Goal: Information Seeking & Learning: Find contact information

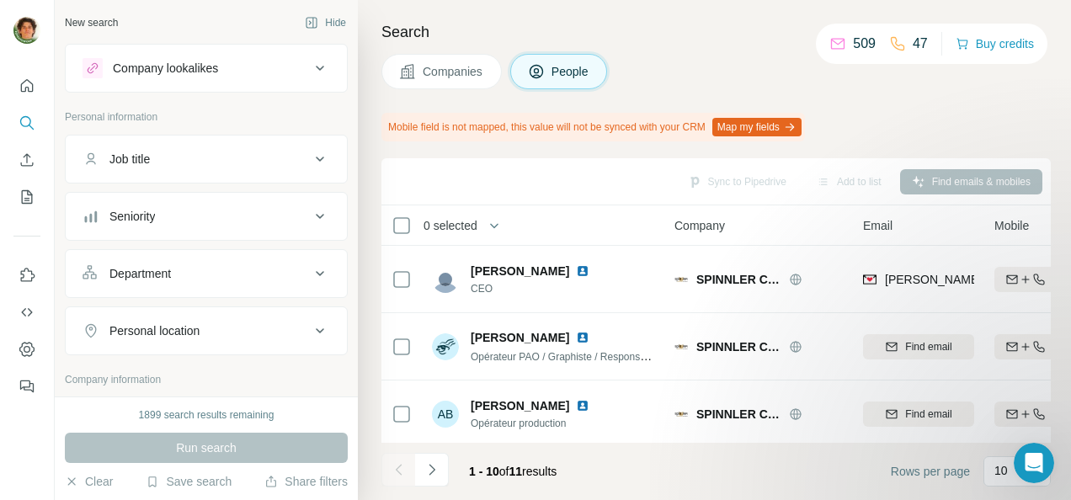
scroll to position [38, 0]
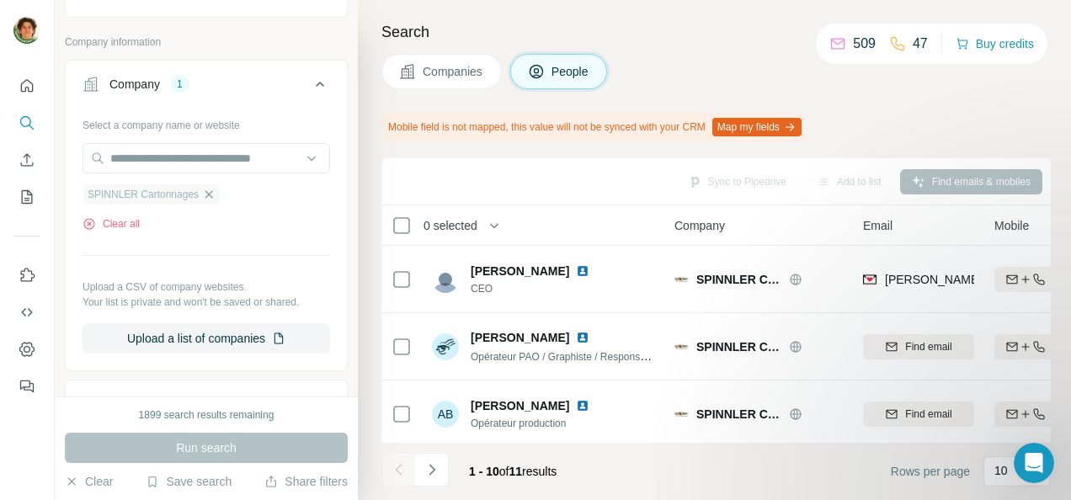
click at [209, 197] on icon "button" at bounding box center [208, 194] width 13 height 13
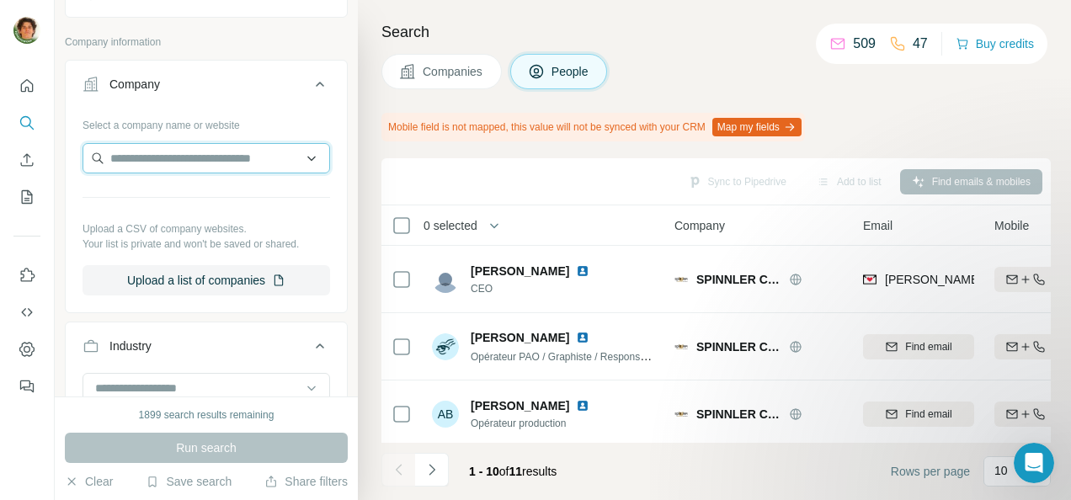
click at [189, 155] on input "text" at bounding box center [207, 158] width 248 height 30
type input "*"
click at [298, 152] on input "**********" at bounding box center [207, 158] width 248 height 30
click at [248, 152] on input "**********" at bounding box center [207, 158] width 248 height 30
type input "*"
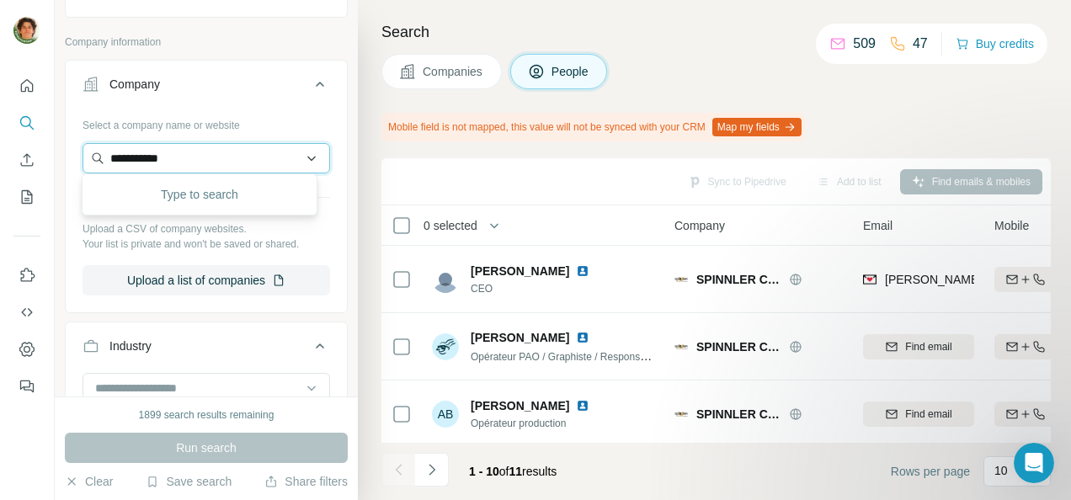
type input "**********"
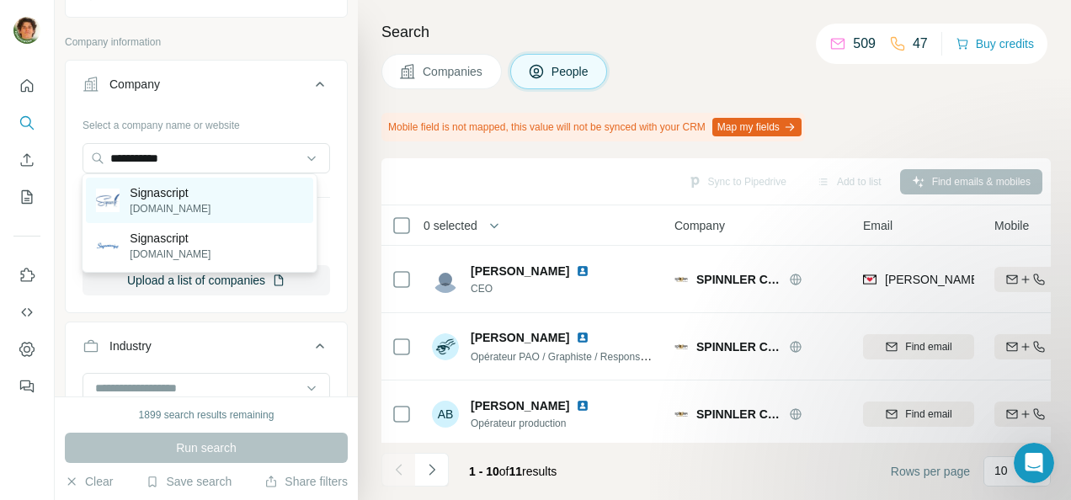
click at [227, 202] on div "Signascript signascript.com" at bounding box center [199, 200] width 227 height 45
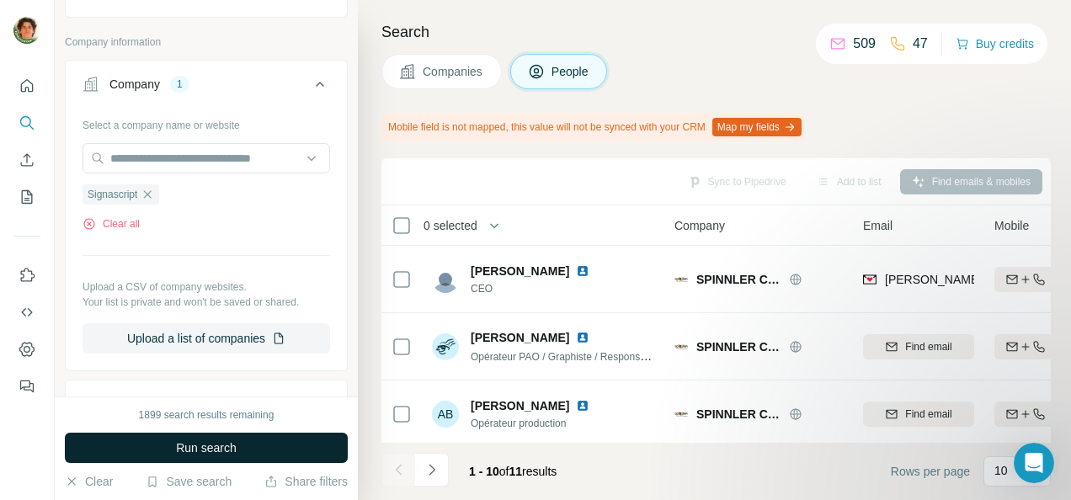
click at [182, 454] on span "Run search" at bounding box center [206, 448] width 61 height 17
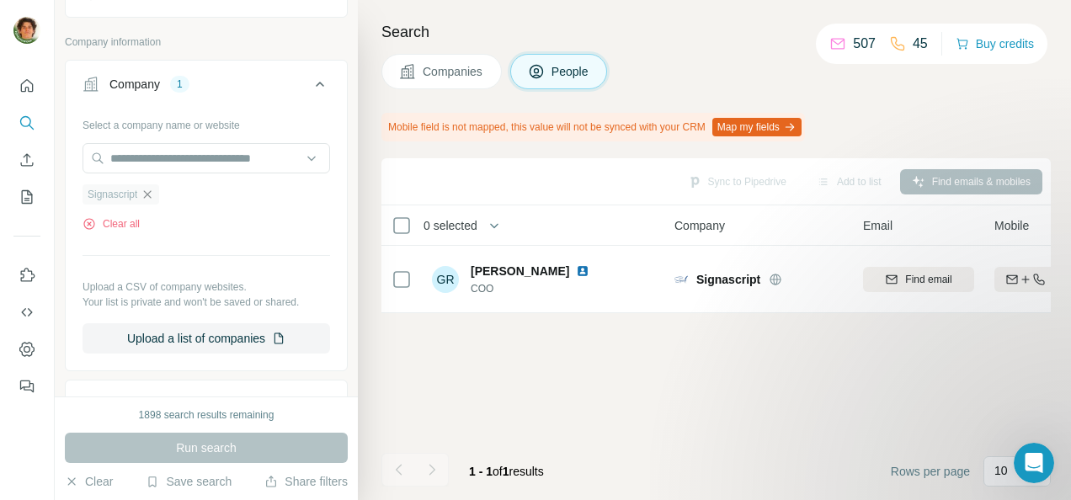
click at [147, 192] on icon "button" at bounding box center [147, 194] width 13 height 13
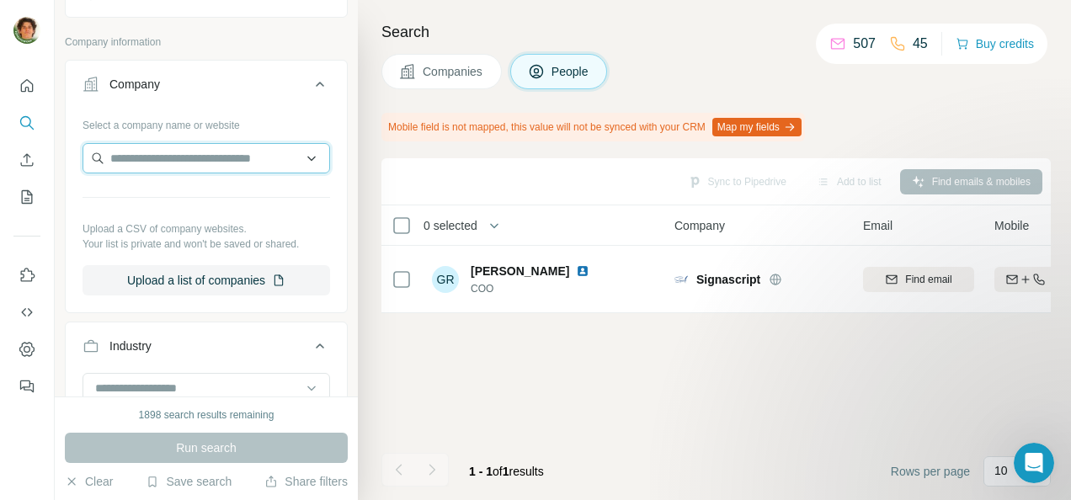
click at [162, 147] on input "text" at bounding box center [207, 158] width 248 height 30
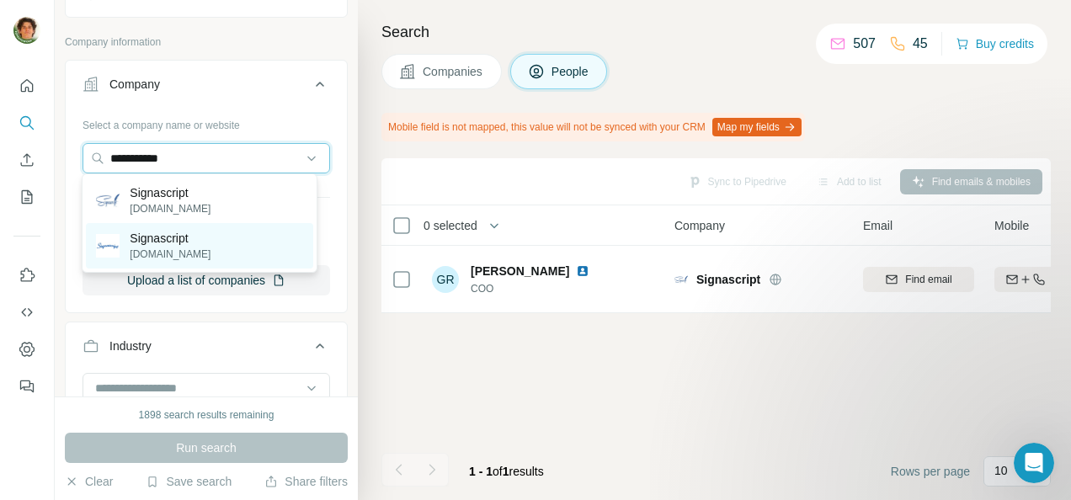
type input "**********"
click at [209, 249] on div "Signascript signascript.de" at bounding box center [199, 245] width 227 height 45
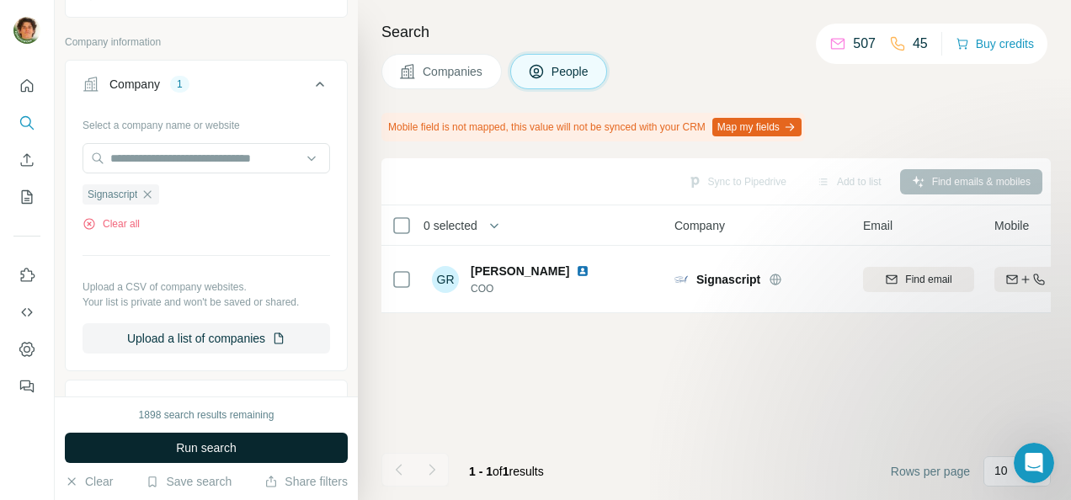
click at [224, 445] on span "Run search" at bounding box center [206, 448] width 61 height 17
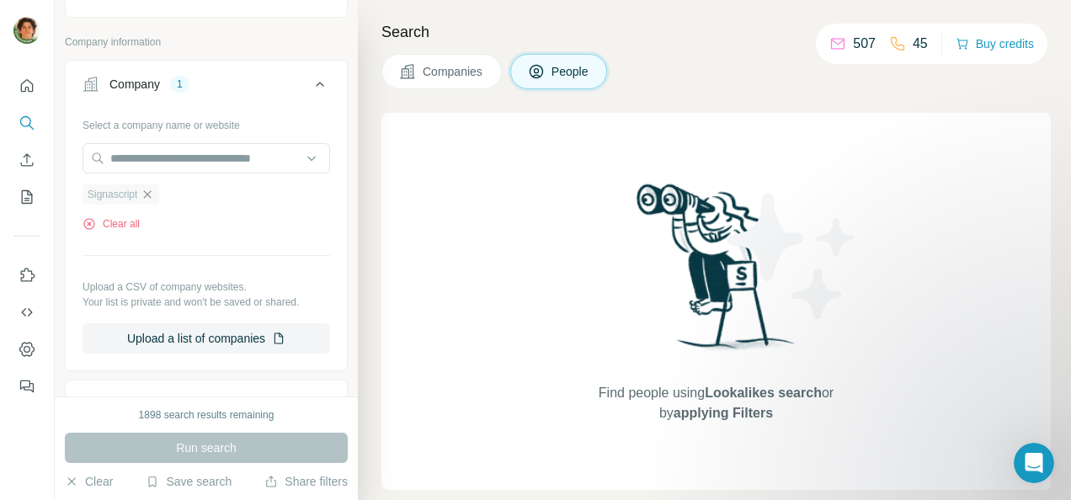
click at [152, 190] on icon "button" at bounding box center [148, 194] width 8 height 8
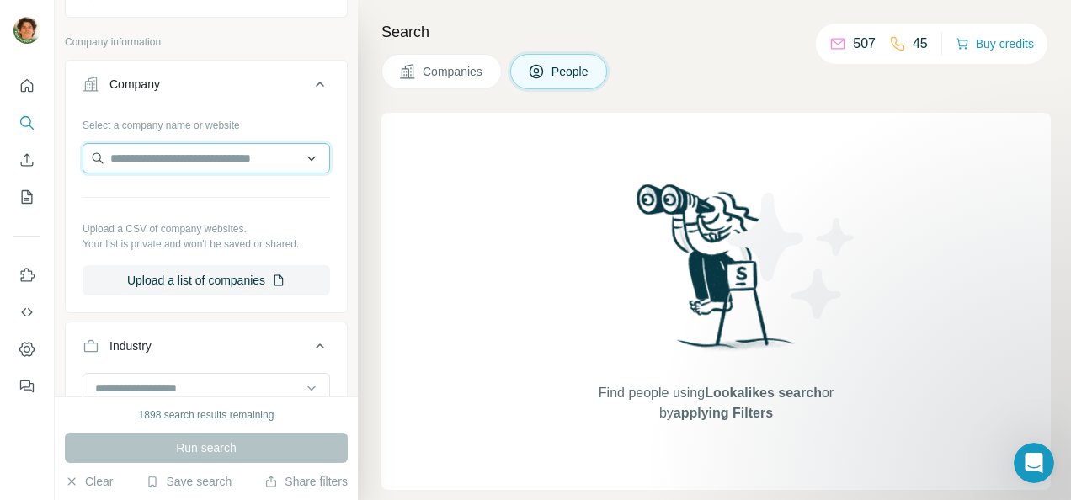
click at [220, 152] on input "text" at bounding box center [207, 158] width 248 height 30
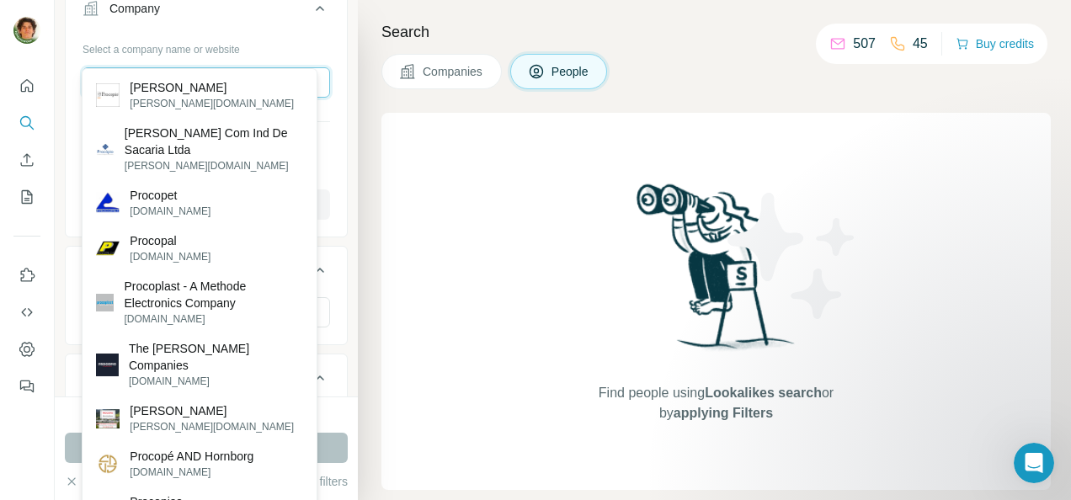
scroll to position [397, 0]
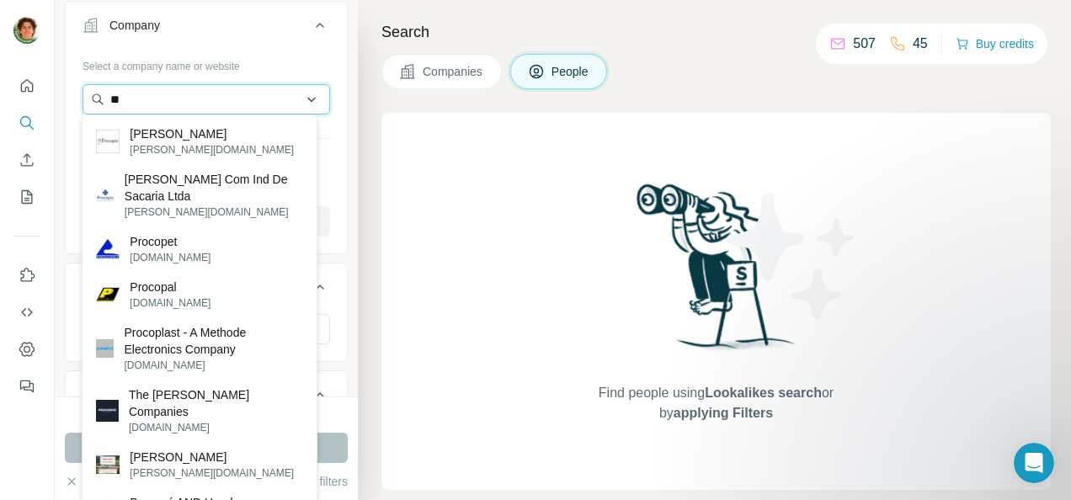
type input "*"
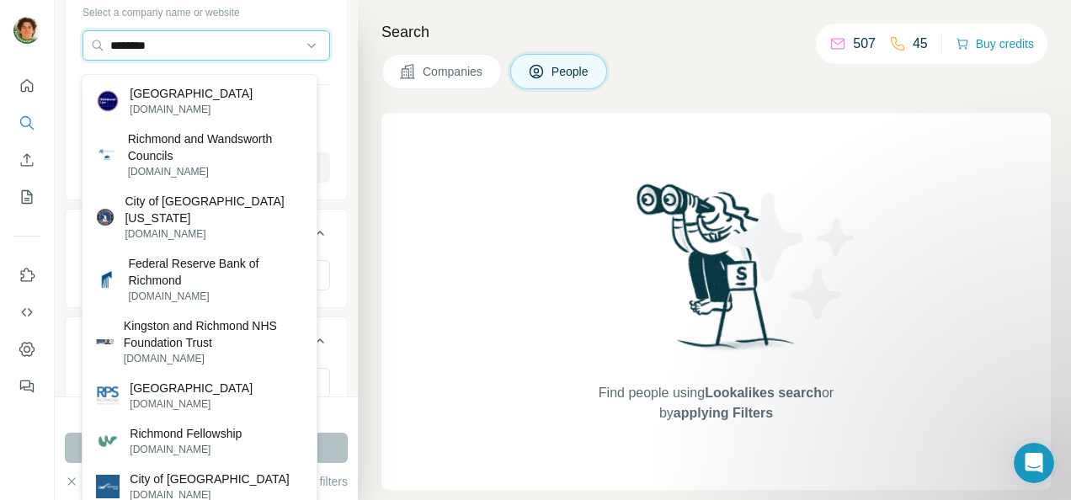
scroll to position [433, 0]
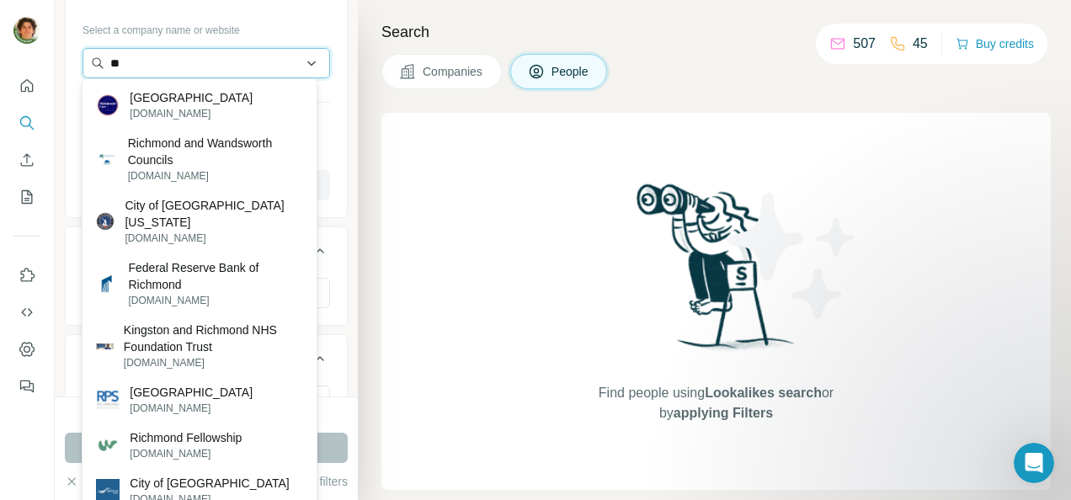
type input "*"
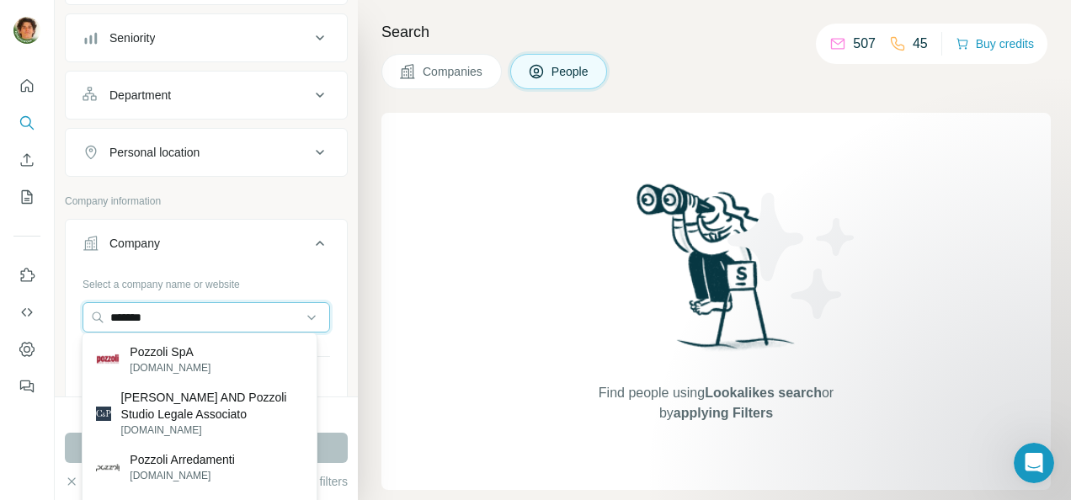
scroll to position [177, 0]
type input "*"
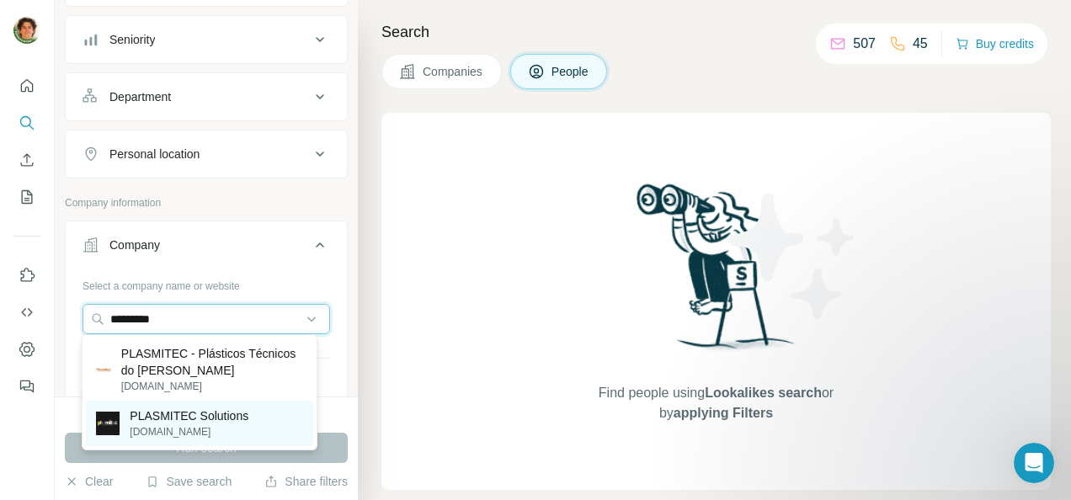
type input "*********"
click at [185, 419] on p "PLASMITEC Solutions" at bounding box center [189, 416] width 119 height 17
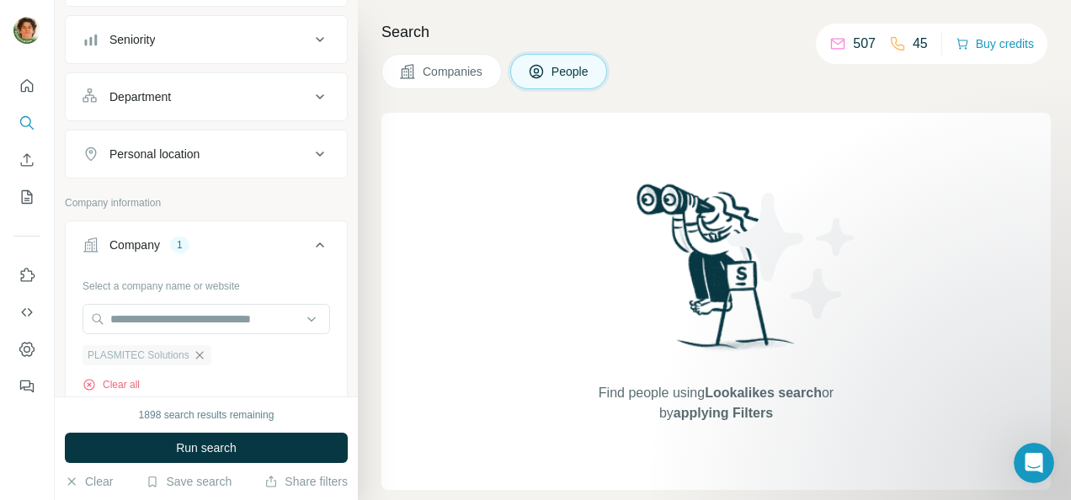
click at [205, 349] on icon "button" at bounding box center [199, 355] width 13 height 13
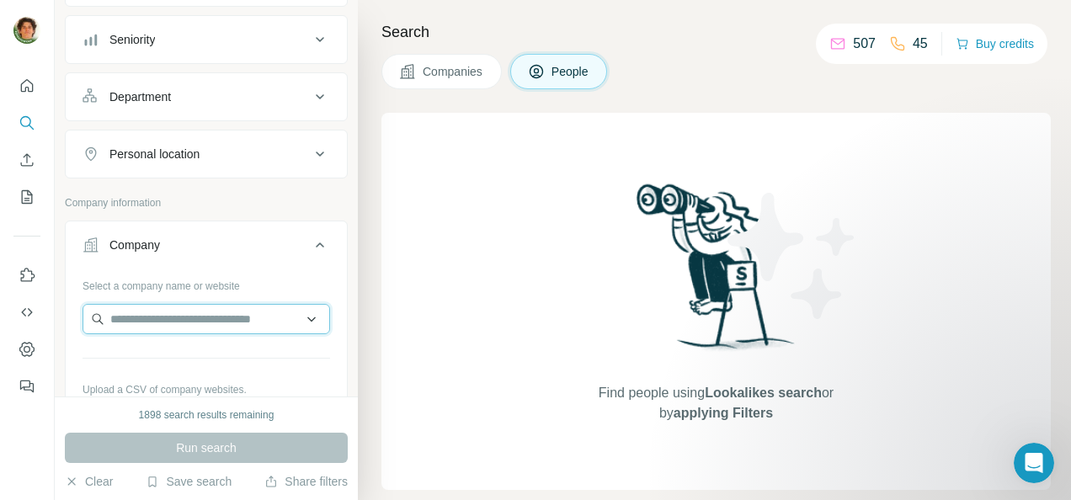
click at [170, 317] on input "text" at bounding box center [207, 319] width 248 height 30
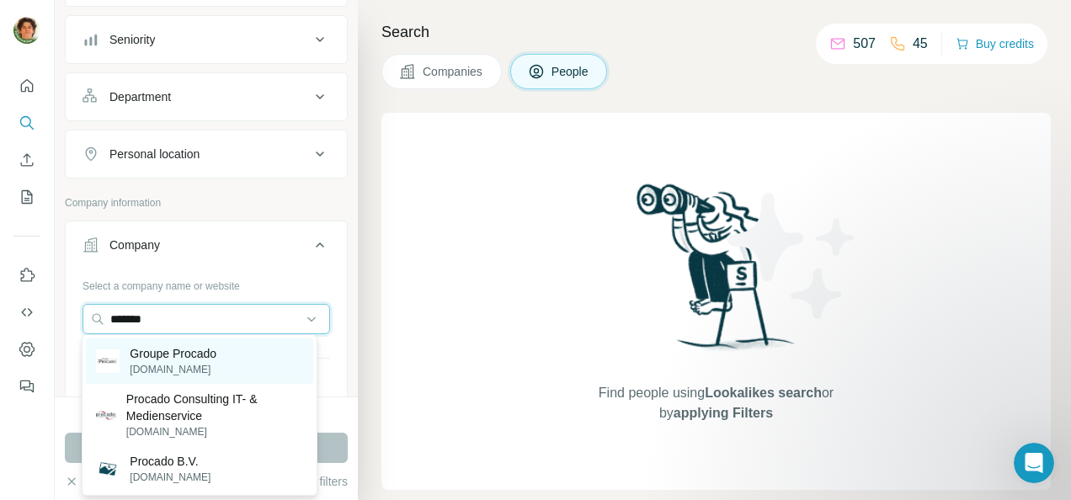
type input "*******"
click at [222, 359] on div "Groupe Procado procado.com" at bounding box center [199, 361] width 227 height 45
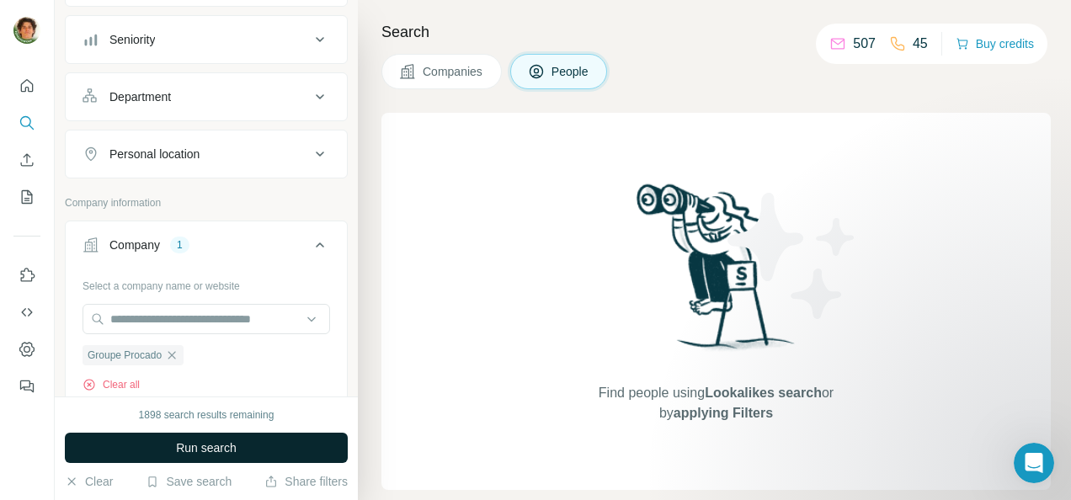
click at [211, 443] on span "Run search" at bounding box center [206, 448] width 61 height 17
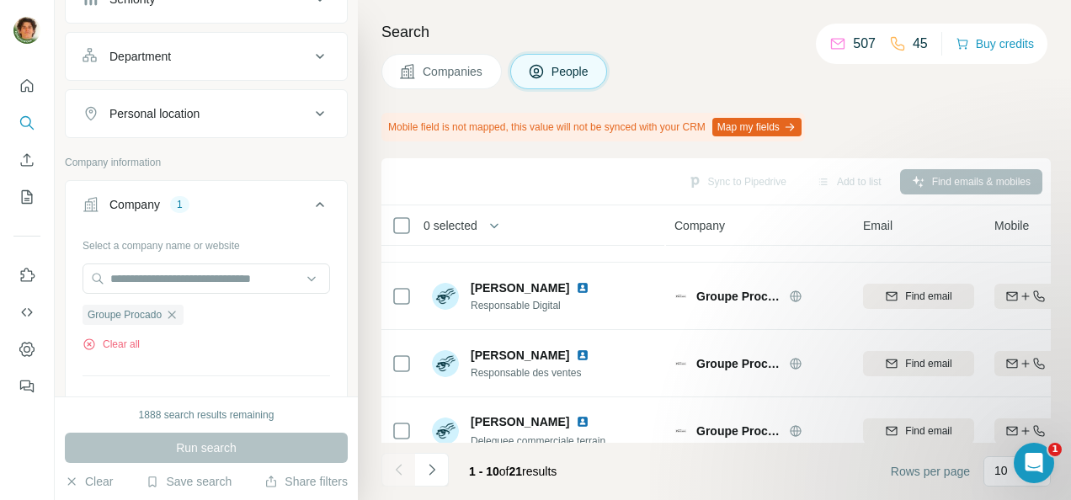
scroll to position [387, 0]
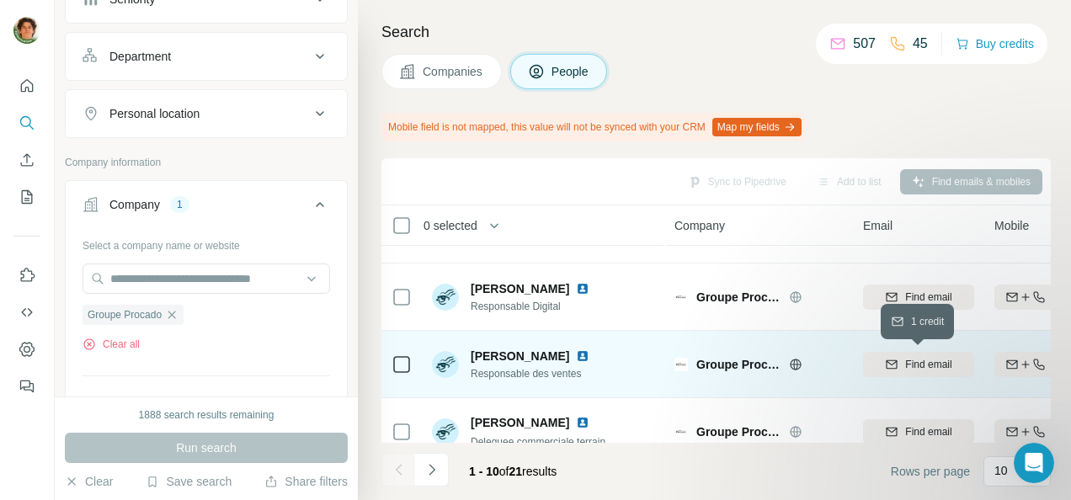
click at [922, 364] on span "Find email" at bounding box center [928, 364] width 46 height 15
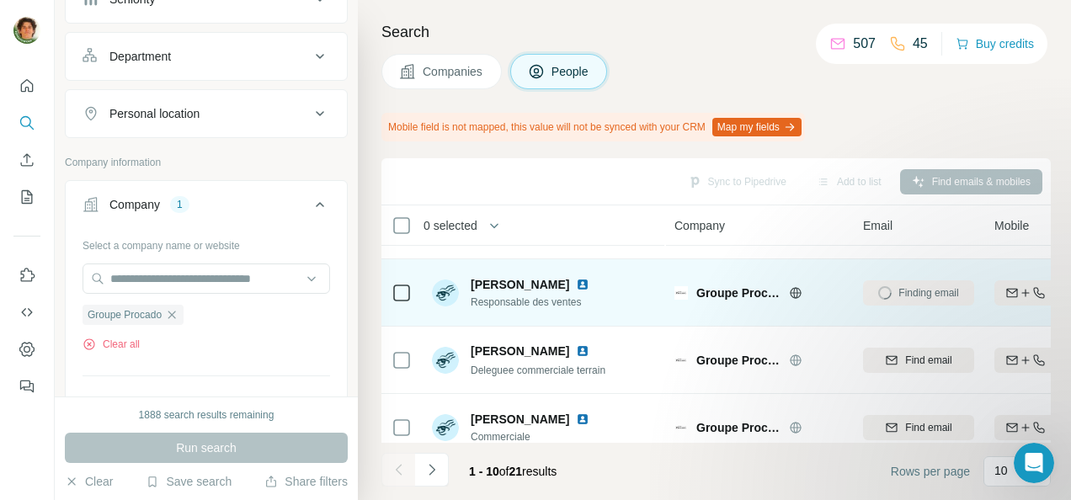
scroll to position [454, 0]
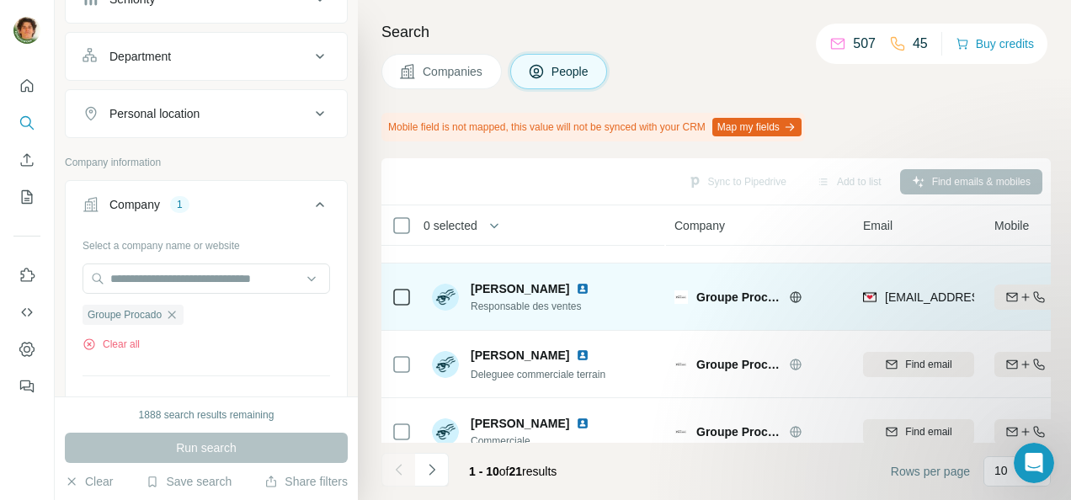
click at [576, 290] on img at bounding box center [582, 288] width 13 height 13
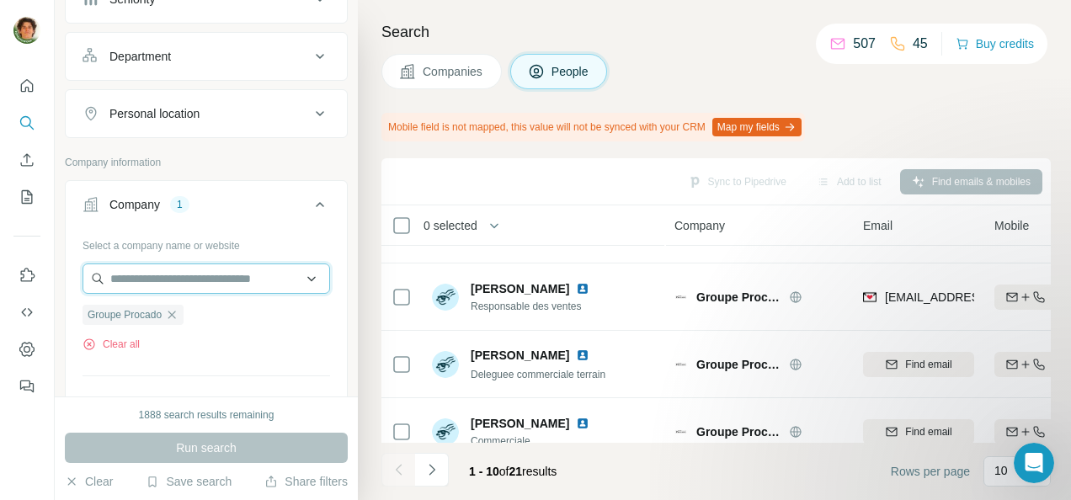
click at [178, 280] on input "text" at bounding box center [207, 279] width 248 height 30
click at [253, 346] on div "Clear all" at bounding box center [207, 344] width 248 height 15
click at [173, 310] on icon "button" at bounding box center [171, 314] width 13 height 13
click at [161, 285] on input "text" at bounding box center [207, 279] width 248 height 30
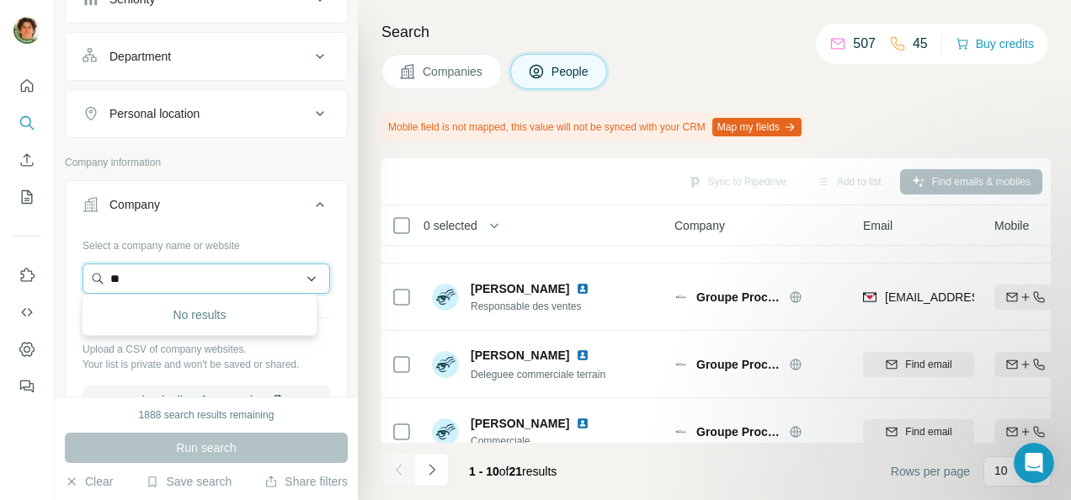
type input "*"
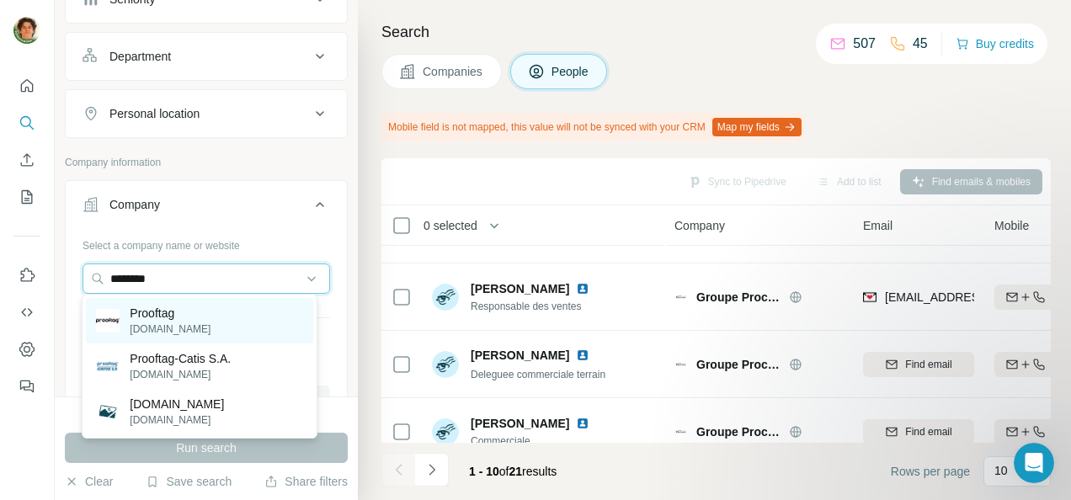
type input "********"
click at [209, 318] on div "Prooftag prooftag.net" at bounding box center [199, 320] width 227 height 45
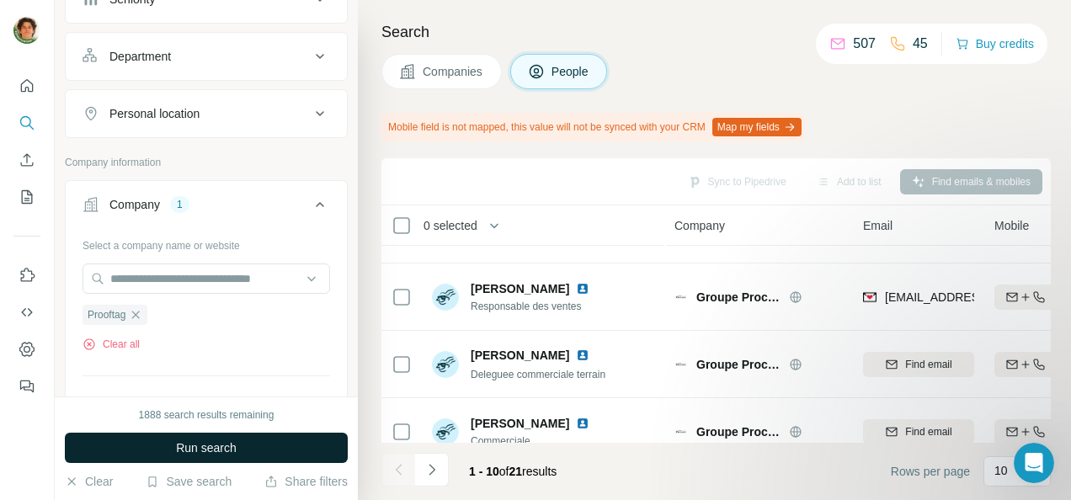
click at [192, 449] on span "Run search" at bounding box center [206, 448] width 61 height 17
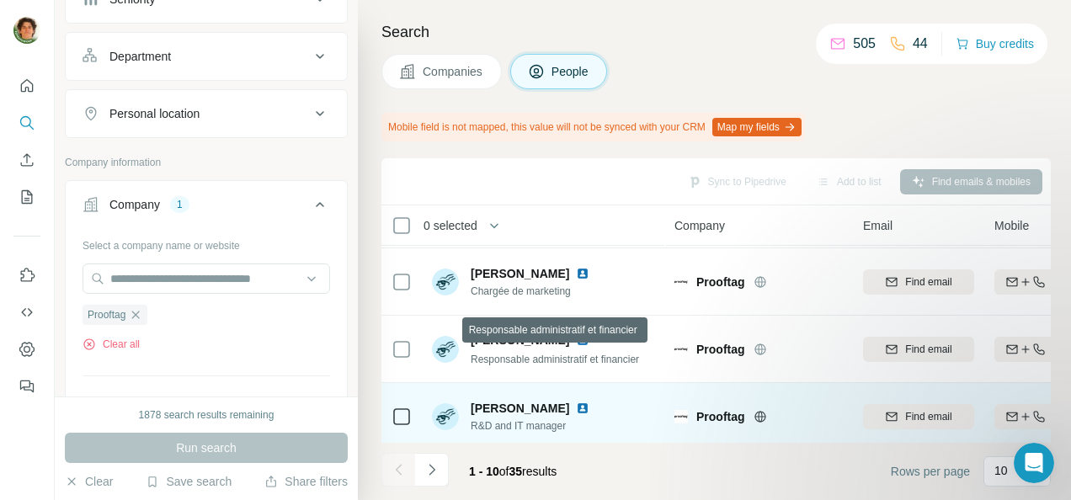
scroll to position [403, 0]
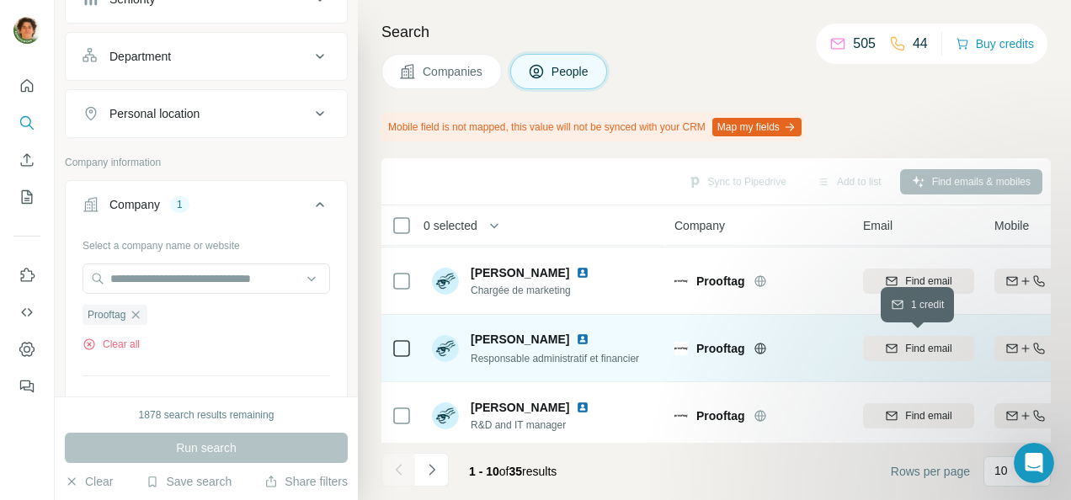
click at [911, 350] on span "Find email" at bounding box center [928, 348] width 46 height 15
click at [589, 339] on img at bounding box center [582, 339] width 13 height 13
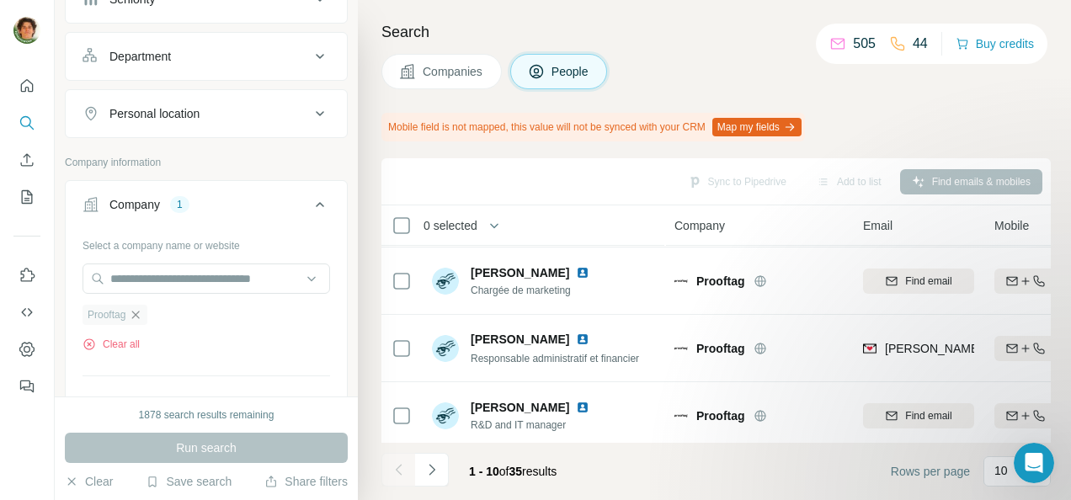
click at [140, 315] on icon "button" at bounding box center [135, 314] width 13 height 13
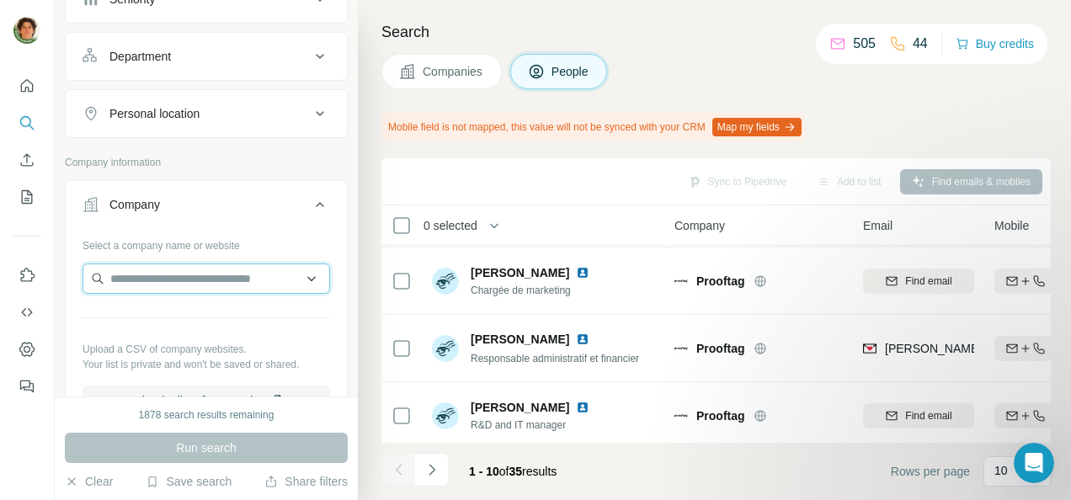
click at [170, 275] on input "text" at bounding box center [207, 279] width 248 height 30
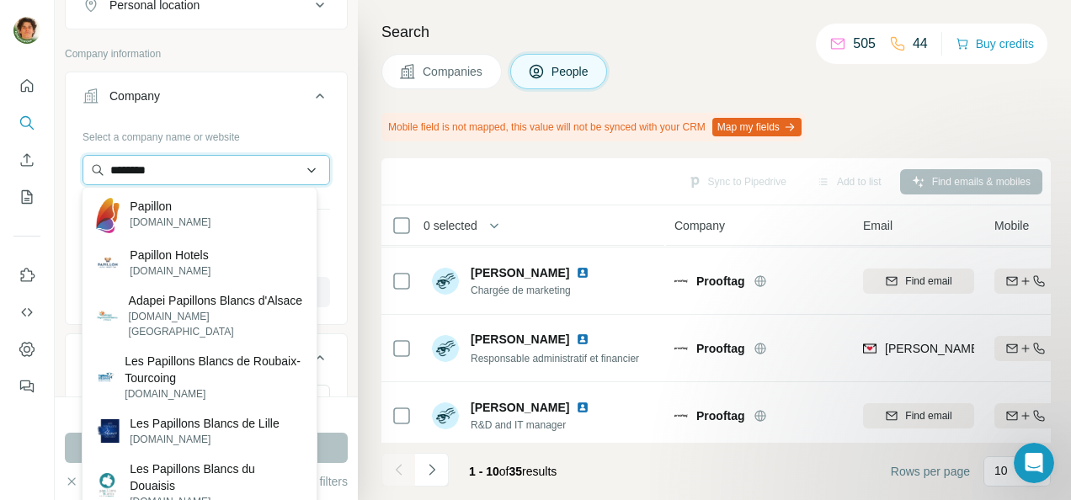
scroll to position [324, 0]
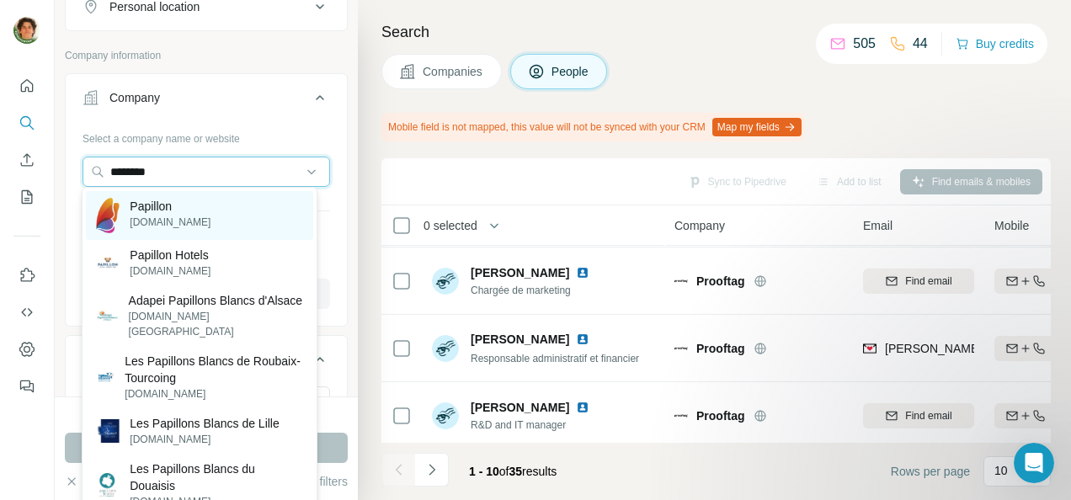
type input "********"
click at [171, 219] on p "papillon.com" at bounding box center [170, 222] width 81 height 15
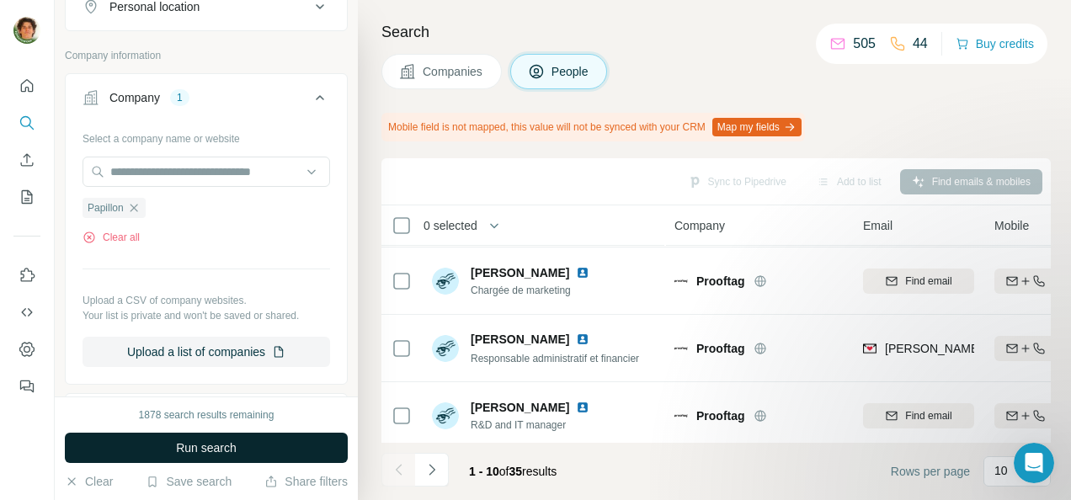
click at [209, 443] on span "Run search" at bounding box center [206, 448] width 61 height 17
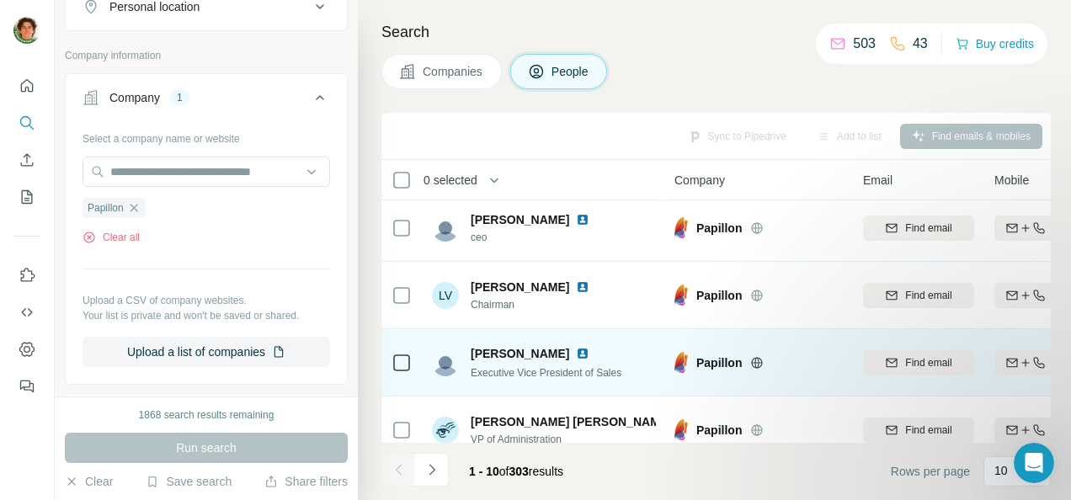
scroll to position [439, 0]
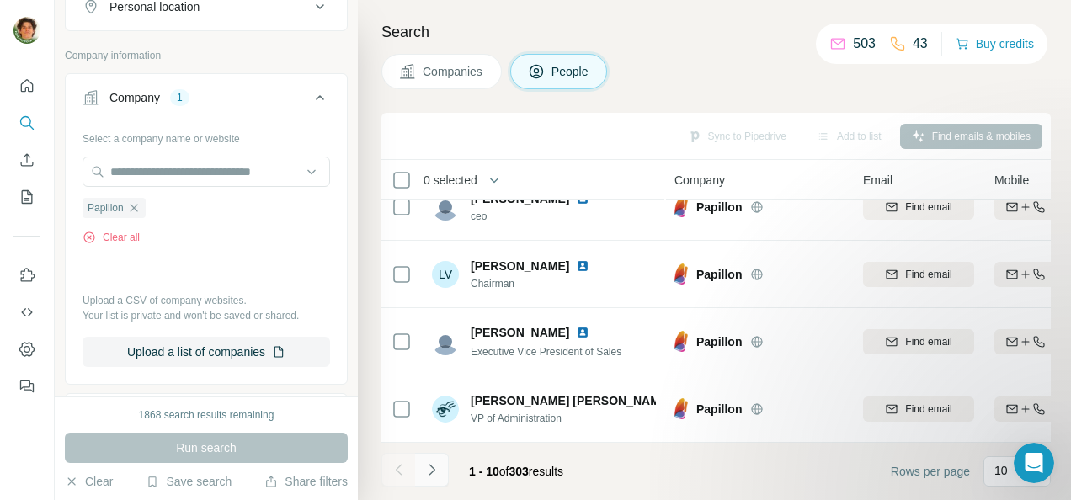
click at [438, 464] on icon "Navigate to next page" at bounding box center [432, 469] width 17 height 17
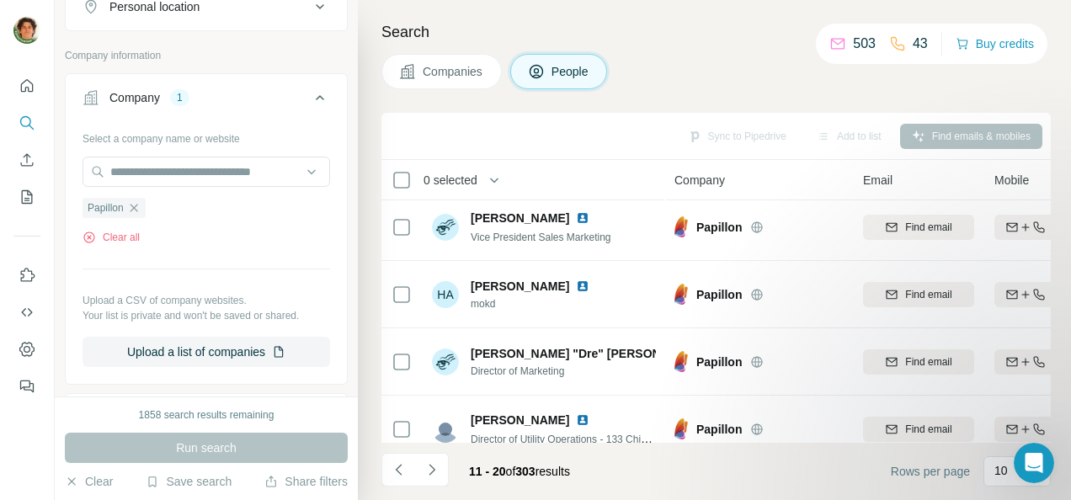
scroll to position [0, 0]
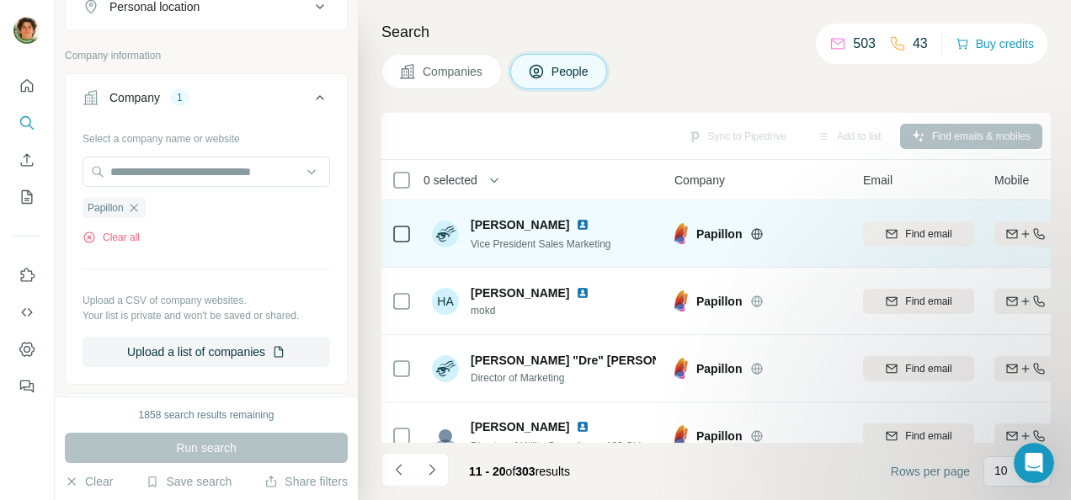
click at [576, 225] on img at bounding box center [582, 224] width 13 height 13
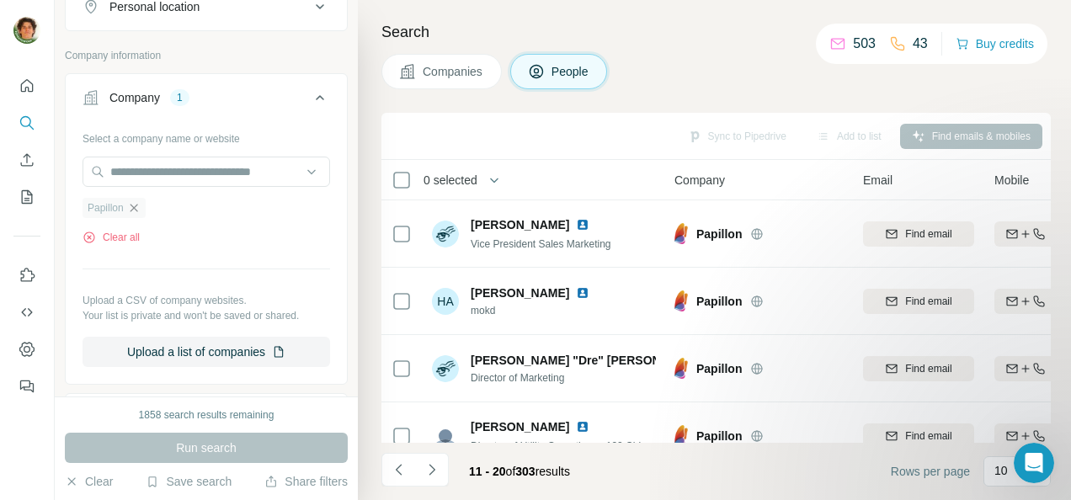
click at [136, 209] on icon "button" at bounding box center [133, 207] width 13 height 13
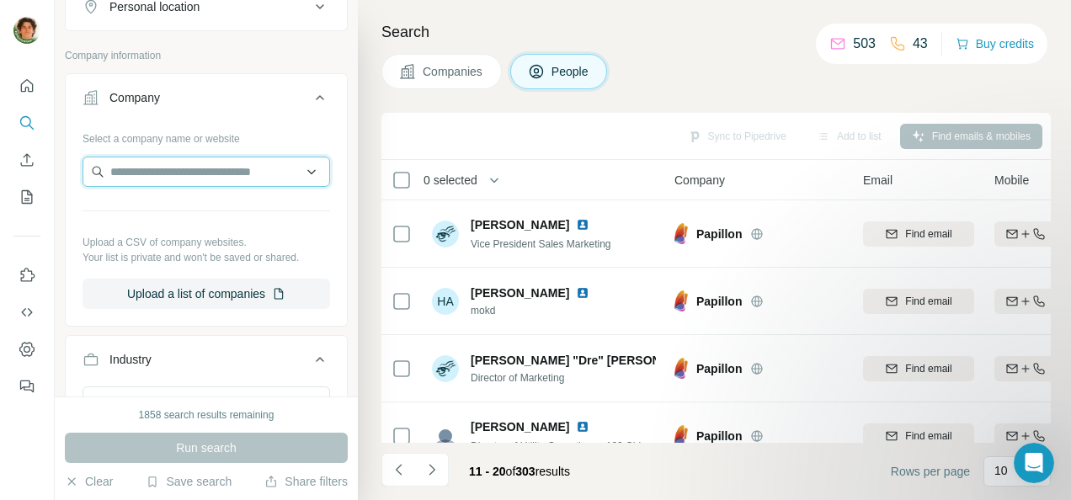
click at [153, 163] on input "text" at bounding box center [207, 172] width 248 height 30
type input "*"
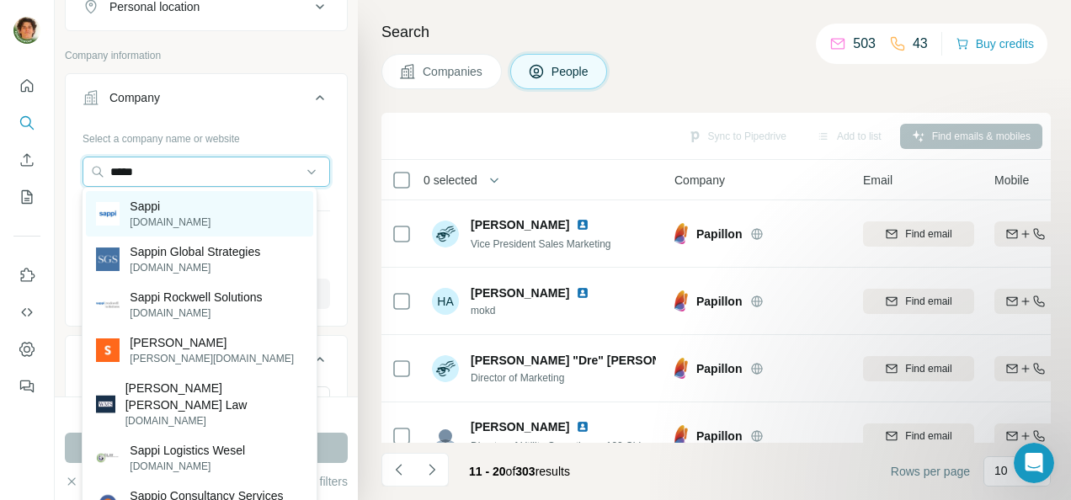
type input "*****"
click at [182, 232] on div "Sappi sappi.com" at bounding box center [199, 213] width 227 height 45
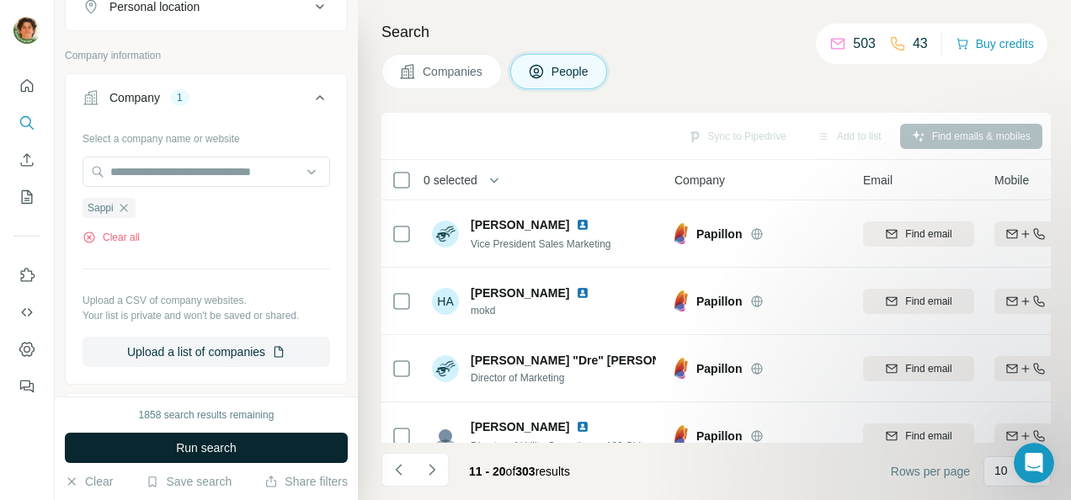
click at [216, 445] on span "Run search" at bounding box center [206, 448] width 61 height 17
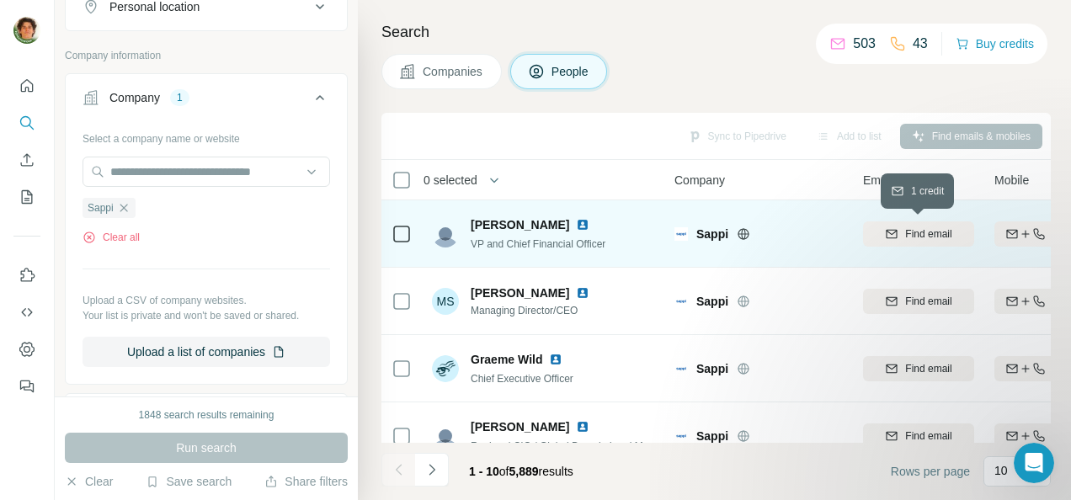
click at [911, 229] on span "Find email" at bounding box center [928, 234] width 46 height 15
click at [576, 222] on img at bounding box center [582, 224] width 13 height 13
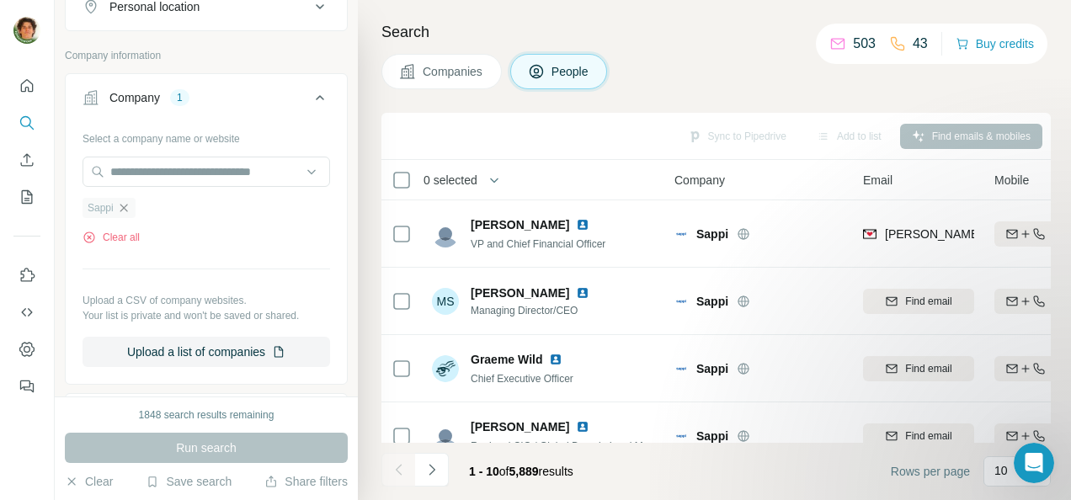
click at [124, 202] on icon "button" at bounding box center [123, 207] width 13 height 13
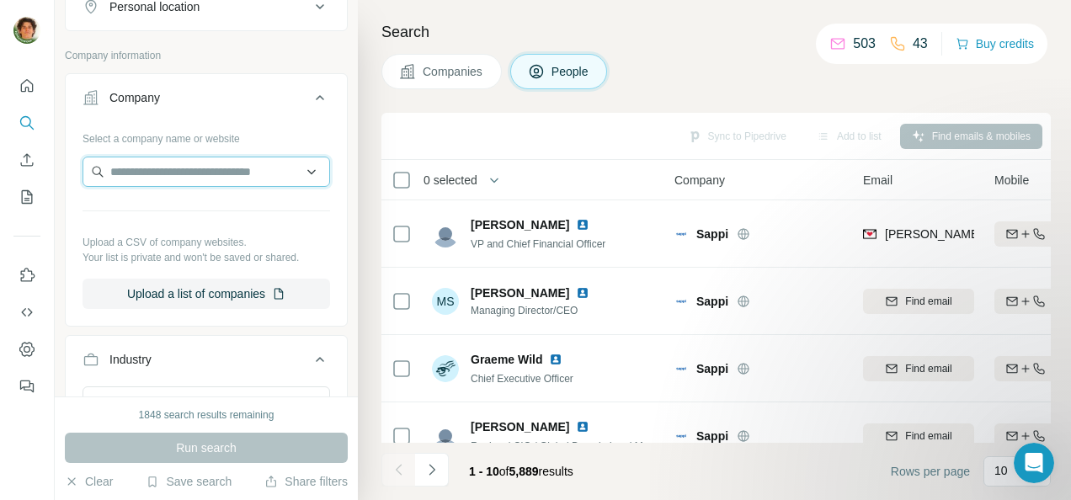
click at [225, 168] on input "text" at bounding box center [207, 172] width 248 height 30
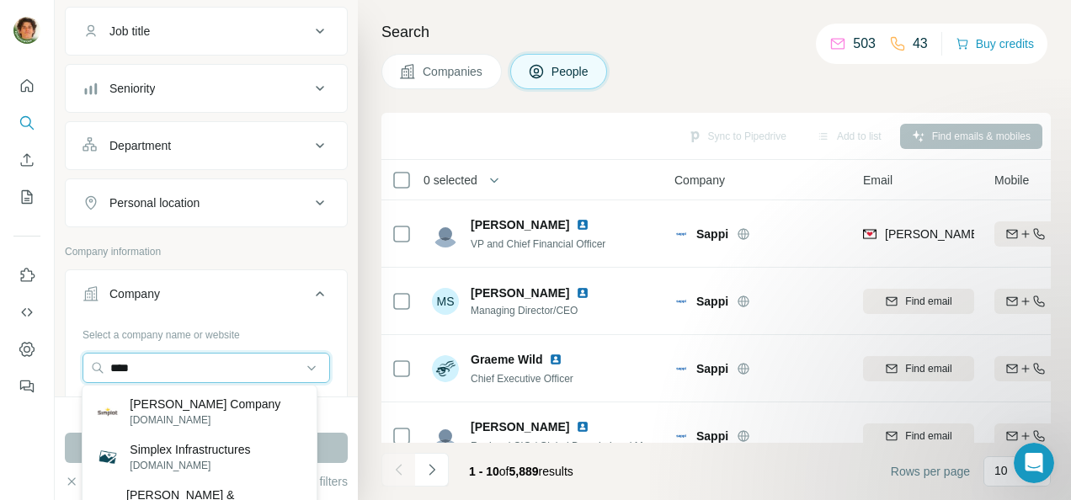
scroll to position [124, 0]
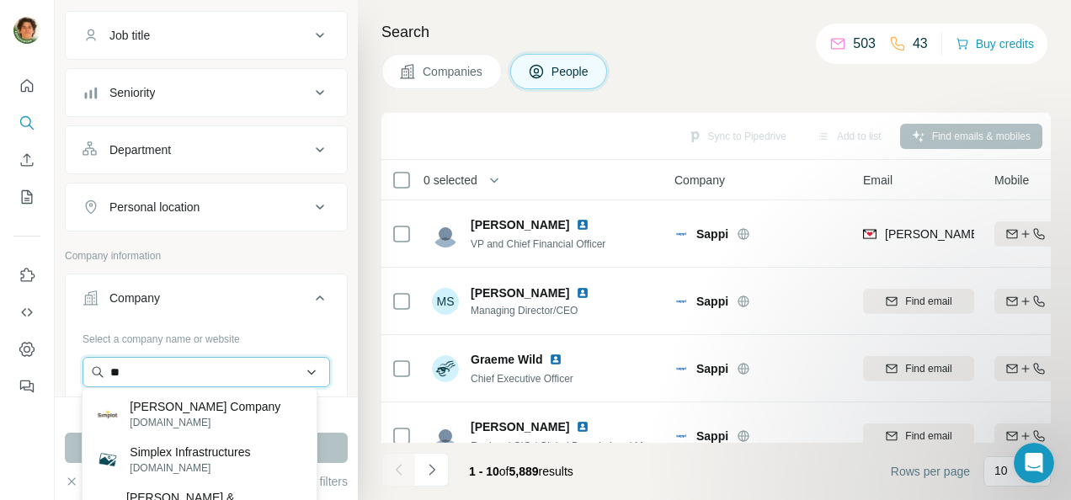
type input "*"
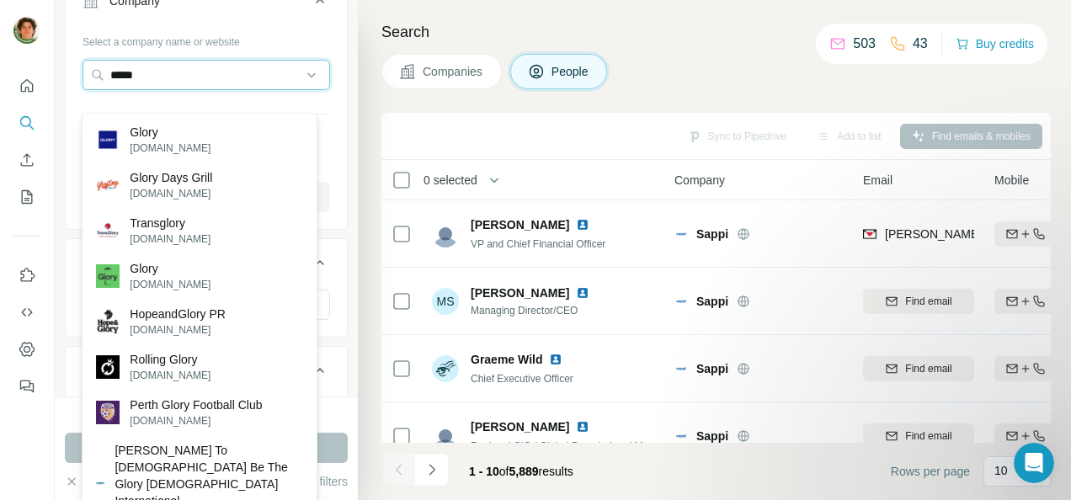
scroll to position [381, 0]
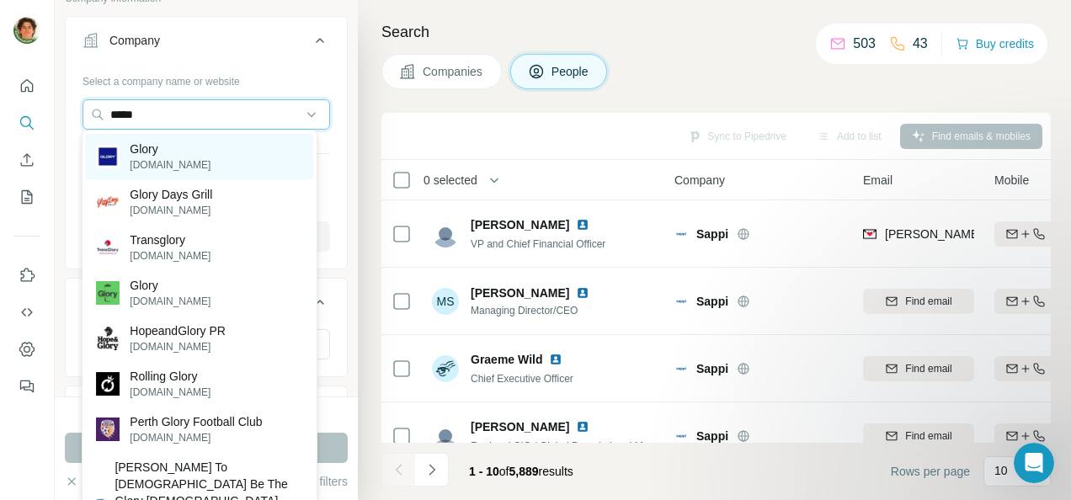
type input "*****"
click at [214, 168] on div "Glory glory-global.com" at bounding box center [199, 156] width 227 height 45
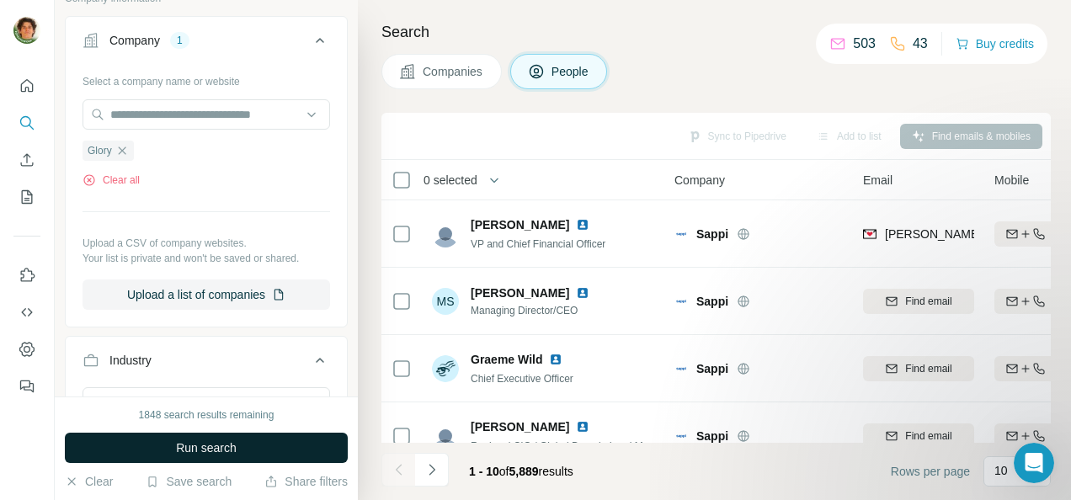
click at [192, 448] on span "Run search" at bounding box center [206, 448] width 61 height 17
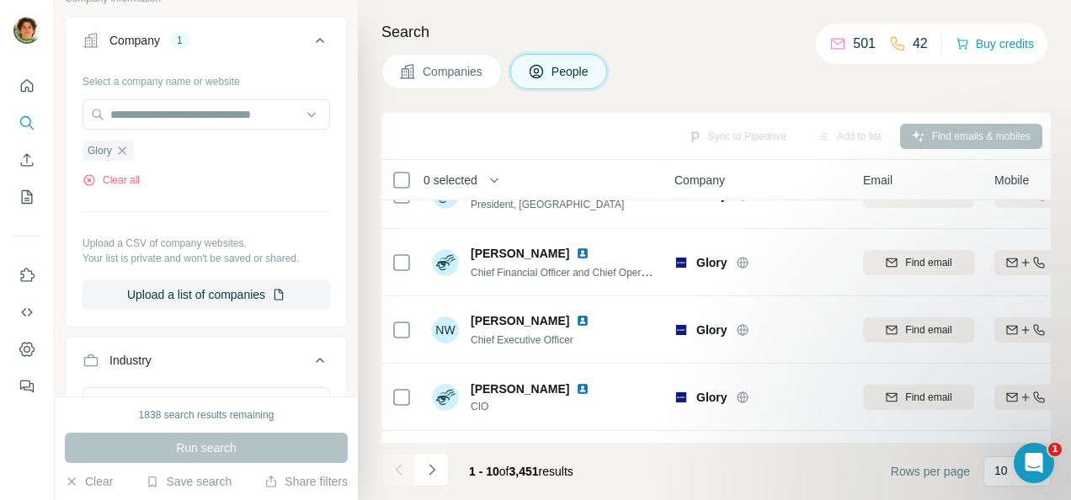
scroll to position [439, 0]
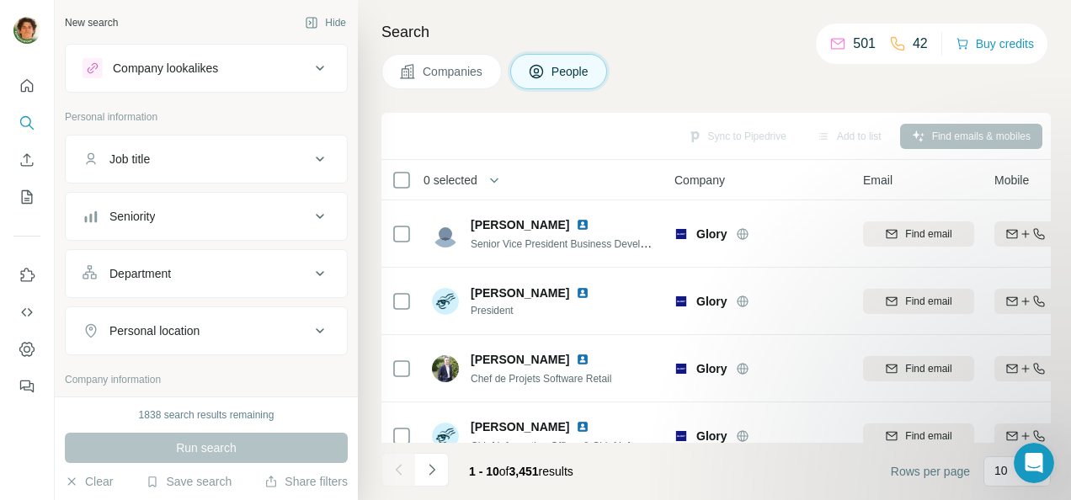
scroll to position [38, 0]
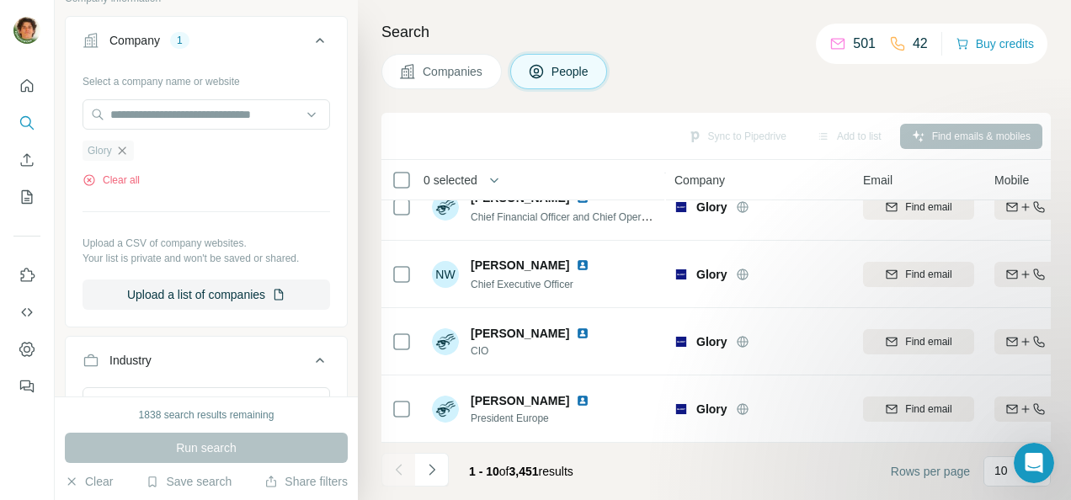
click at [120, 146] on icon "button" at bounding box center [121, 150] width 13 height 13
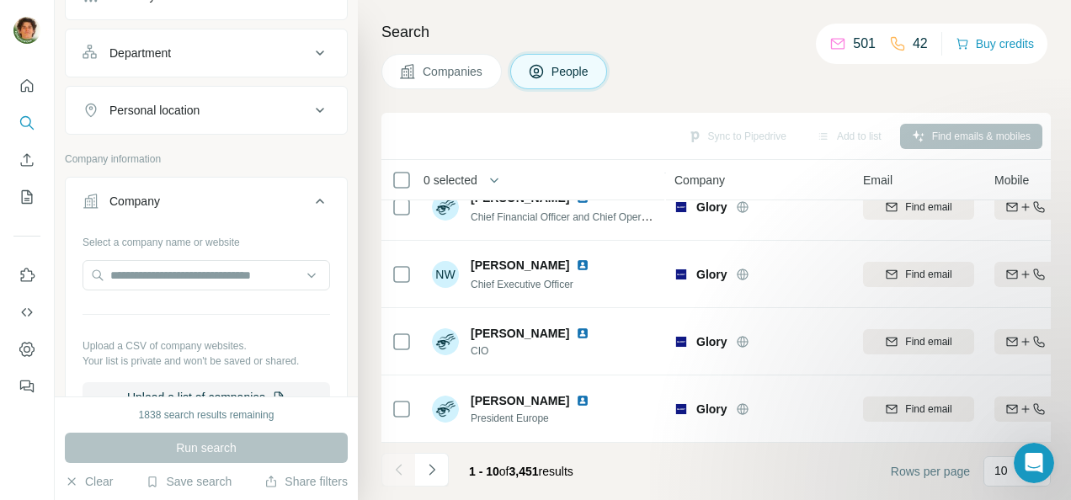
scroll to position [221, 0]
click at [152, 270] on input "text" at bounding box center [207, 274] width 248 height 30
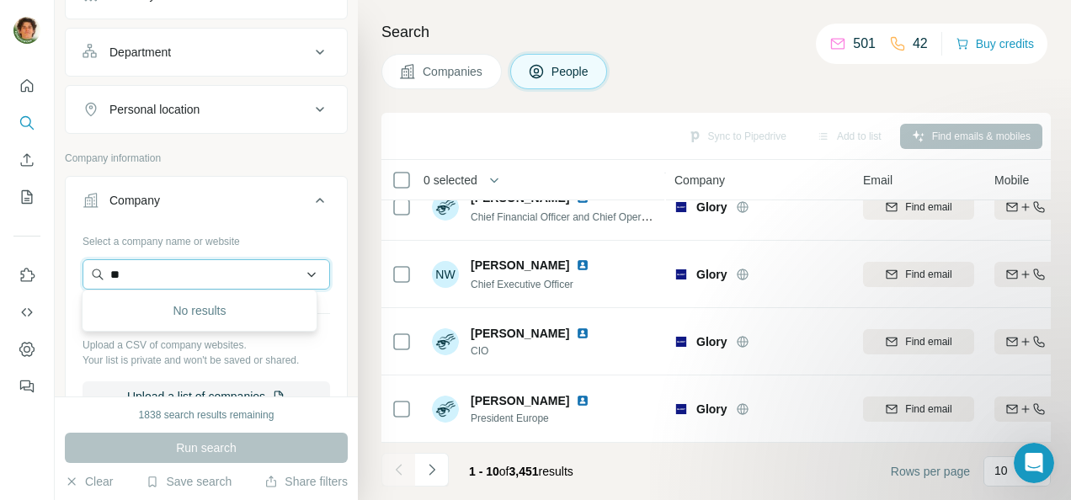
type input "*"
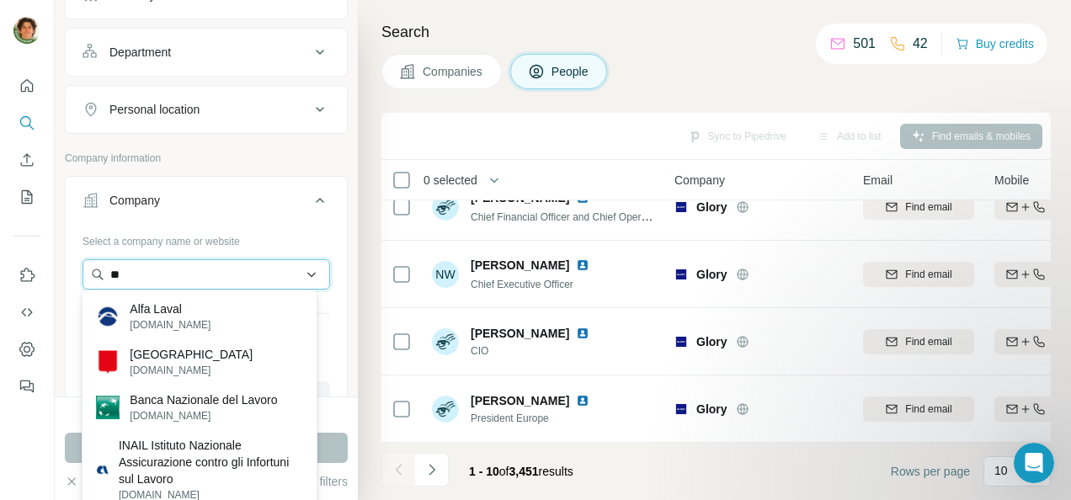
type input "*"
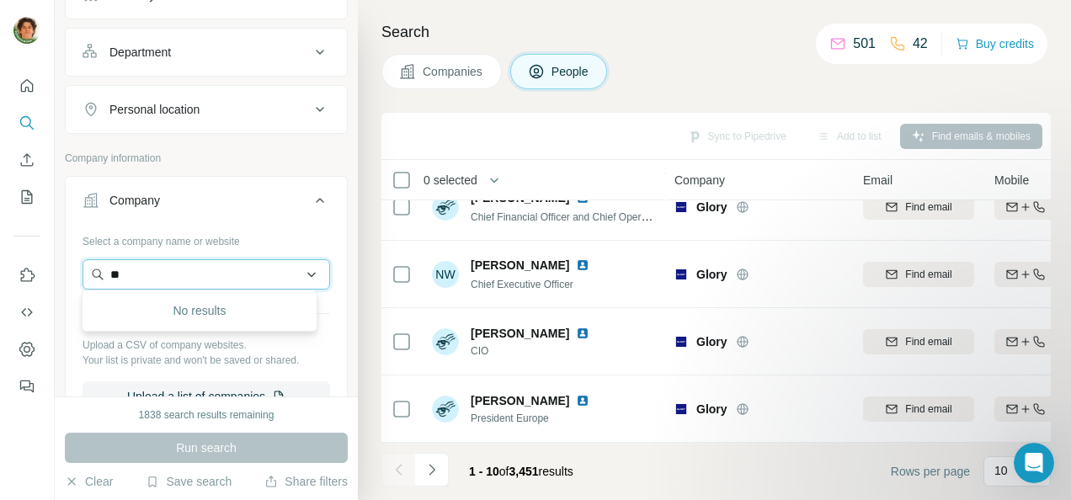
type input "*"
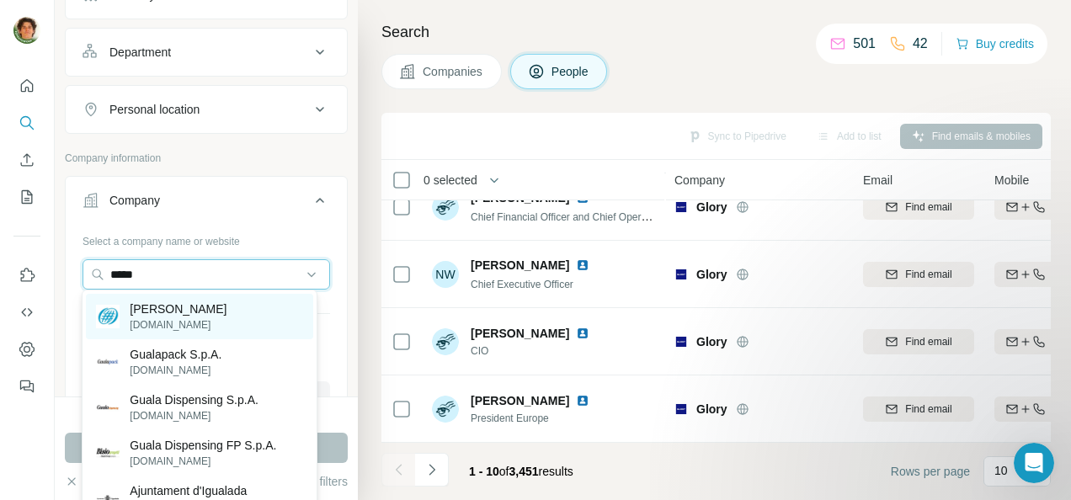
type input "*****"
click at [219, 327] on div "Guala Closures [DOMAIN_NAME]" at bounding box center [199, 316] width 227 height 45
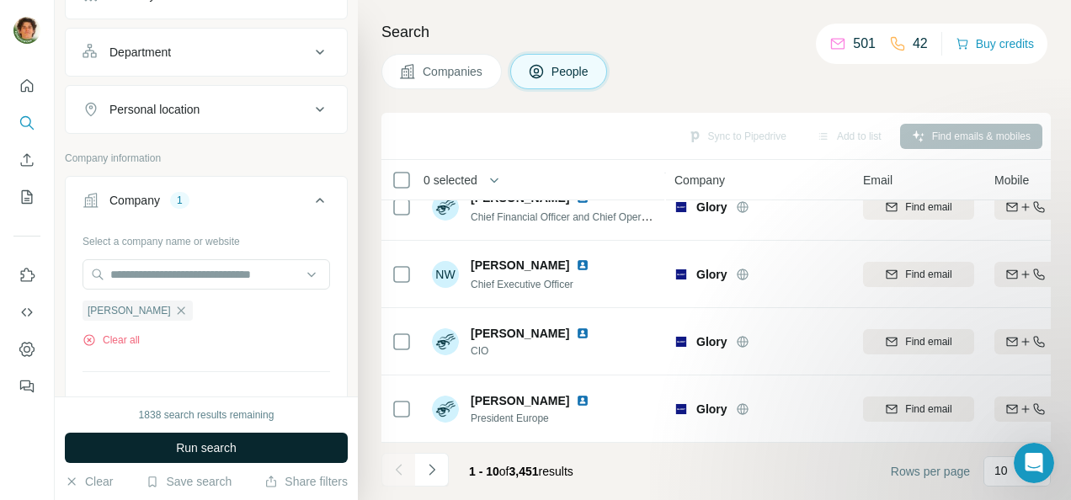
click at [195, 445] on span "Run search" at bounding box center [206, 448] width 61 height 17
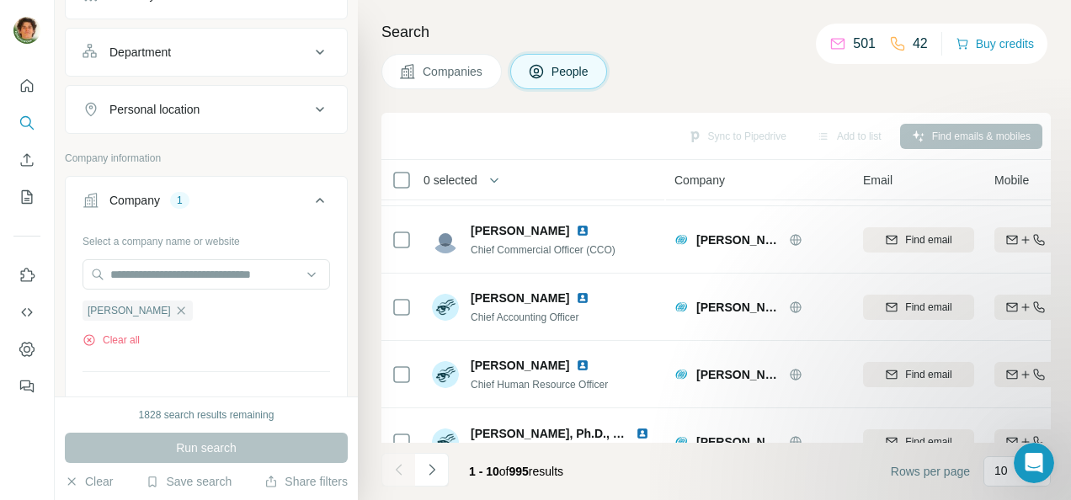
scroll to position [131, 0]
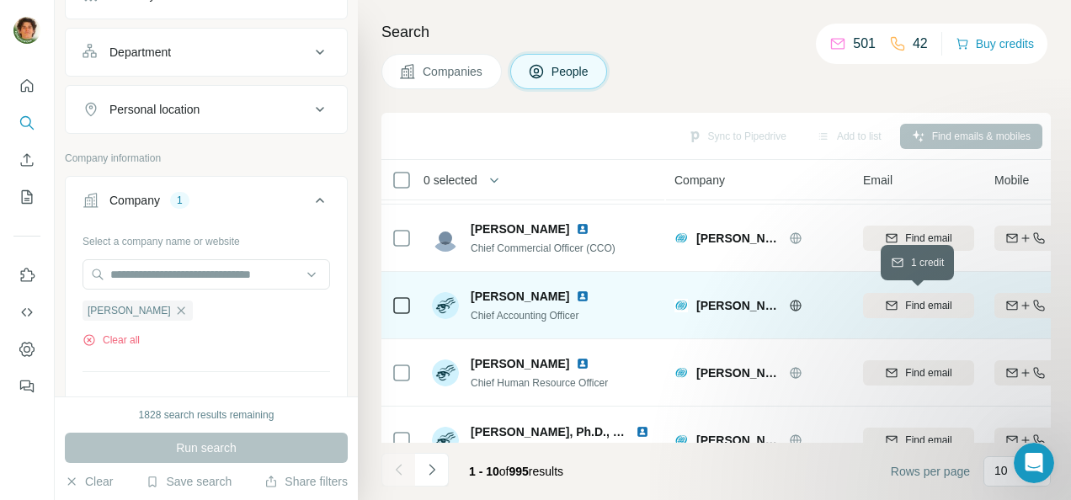
click at [905, 298] on span "Find email" at bounding box center [928, 305] width 46 height 15
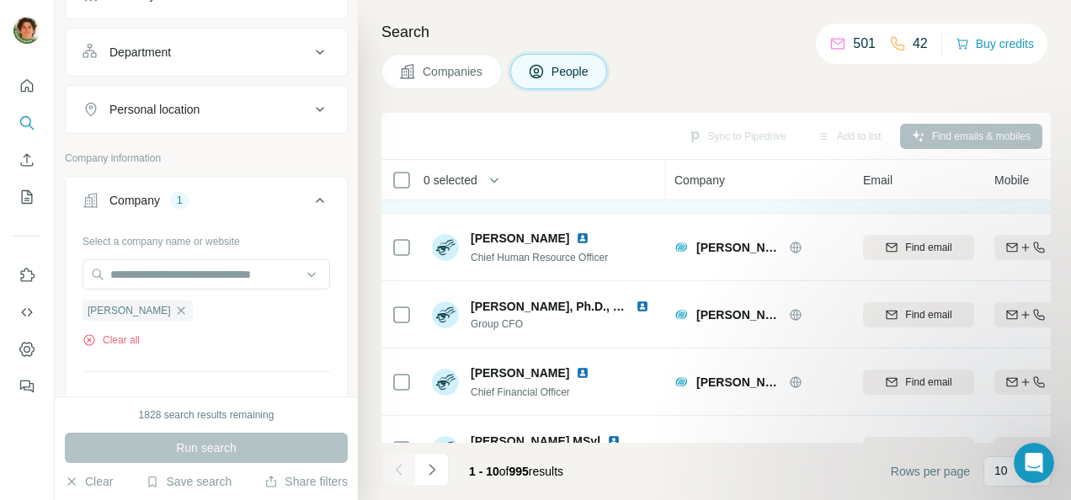
scroll to position [257, 0]
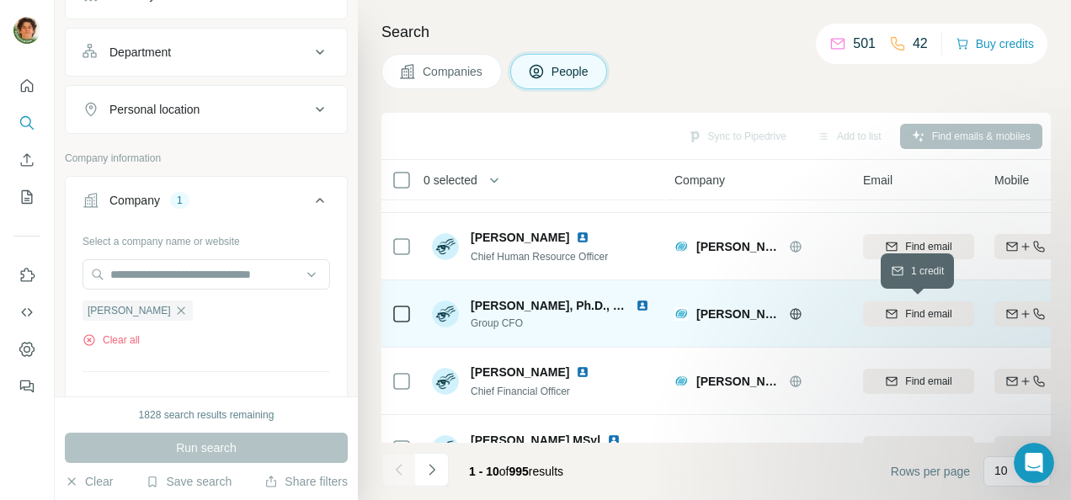
click at [940, 307] on span "Find email" at bounding box center [928, 314] width 46 height 15
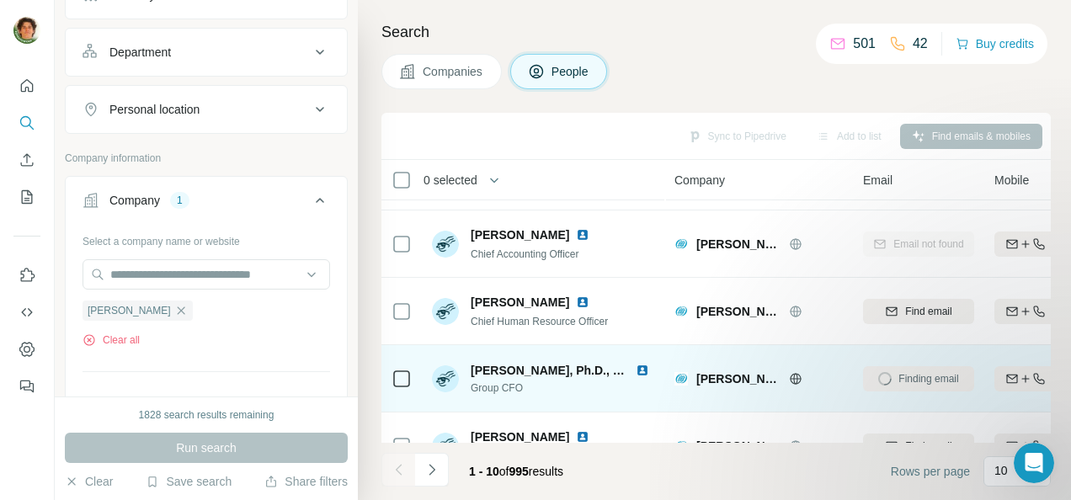
scroll to position [196, 0]
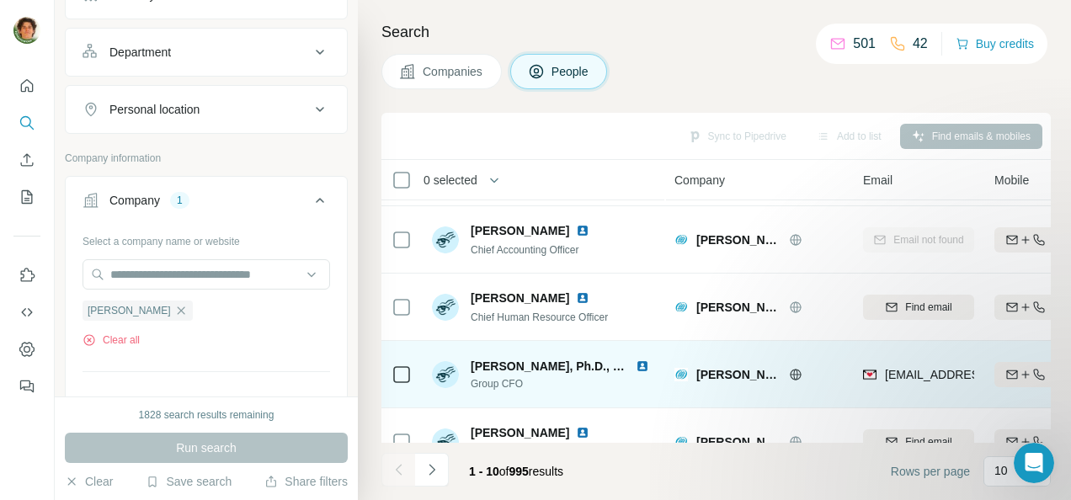
click at [640, 360] on img at bounding box center [642, 366] width 13 height 13
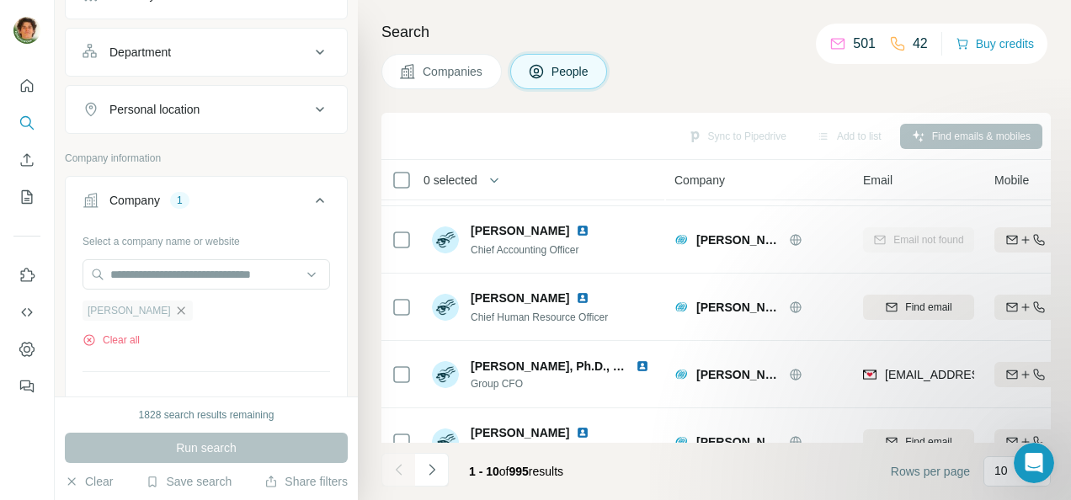
click at [174, 307] on icon "button" at bounding box center [180, 310] width 13 height 13
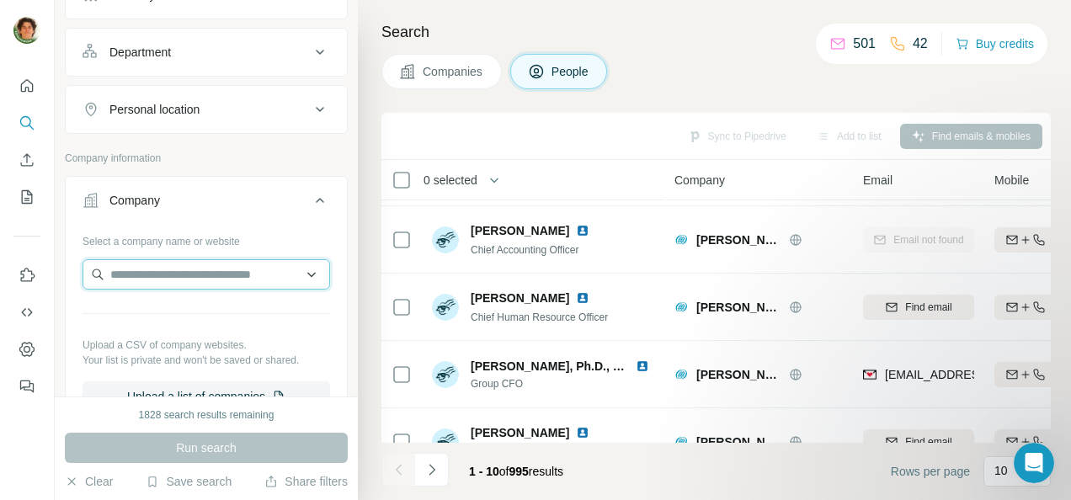
click at [137, 270] on input "text" at bounding box center [207, 274] width 248 height 30
type input "*"
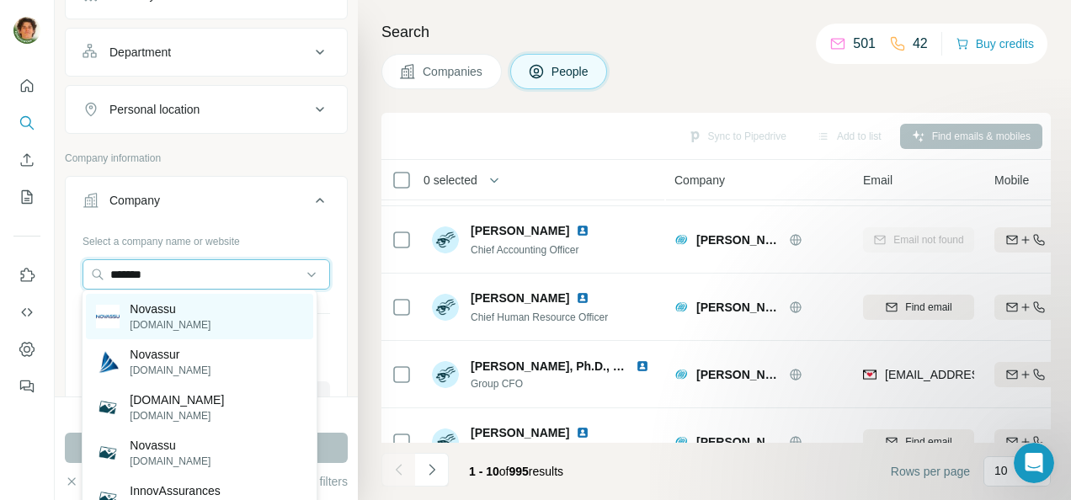
type input "*******"
click at [211, 323] on div "Novassu [DOMAIN_NAME]" at bounding box center [199, 316] width 227 height 45
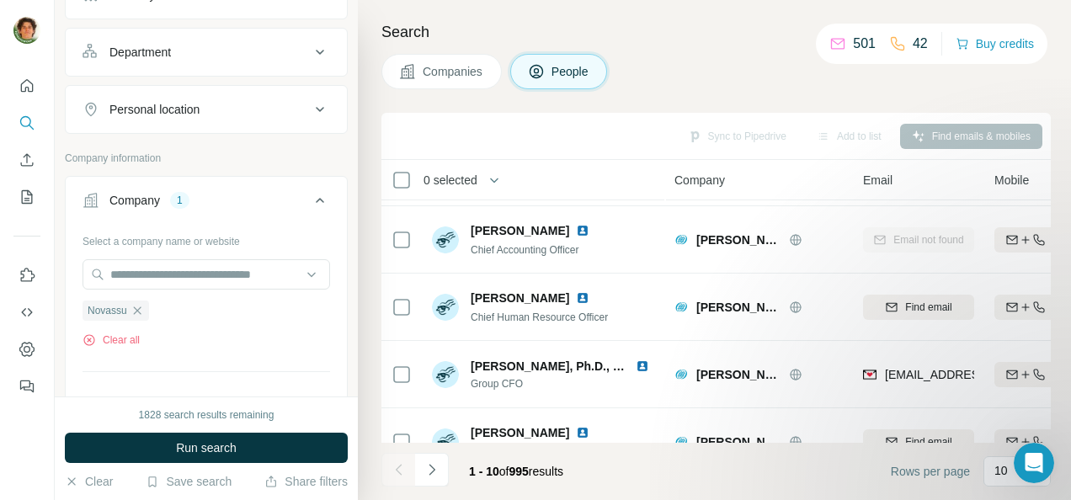
click at [178, 431] on div "1828 search results remaining Run search Clear Save search Share filters" at bounding box center [206, 449] width 303 height 104
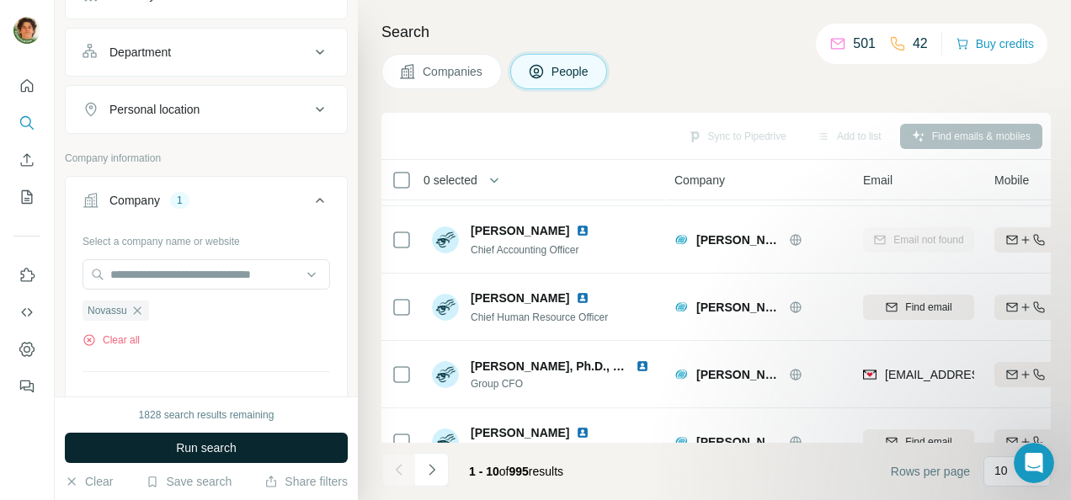
click at [173, 446] on button "Run search" at bounding box center [206, 448] width 283 height 30
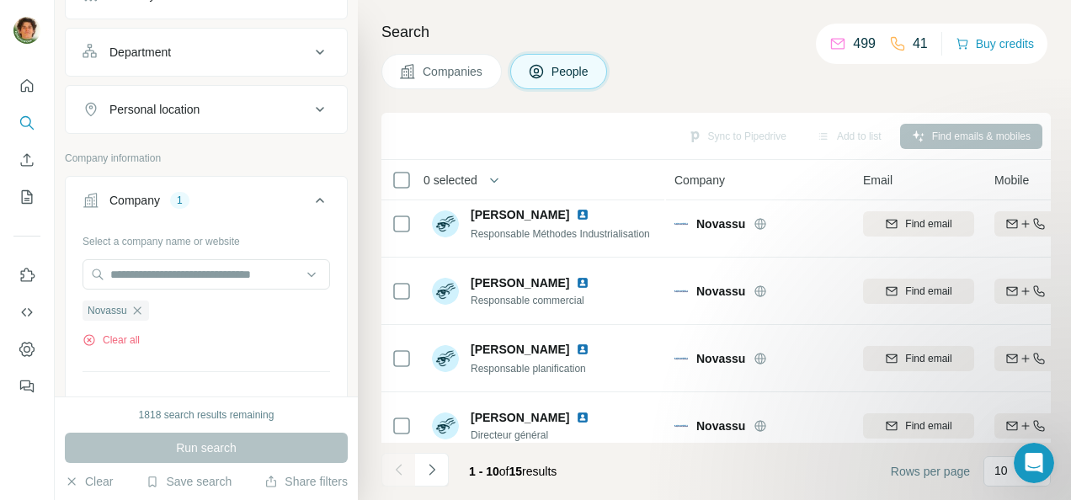
scroll to position [11, 0]
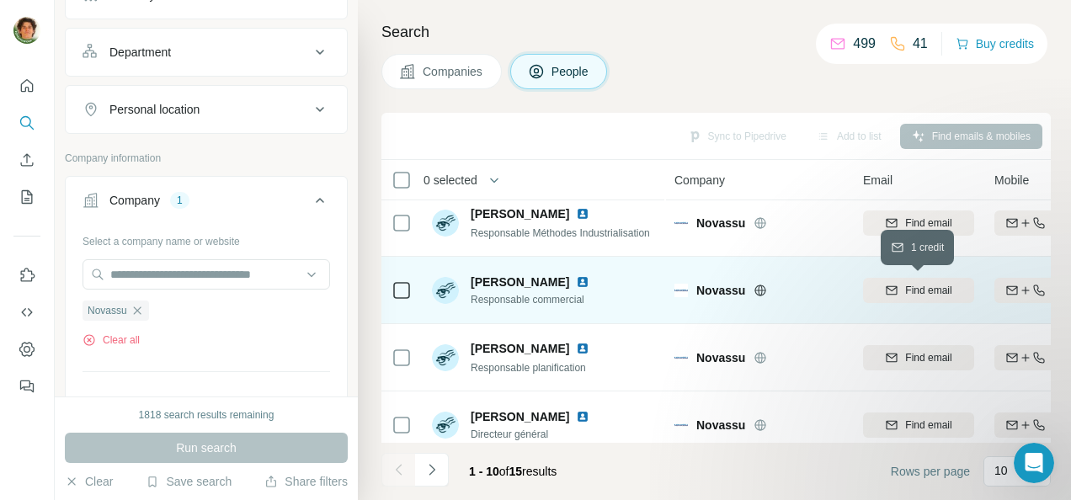
click at [928, 293] on span "Find email" at bounding box center [928, 290] width 46 height 15
click at [576, 281] on img at bounding box center [582, 281] width 13 height 13
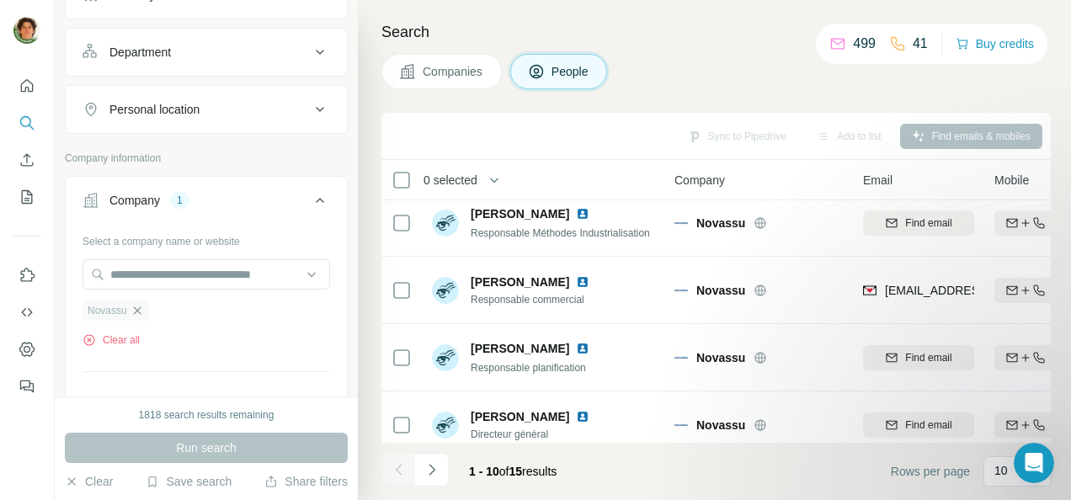
click at [137, 312] on icon "button" at bounding box center [137, 310] width 13 height 13
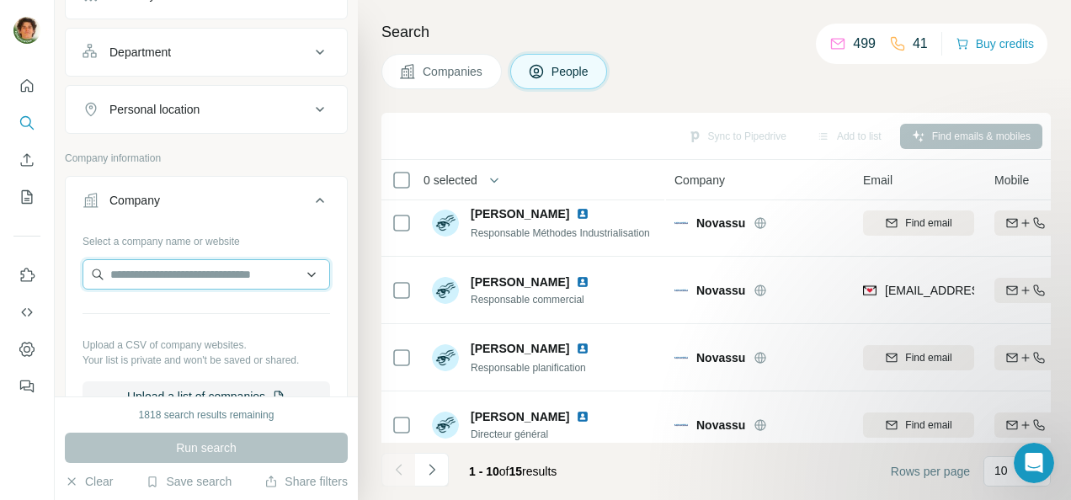
click at [180, 263] on input "text" at bounding box center [207, 274] width 248 height 30
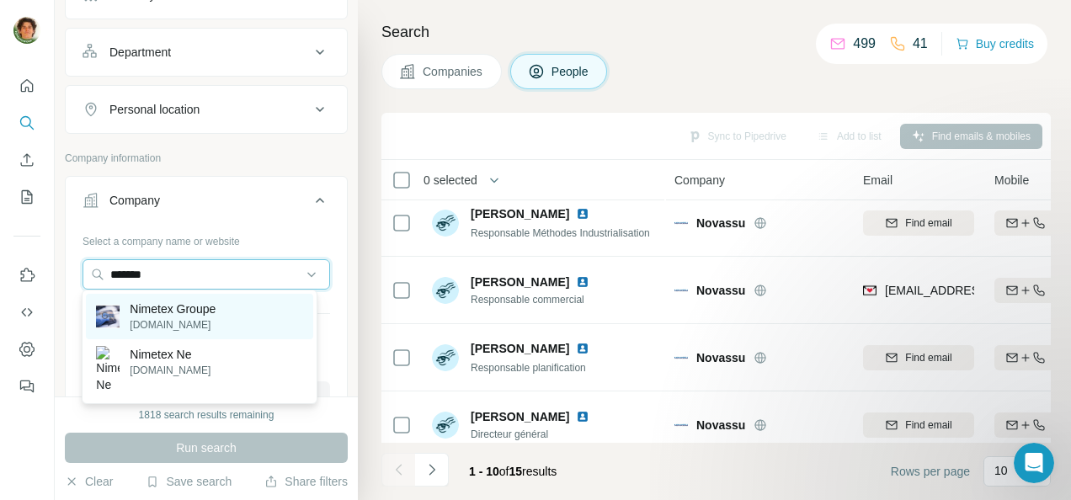
type input "*******"
click at [211, 321] on p "[DOMAIN_NAME]" at bounding box center [173, 324] width 86 height 15
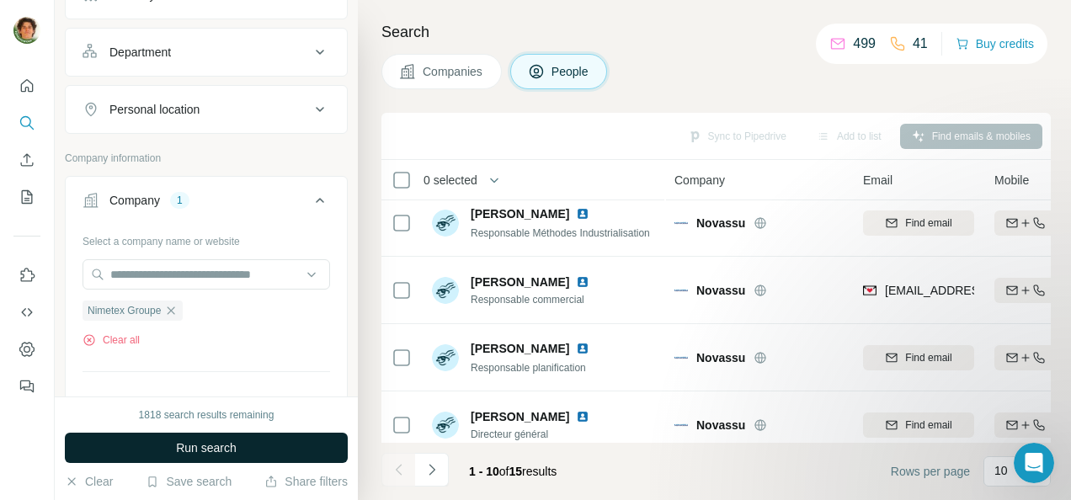
click at [190, 451] on span "Run search" at bounding box center [206, 448] width 61 height 17
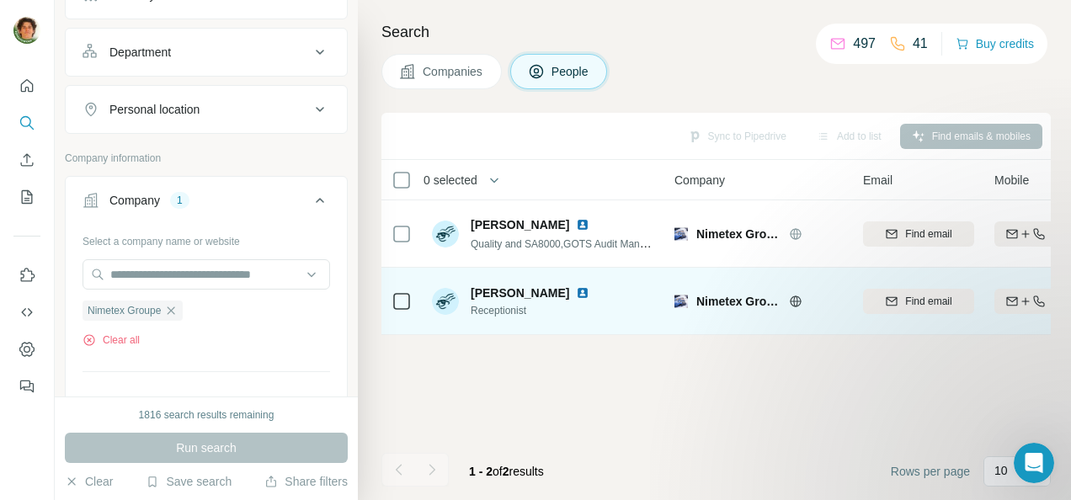
scroll to position [0, 8]
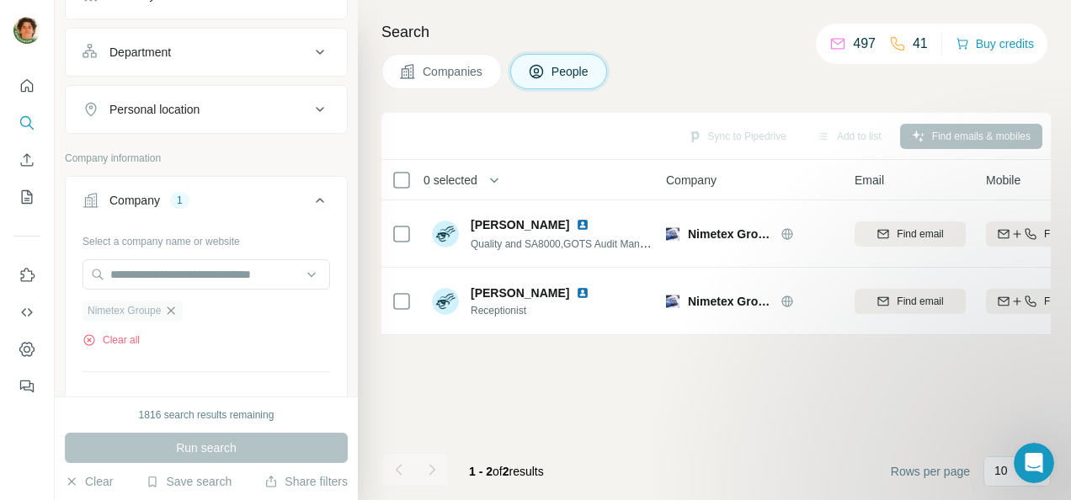
click at [175, 307] on icon "button" at bounding box center [170, 310] width 13 height 13
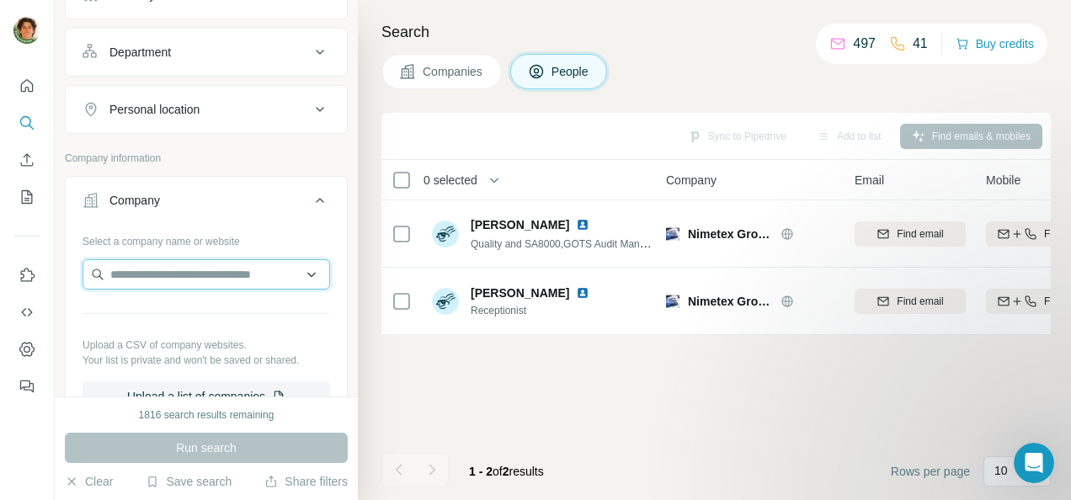
click at [157, 275] on input "text" at bounding box center [207, 274] width 248 height 30
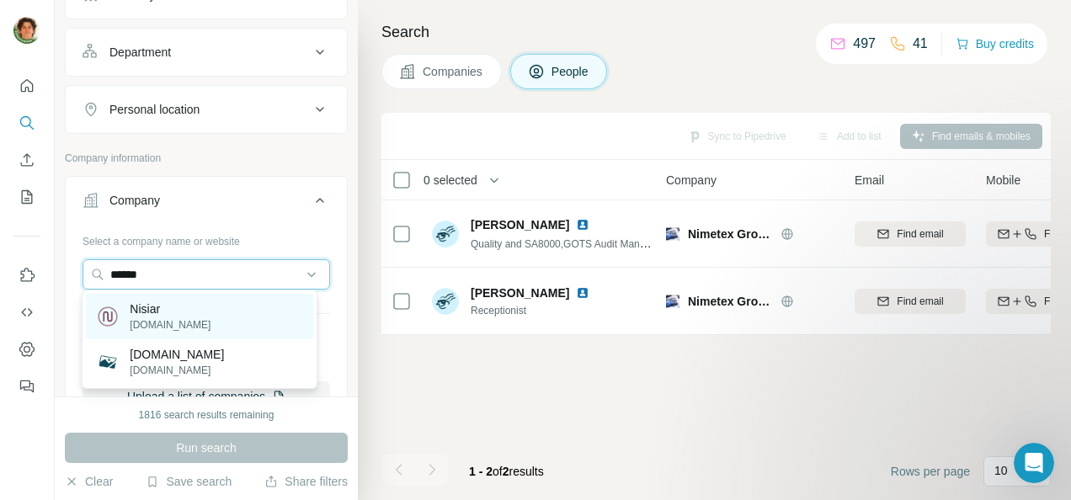
type input "******"
click at [185, 325] on div "Nisiar [DOMAIN_NAME]" at bounding box center [199, 316] width 227 height 45
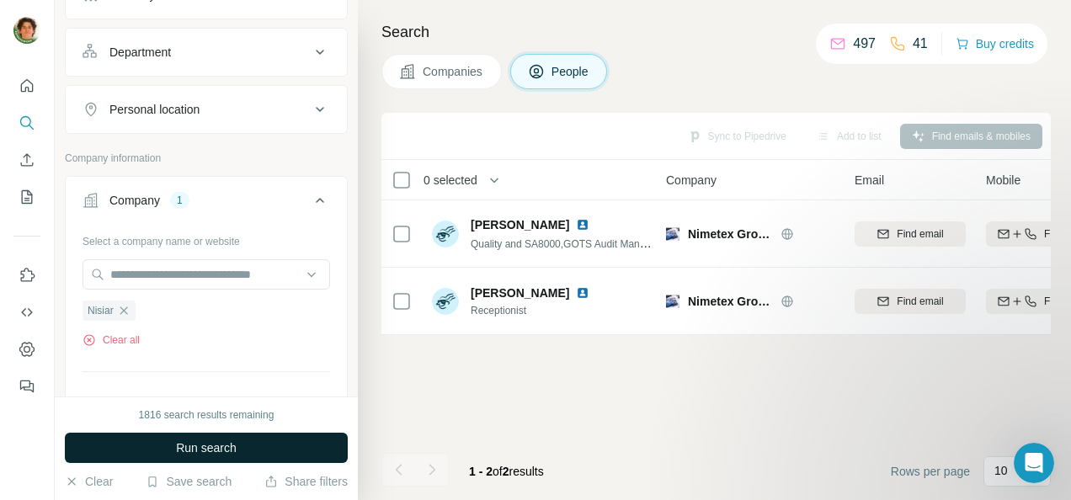
click at [184, 458] on button "Run search" at bounding box center [206, 448] width 283 height 30
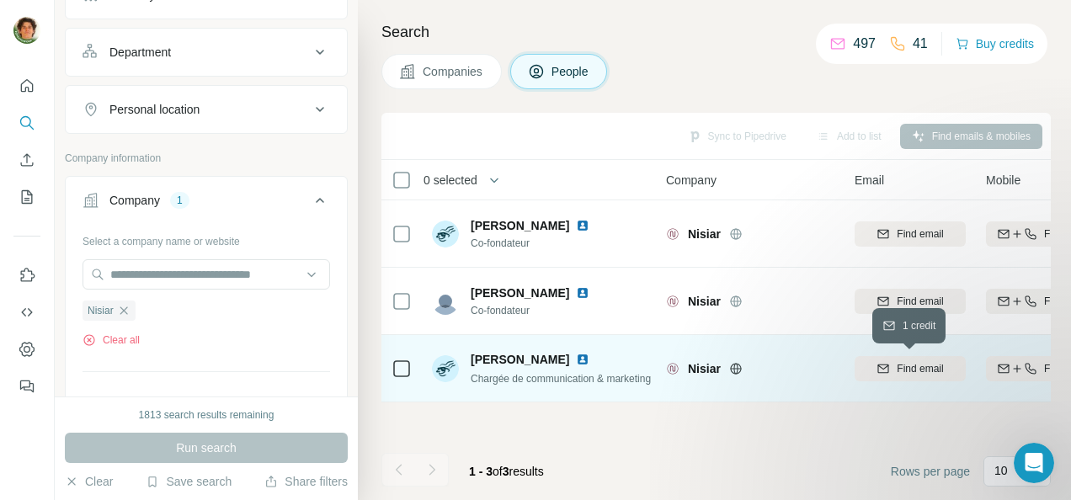
click at [903, 372] on span "Find email" at bounding box center [920, 368] width 46 height 15
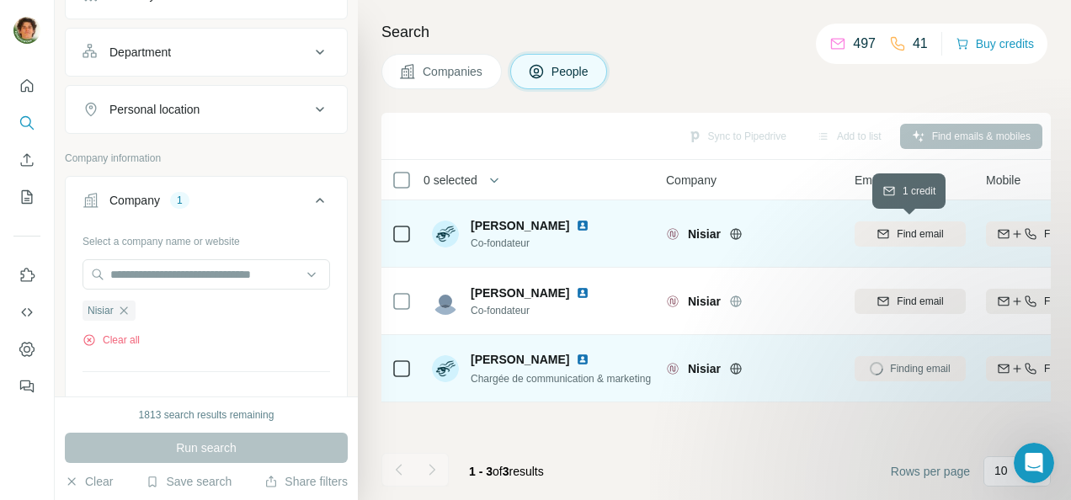
click at [909, 232] on span "Find email" at bounding box center [920, 234] width 46 height 15
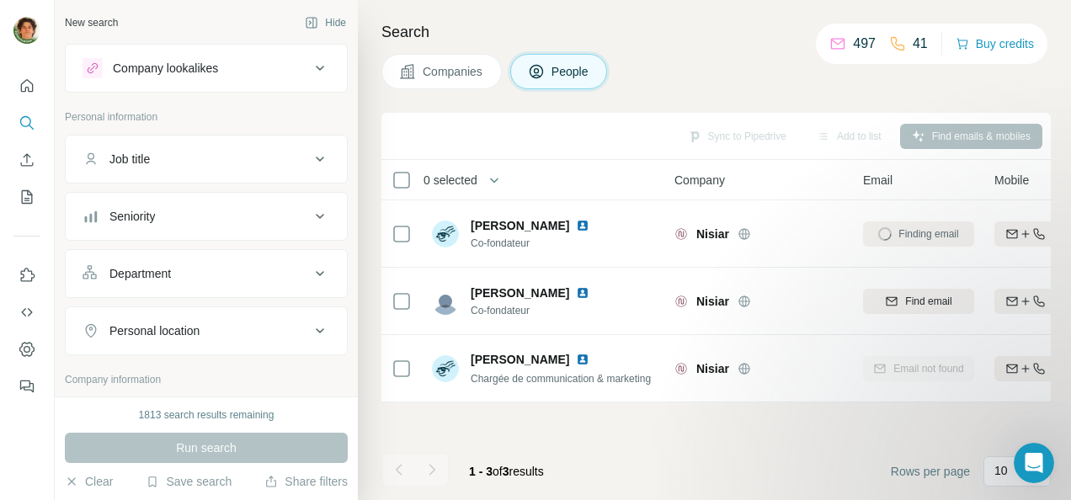
scroll to position [38, 0]
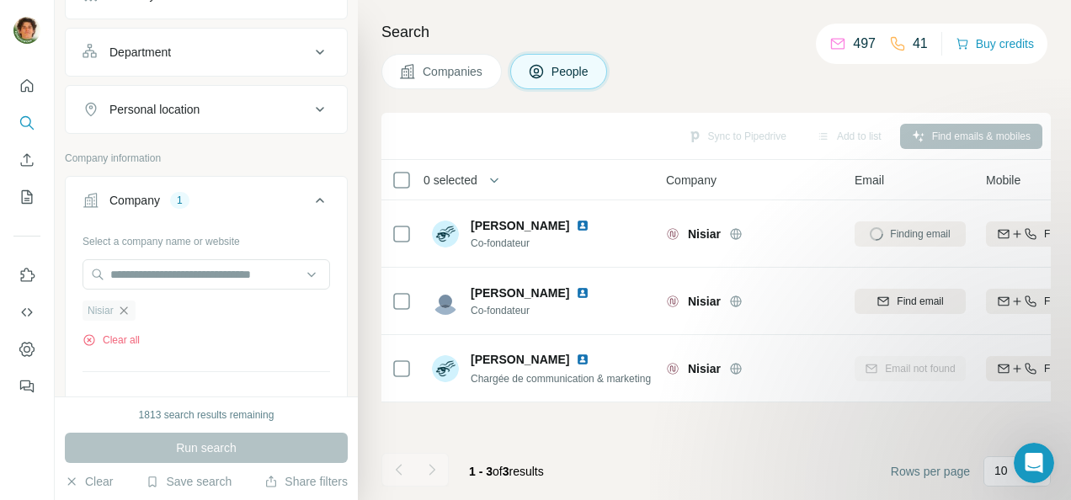
click at [125, 309] on icon "button" at bounding box center [123, 310] width 13 height 13
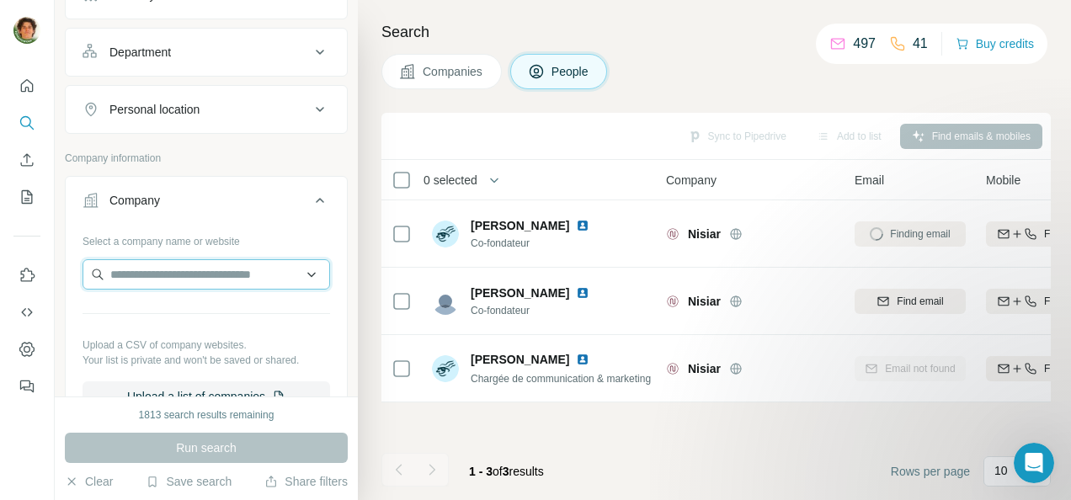
click at [150, 277] on input "text" at bounding box center [207, 274] width 248 height 30
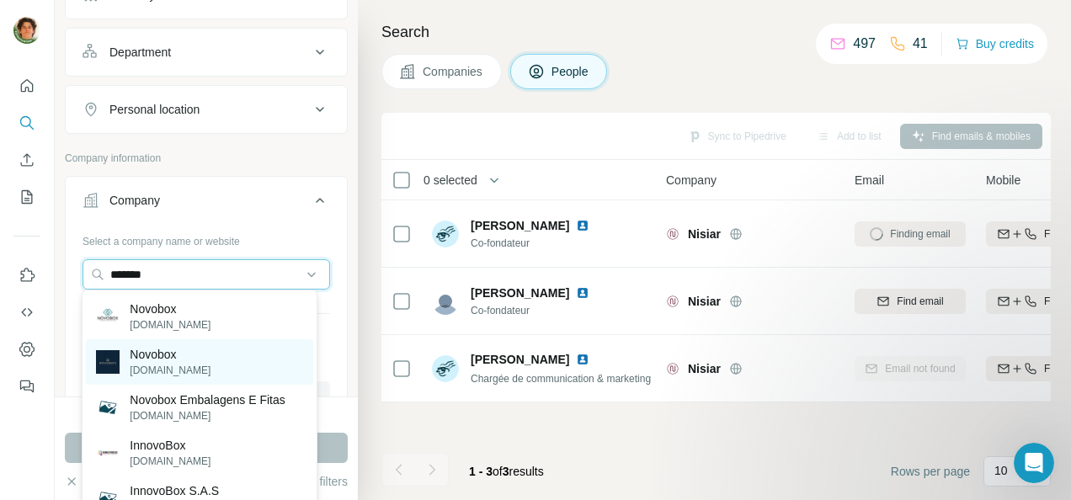
type input "*******"
click at [167, 341] on div "Novobox novobox.es" at bounding box center [199, 361] width 227 height 45
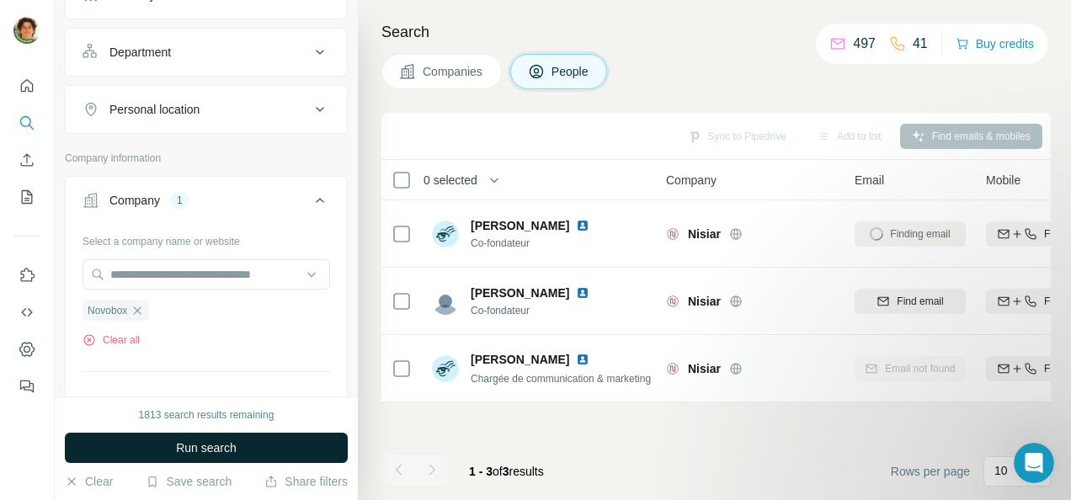
click at [182, 440] on span "Run search" at bounding box center [206, 448] width 61 height 17
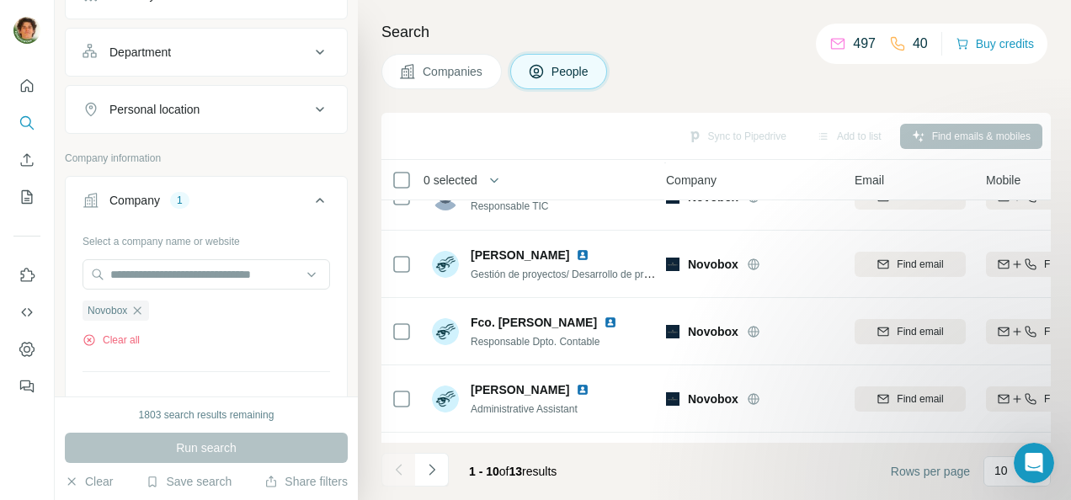
scroll to position [173, 8]
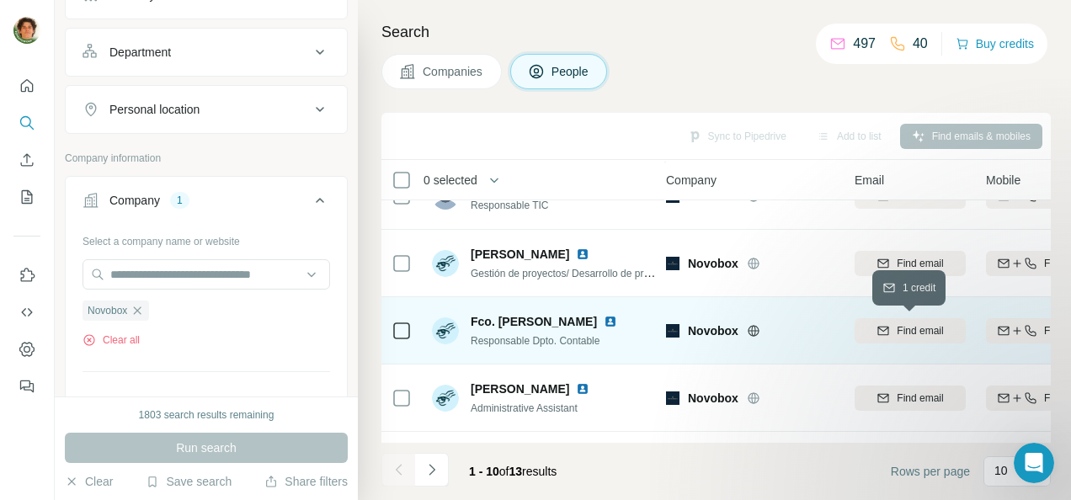
click at [908, 332] on span "Find email" at bounding box center [920, 330] width 46 height 15
click at [755, 328] on icon at bounding box center [753, 330] width 4 height 11
click at [617, 321] on img at bounding box center [610, 321] width 13 height 13
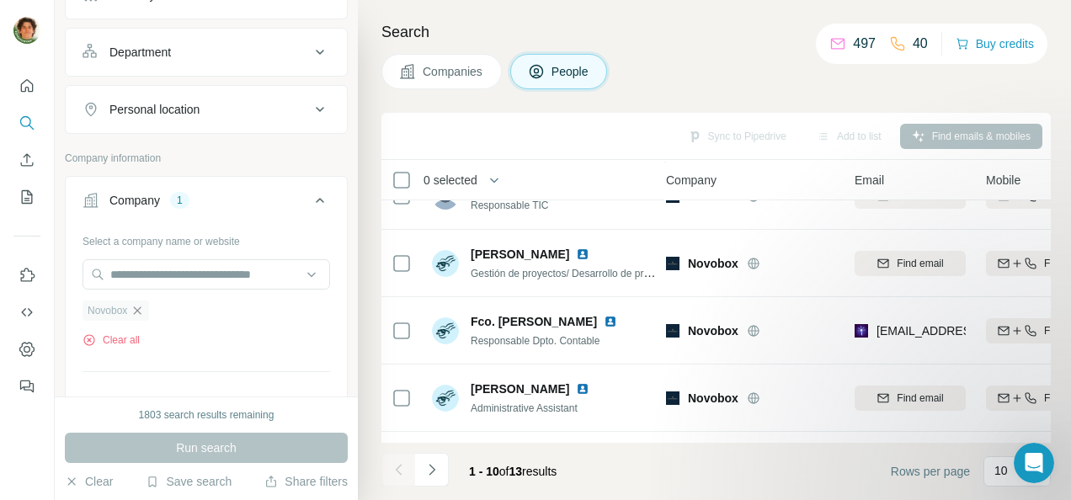
click at [138, 304] on icon "button" at bounding box center [137, 310] width 13 height 13
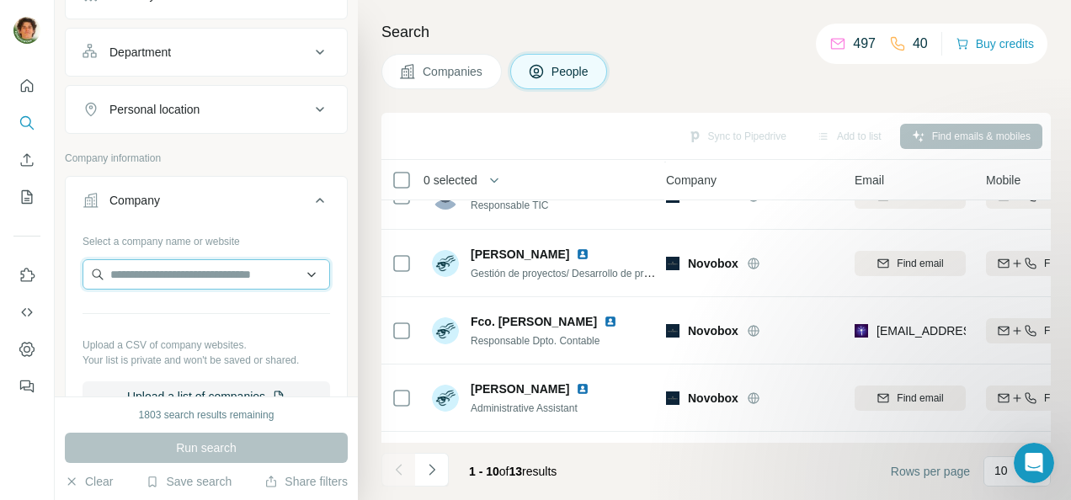
click at [175, 266] on input "text" at bounding box center [207, 274] width 248 height 30
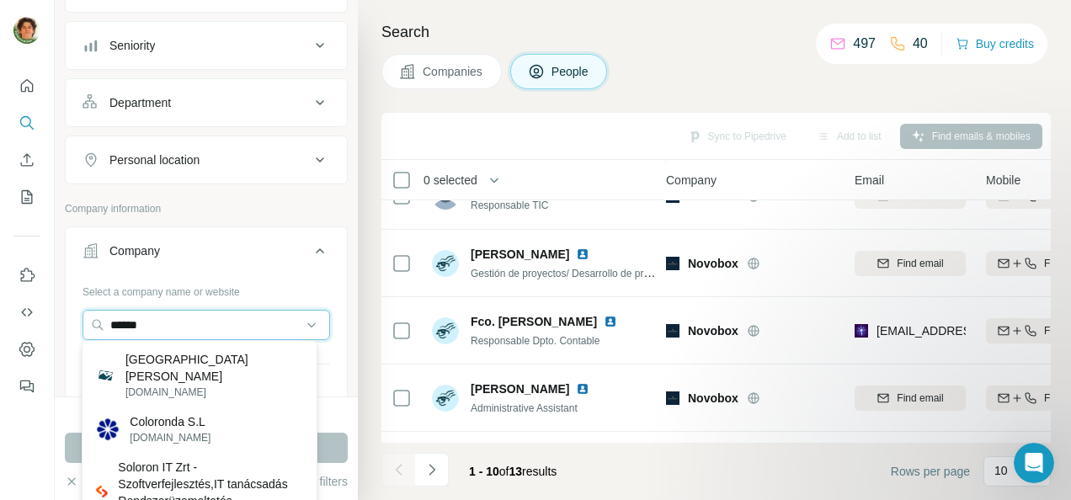
scroll to position [172, 0]
type input "*"
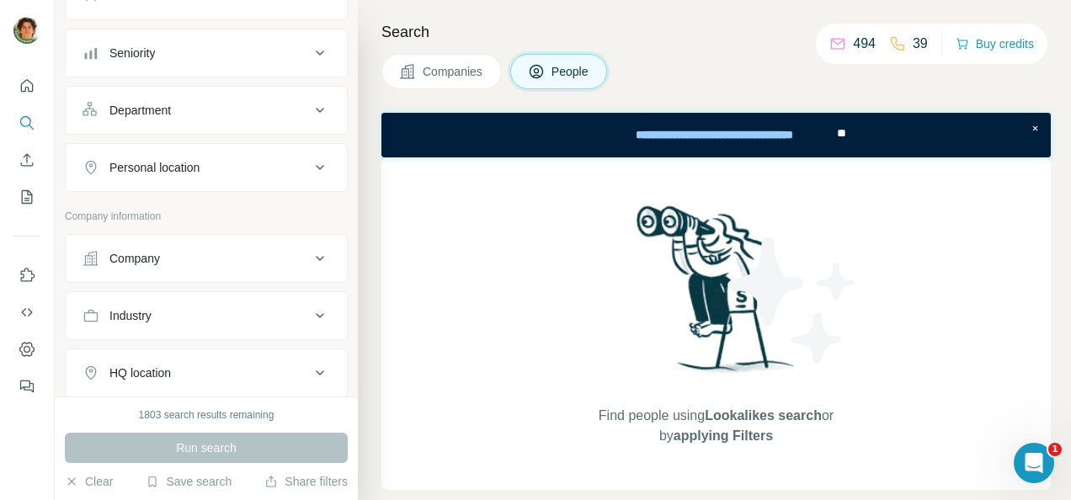
scroll to position [163, 0]
click at [310, 263] on icon at bounding box center [320, 259] width 20 height 20
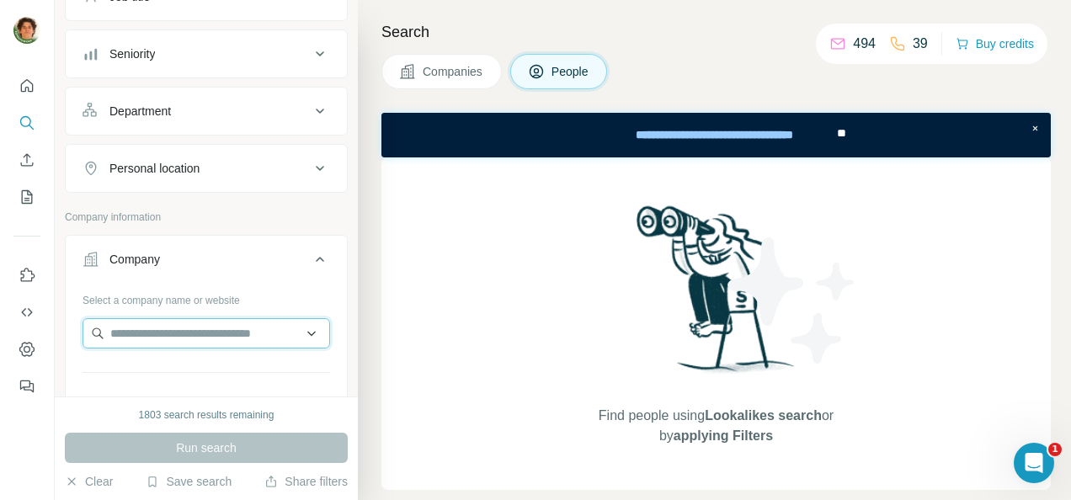
click at [146, 337] on input "text" at bounding box center [207, 333] width 248 height 30
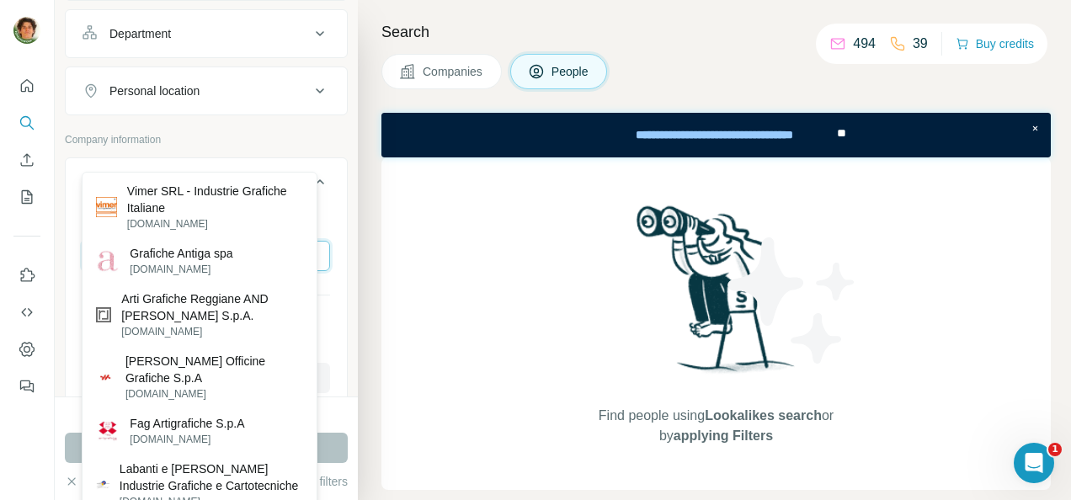
scroll to position [222, 0]
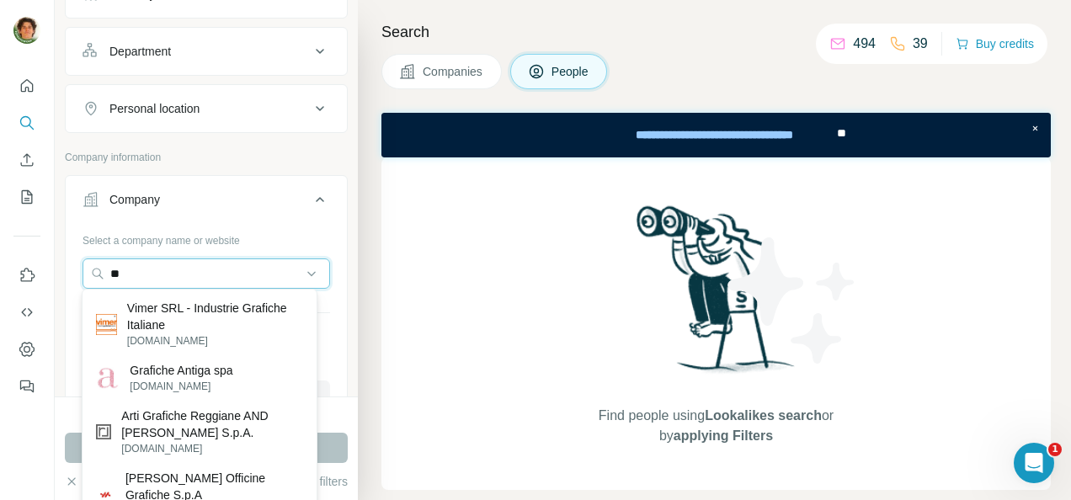
type input "*"
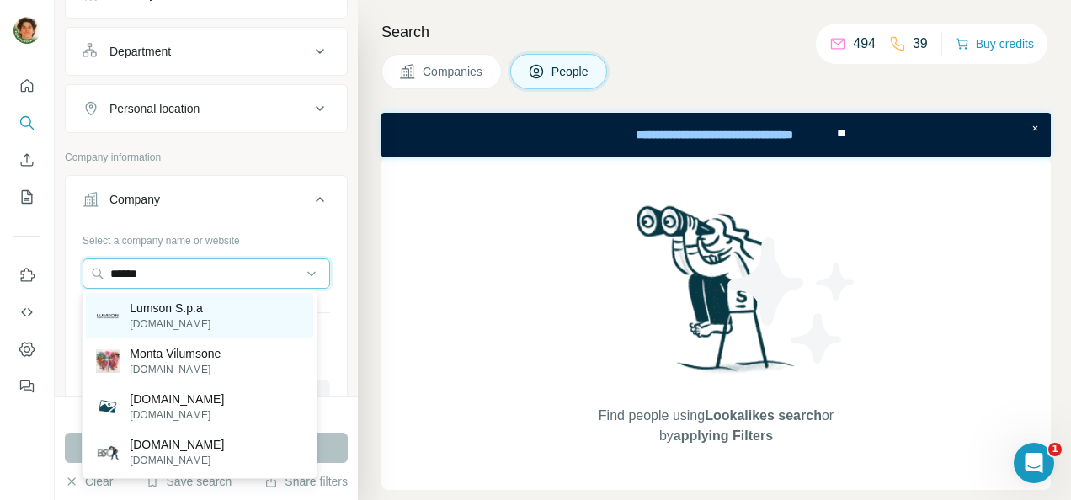
type input "******"
click at [195, 322] on p "lumson.com" at bounding box center [170, 324] width 81 height 15
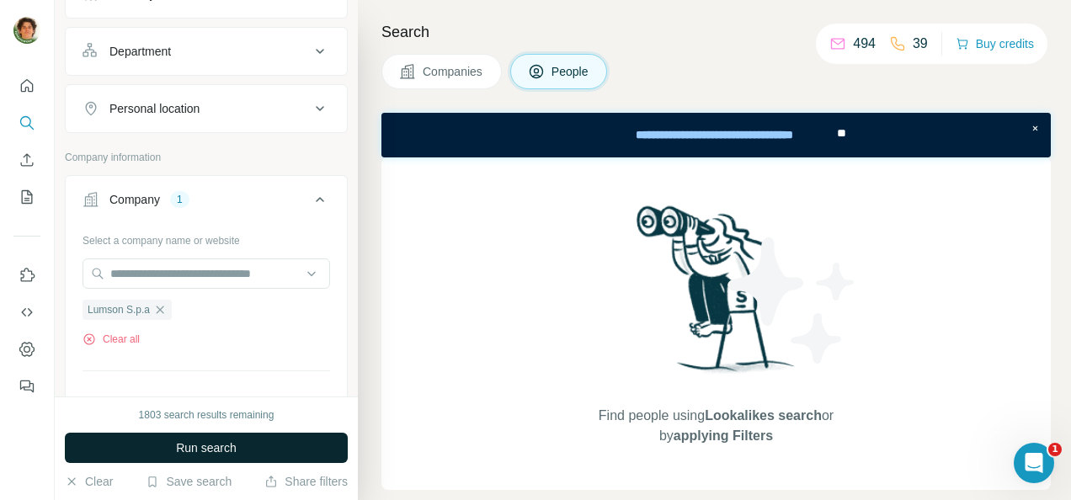
click at [184, 441] on span "Run search" at bounding box center [206, 448] width 61 height 17
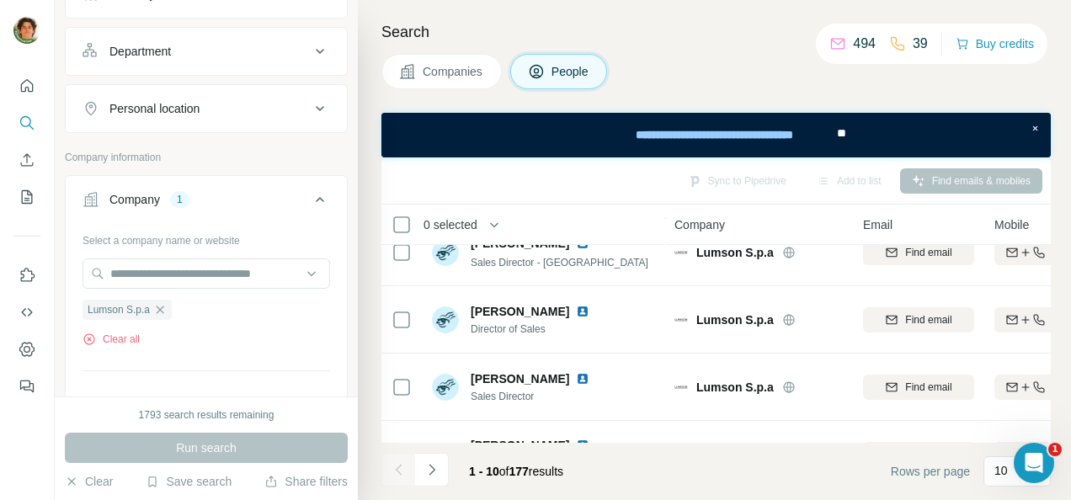
scroll to position [307, 0]
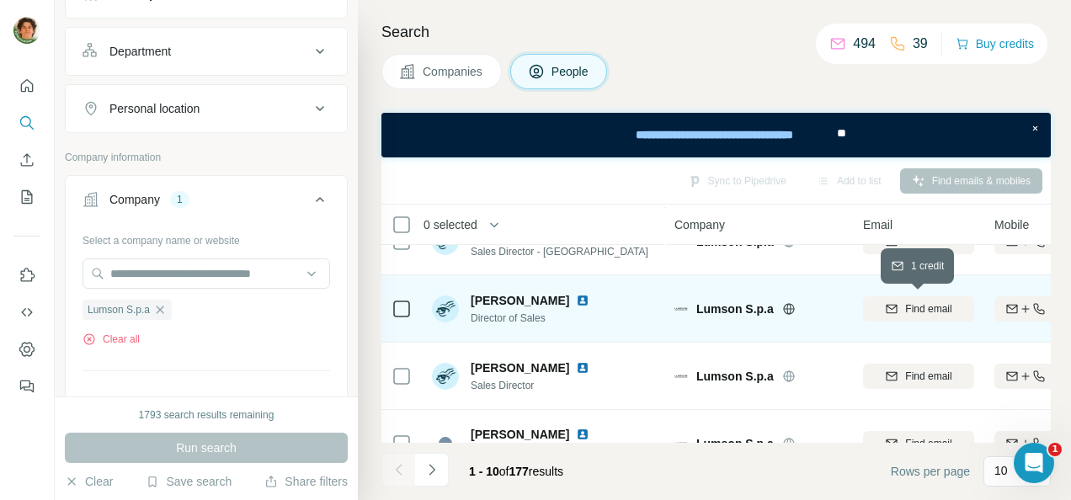
click at [924, 303] on span "Find email" at bounding box center [928, 308] width 46 height 15
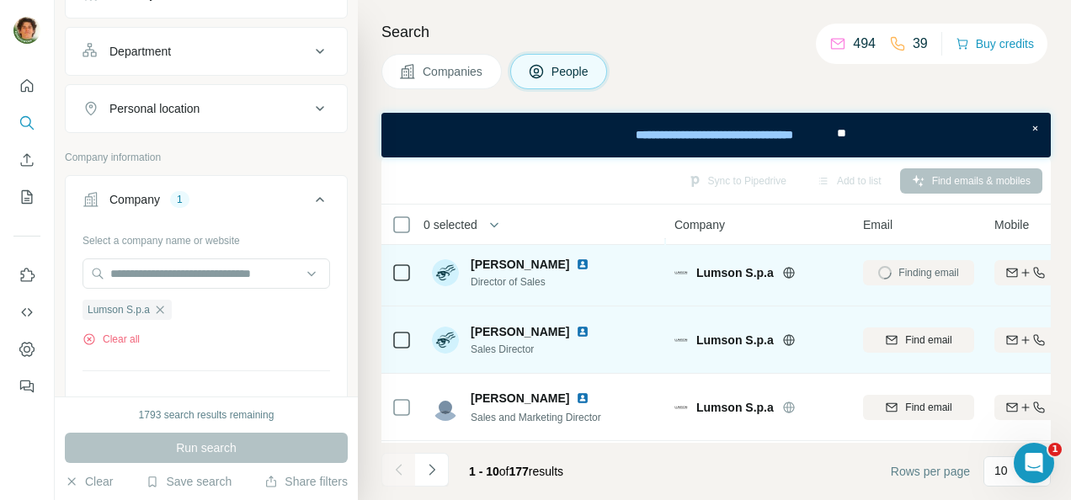
scroll to position [344, 0]
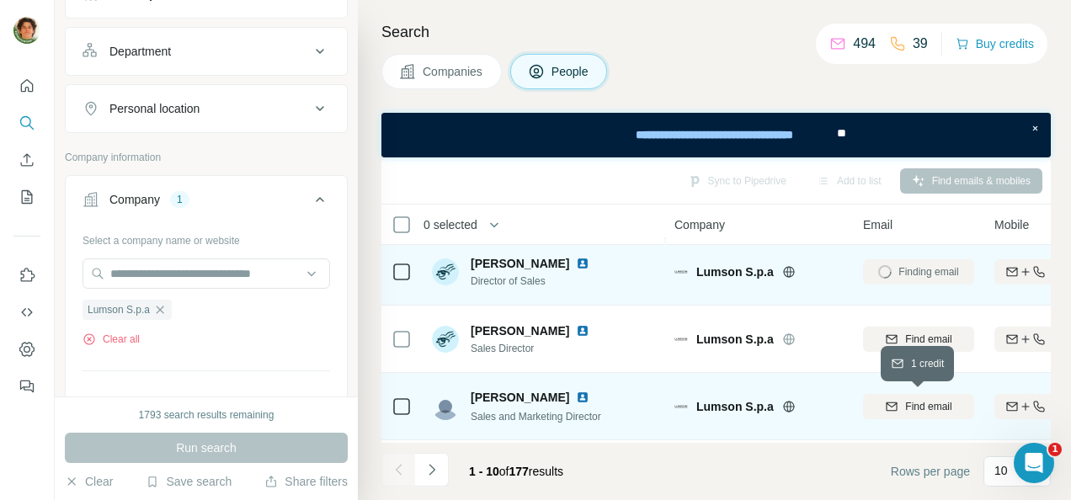
click at [911, 409] on span "Find email" at bounding box center [928, 406] width 46 height 15
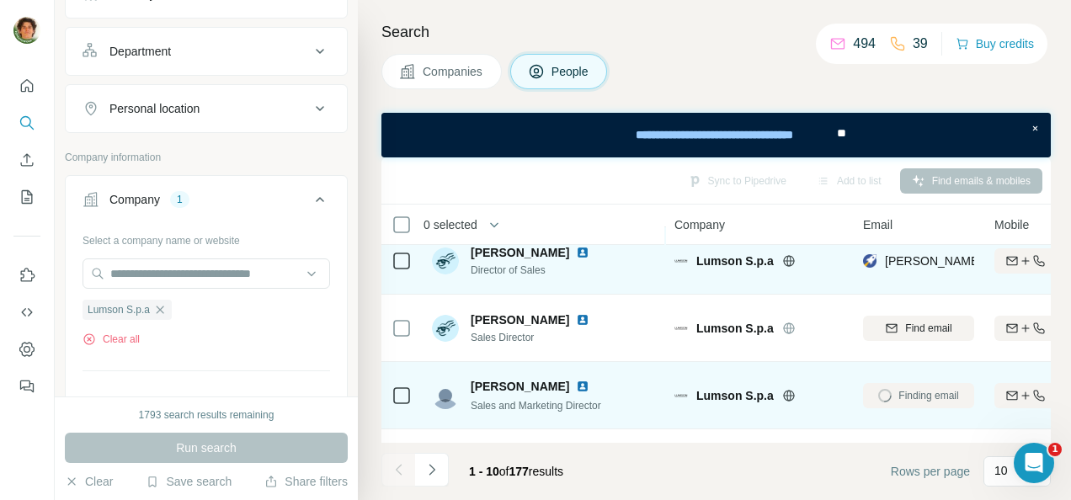
scroll to position [339, 0]
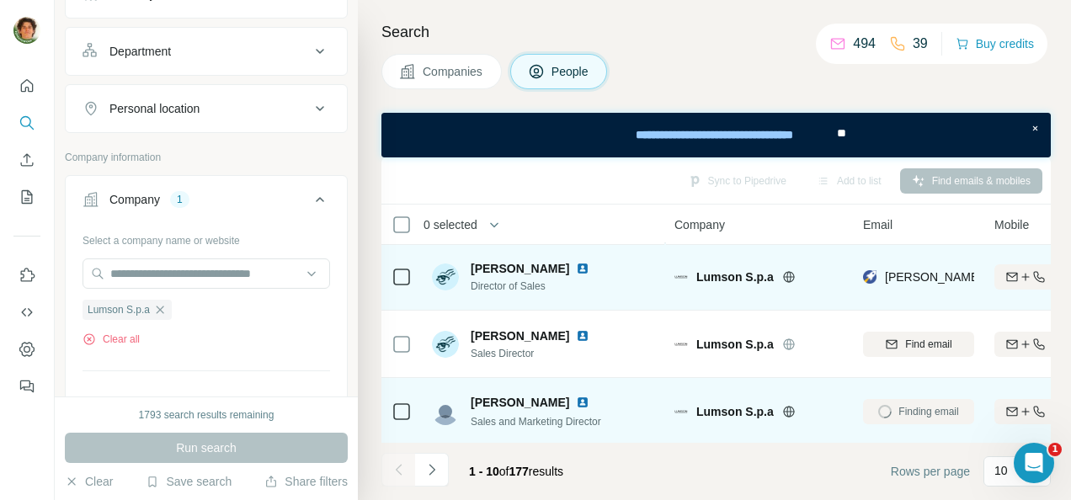
click at [576, 264] on img at bounding box center [582, 268] width 13 height 13
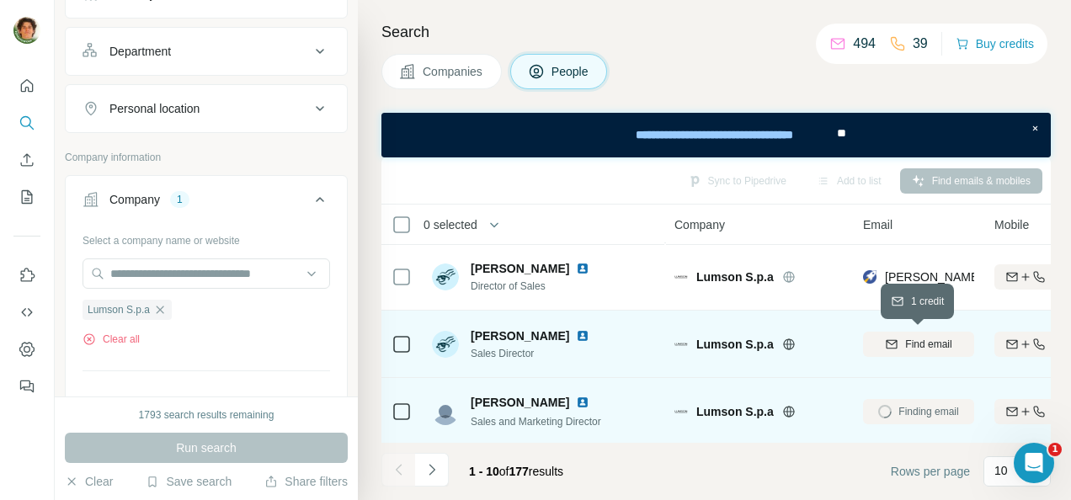
click at [905, 344] on span "Find email" at bounding box center [928, 344] width 46 height 15
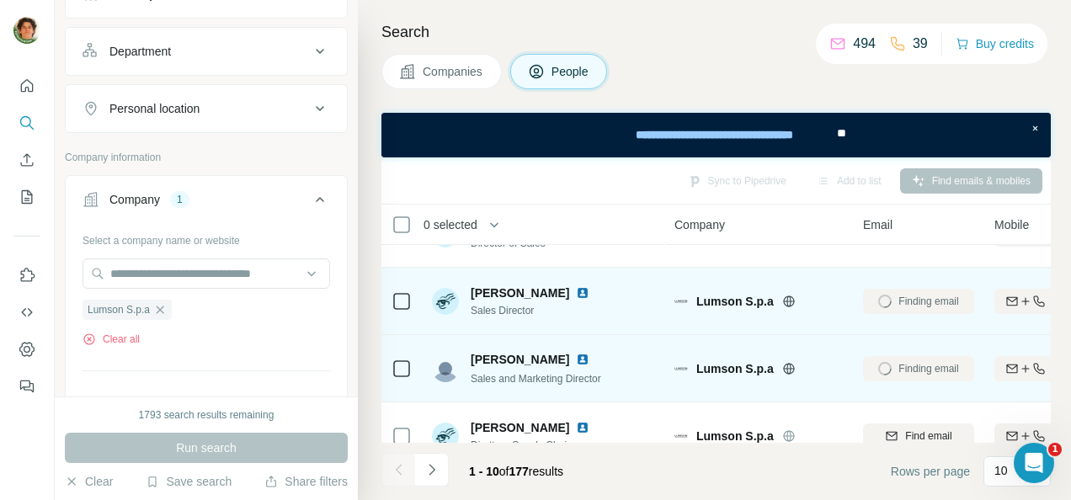
scroll to position [382, 0]
click at [576, 291] on img at bounding box center [582, 291] width 13 height 13
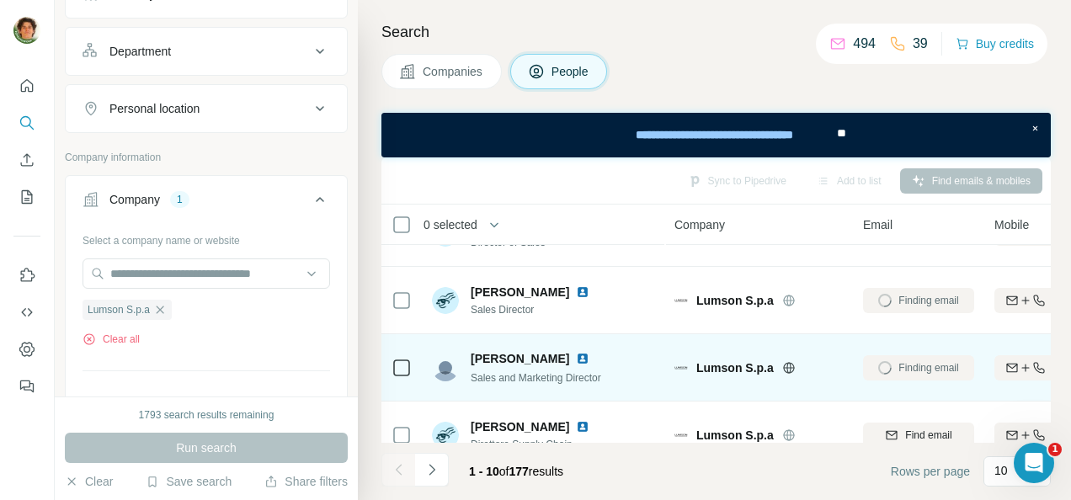
click at [589, 356] on img at bounding box center [582, 358] width 13 height 13
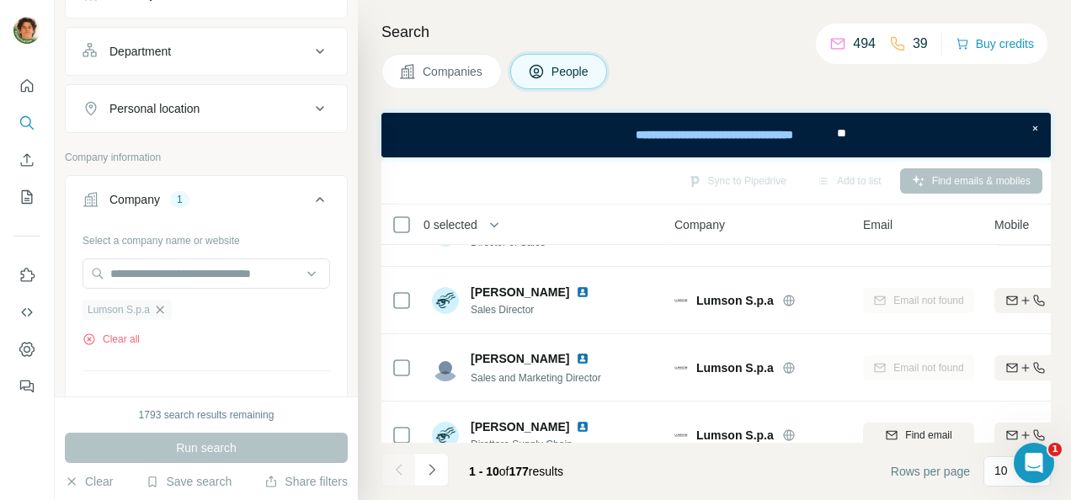
click at [161, 307] on icon "button" at bounding box center [161, 310] width 8 height 8
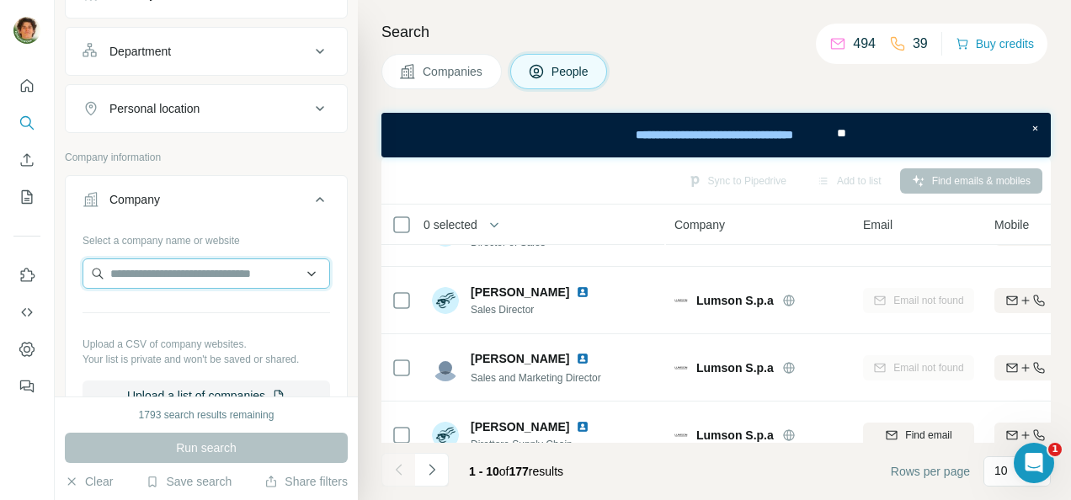
click at [163, 273] on input "text" at bounding box center [207, 274] width 248 height 30
type input "*"
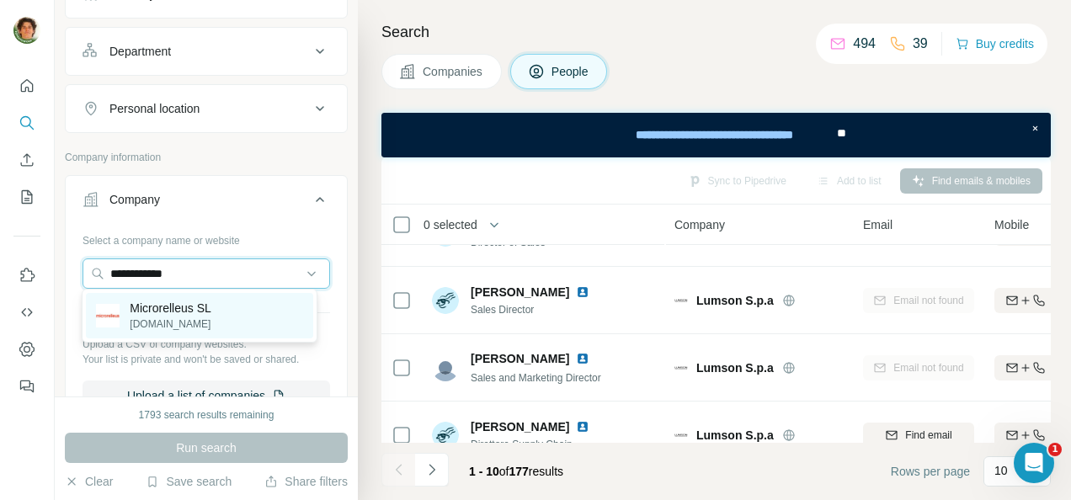
type input "**********"
click at [195, 317] on p "microrelleus.com" at bounding box center [170, 324] width 81 height 15
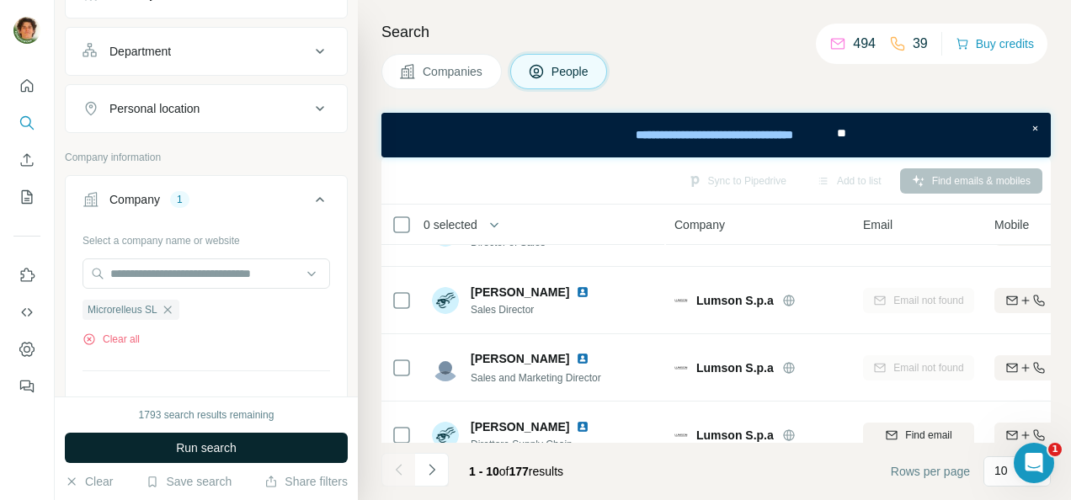
click at [179, 441] on span "Run search" at bounding box center [206, 448] width 61 height 17
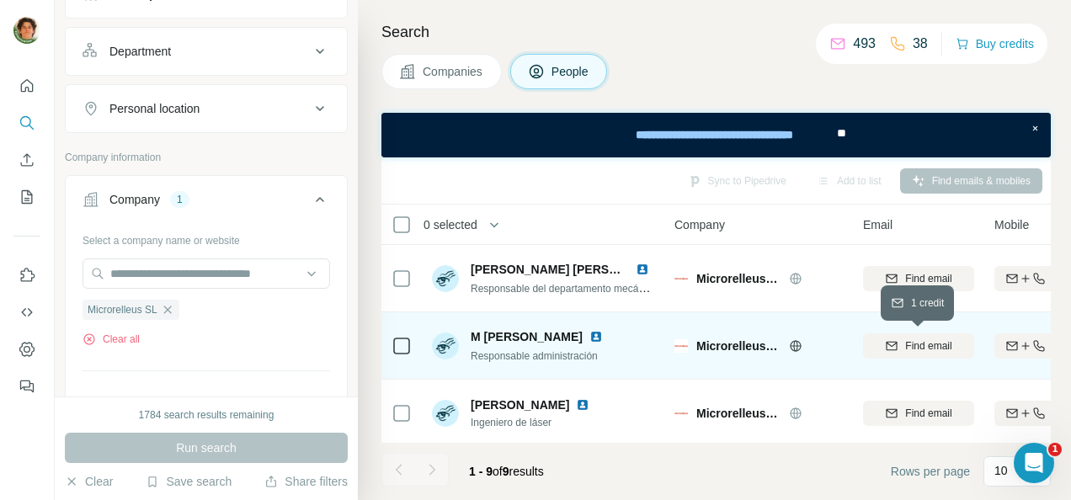
click at [934, 340] on span "Find email" at bounding box center [928, 346] width 46 height 15
click at [173, 308] on icon "button" at bounding box center [167, 309] width 13 height 13
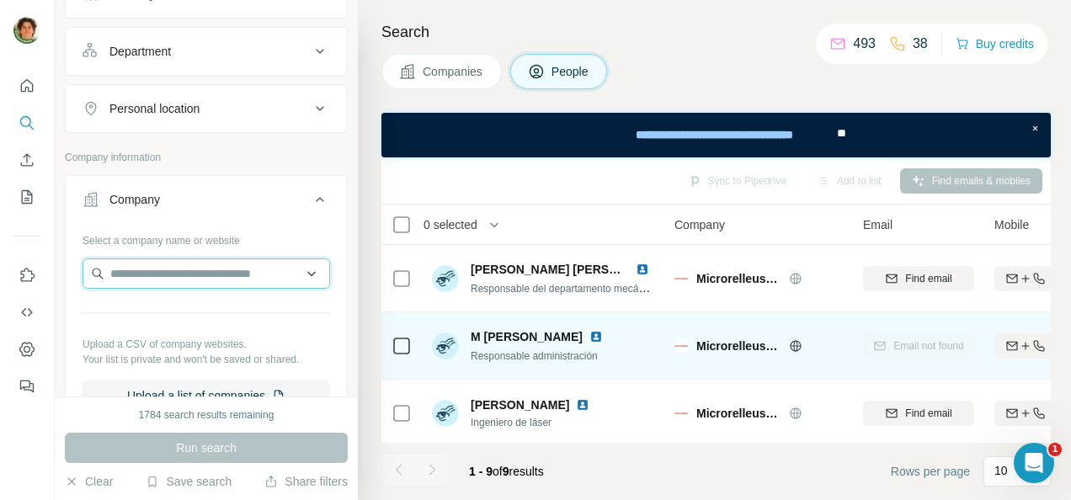
click at [199, 267] on input "text" at bounding box center [207, 274] width 248 height 30
type input "*"
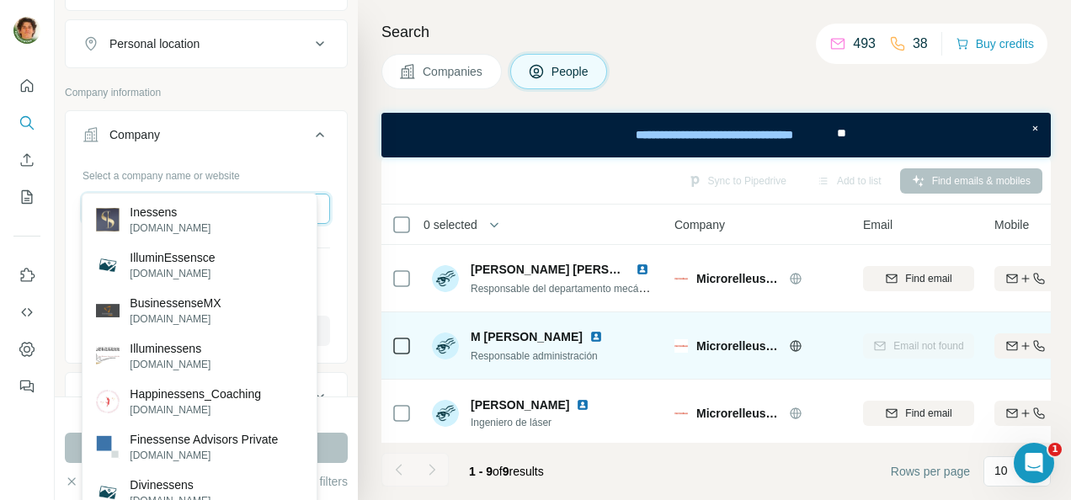
scroll to position [286, 0]
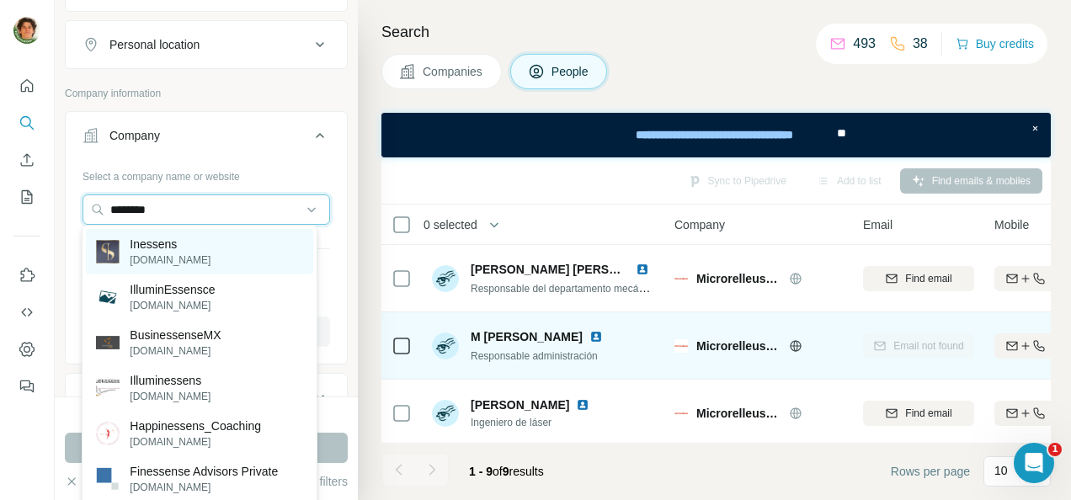
type input "********"
click at [190, 239] on div "Inessens inessens.fr" at bounding box center [199, 251] width 227 height 45
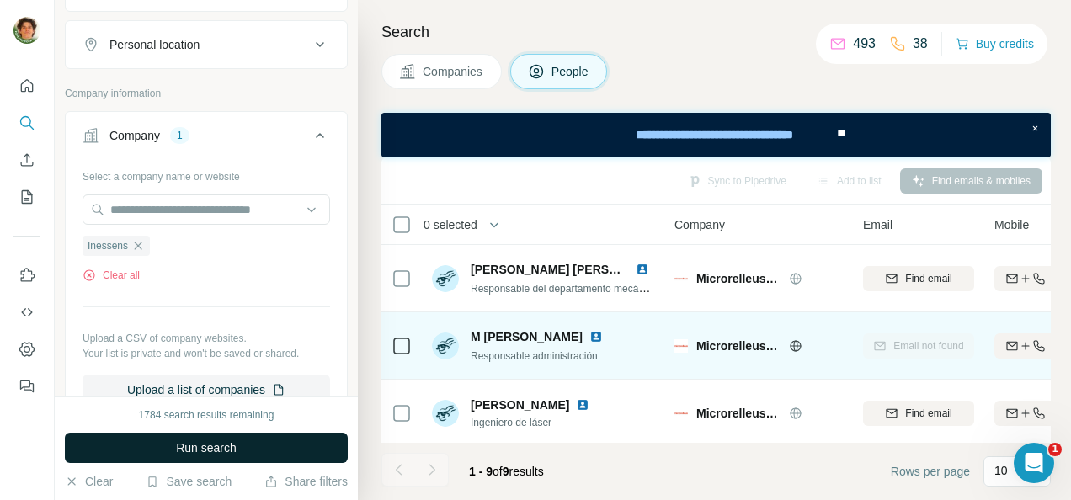
click at [209, 440] on span "Run search" at bounding box center [206, 448] width 61 height 17
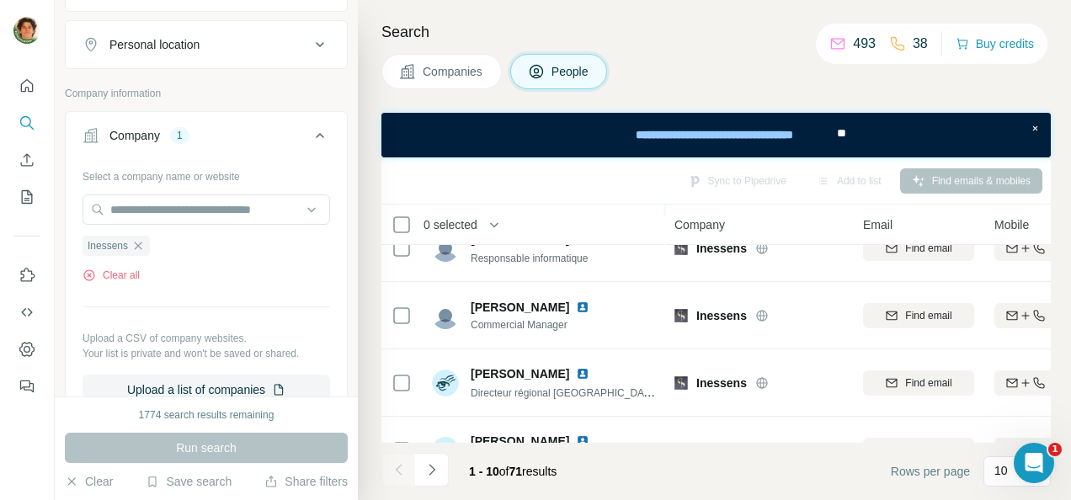
scroll to position [166, 0]
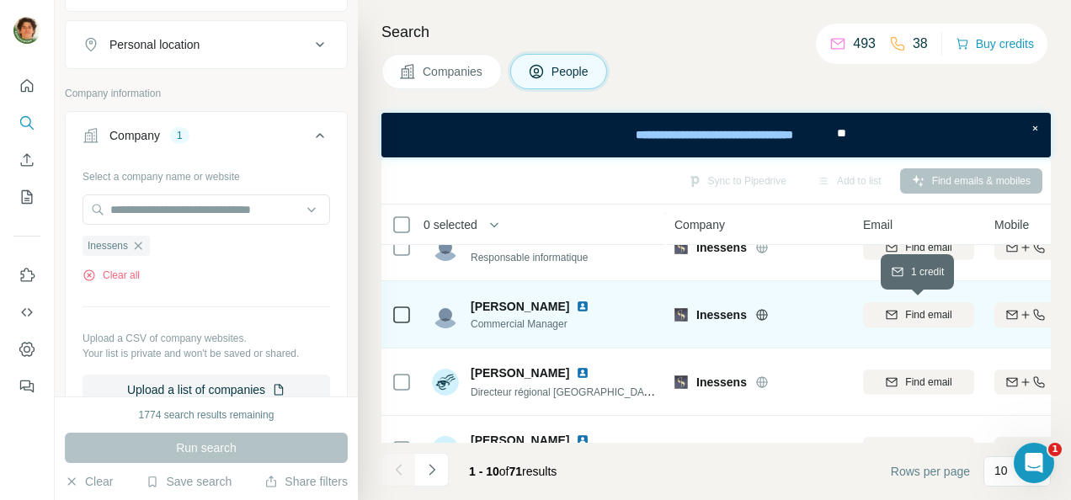
click at [906, 313] on span "Find email" at bounding box center [928, 314] width 46 height 15
click at [576, 301] on img at bounding box center [582, 306] width 13 height 13
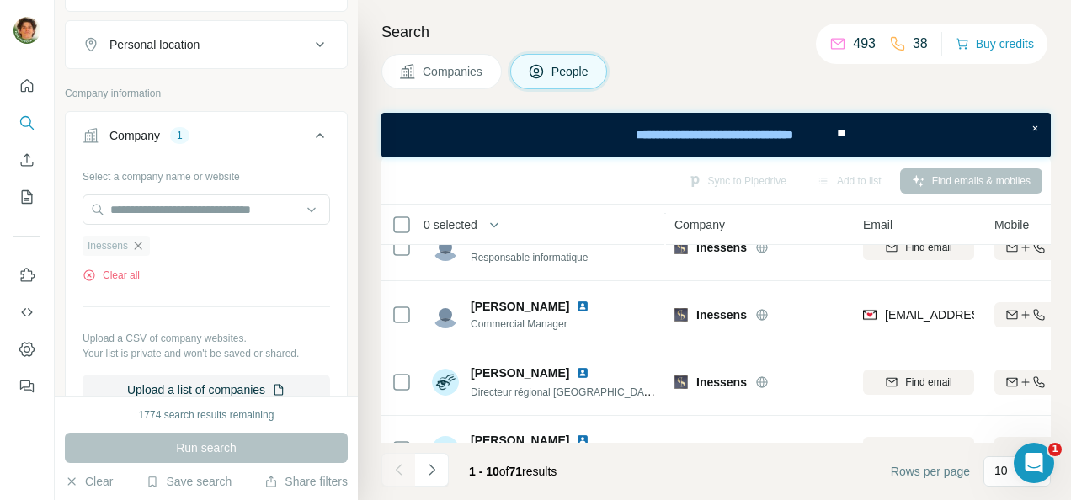
click at [143, 239] on icon "button" at bounding box center [137, 245] width 13 height 13
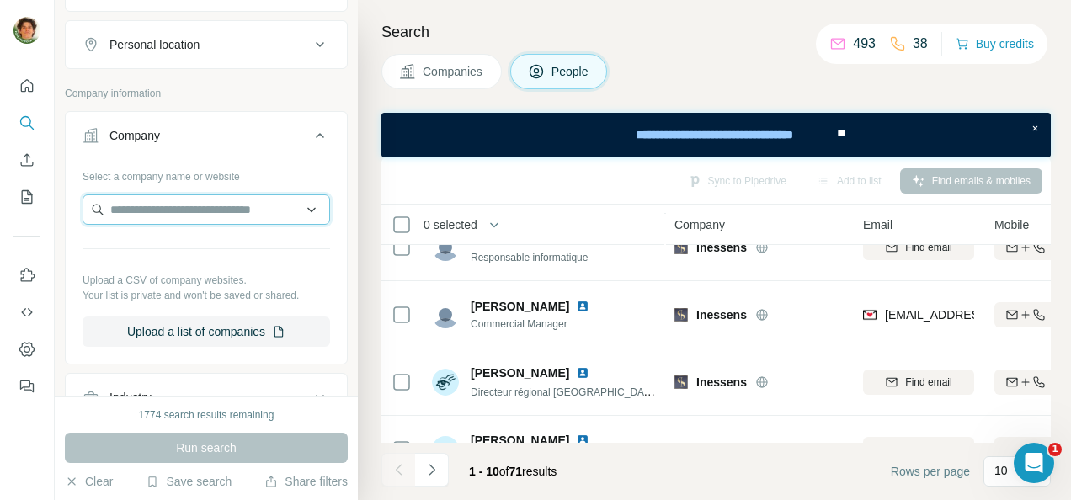
click at [141, 198] on input "text" at bounding box center [207, 210] width 248 height 30
type input "*"
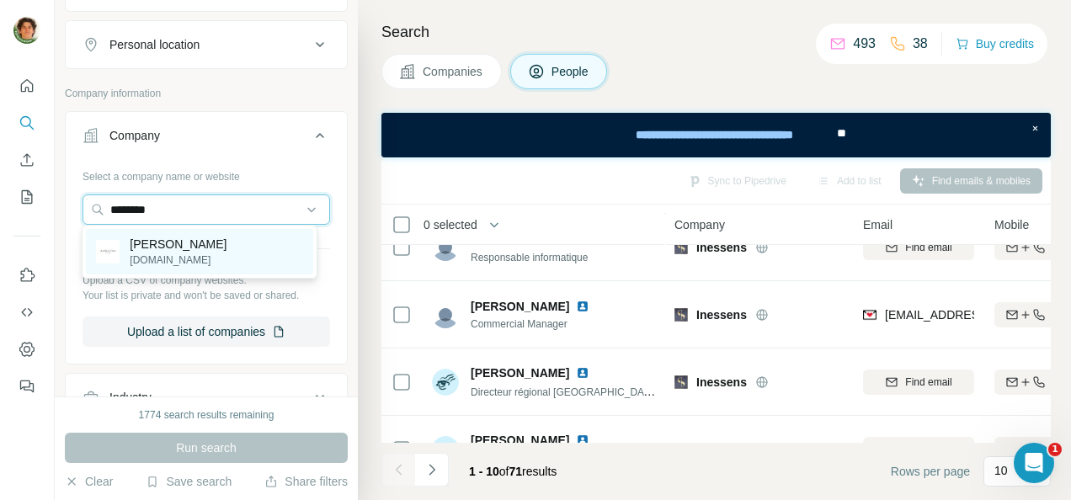
type input "********"
click at [202, 248] on div "Manulena manulena.com" at bounding box center [199, 251] width 227 height 45
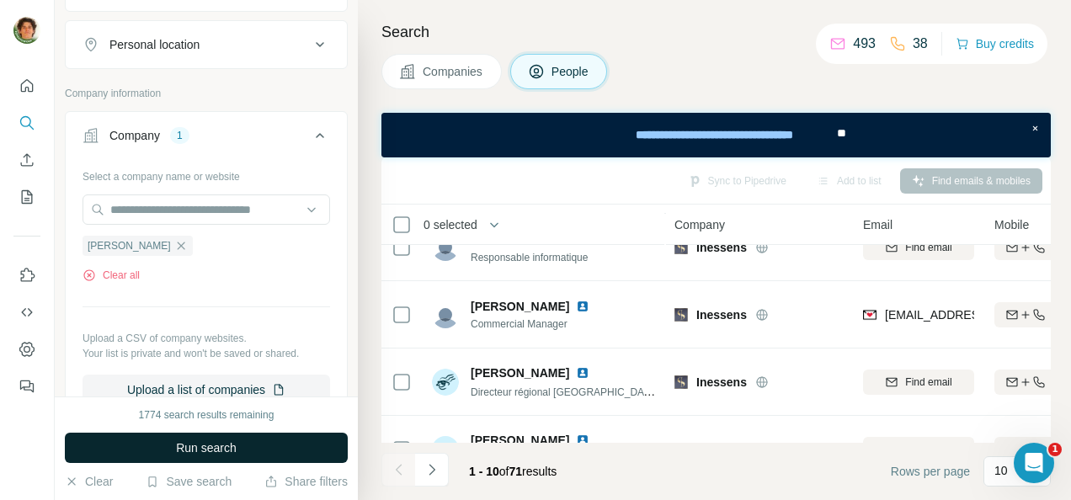
click at [184, 448] on span "Run search" at bounding box center [206, 448] width 61 height 17
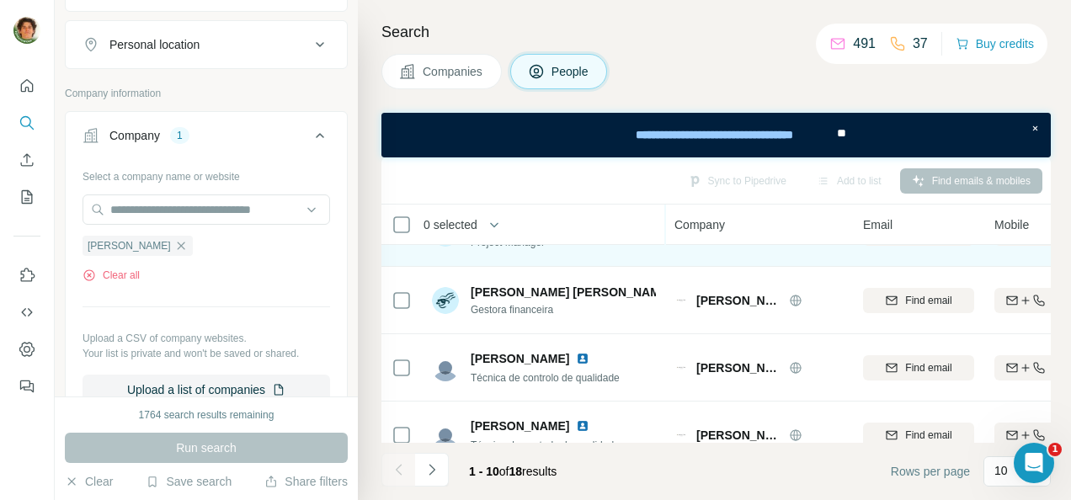
scroll to position [316, 0]
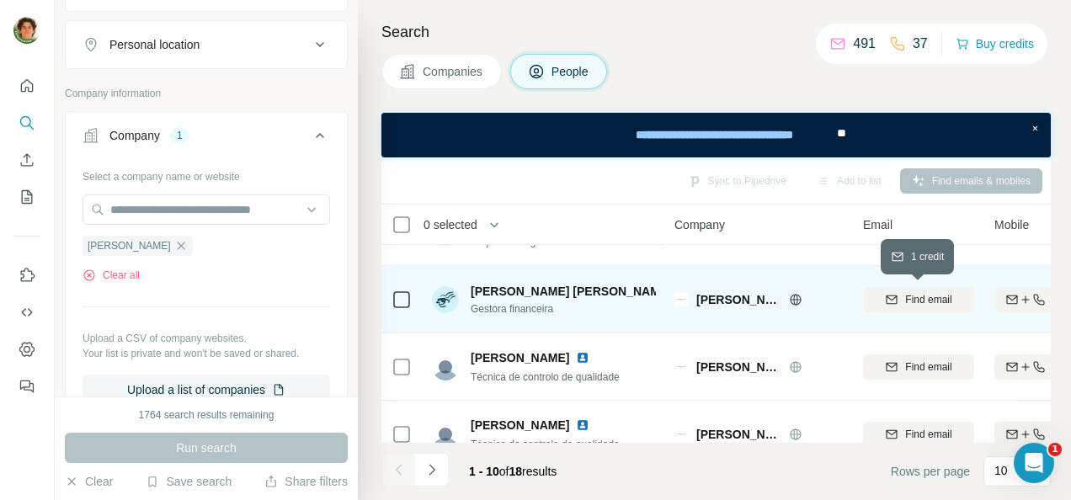
click at [921, 292] on span "Find email" at bounding box center [928, 299] width 46 height 15
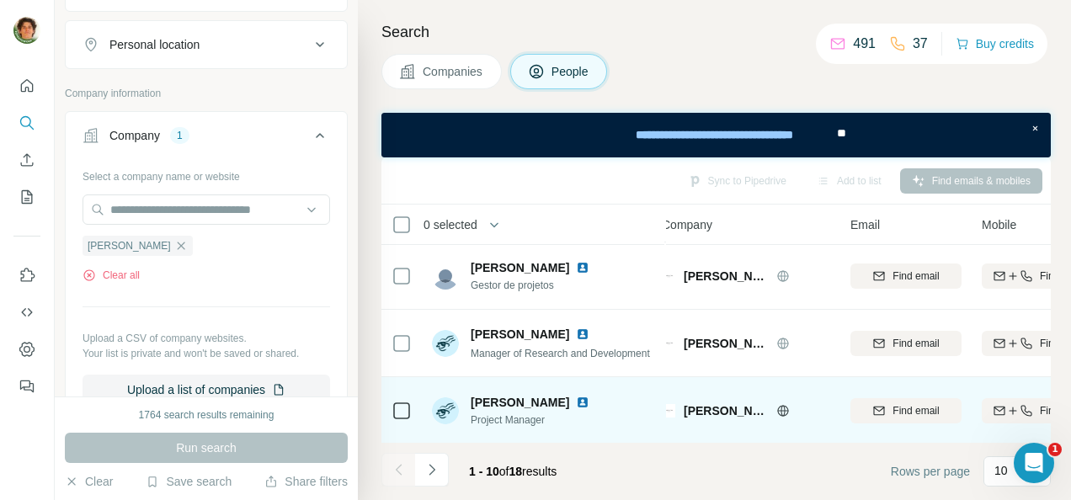
scroll to position [137, 0]
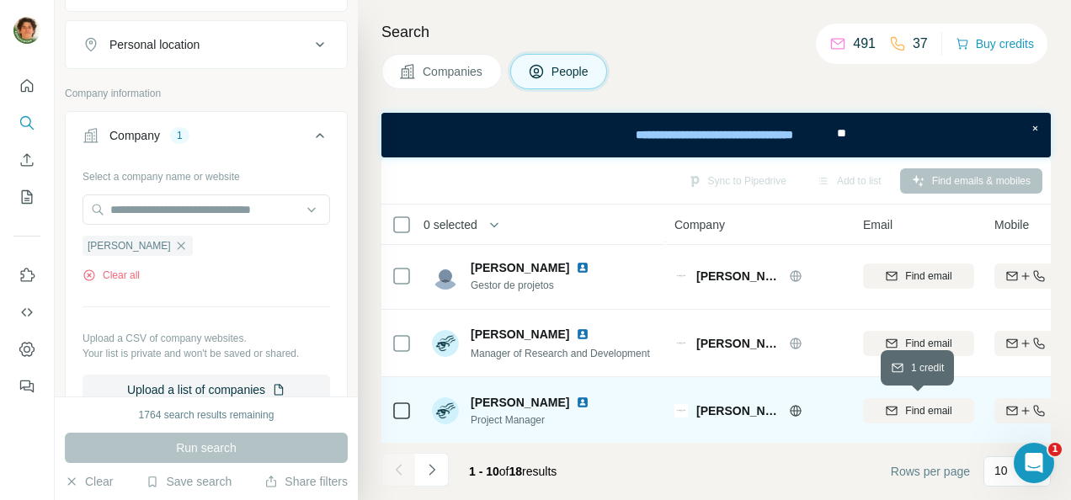
click at [929, 410] on span "Find email" at bounding box center [928, 410] width 46 height 15
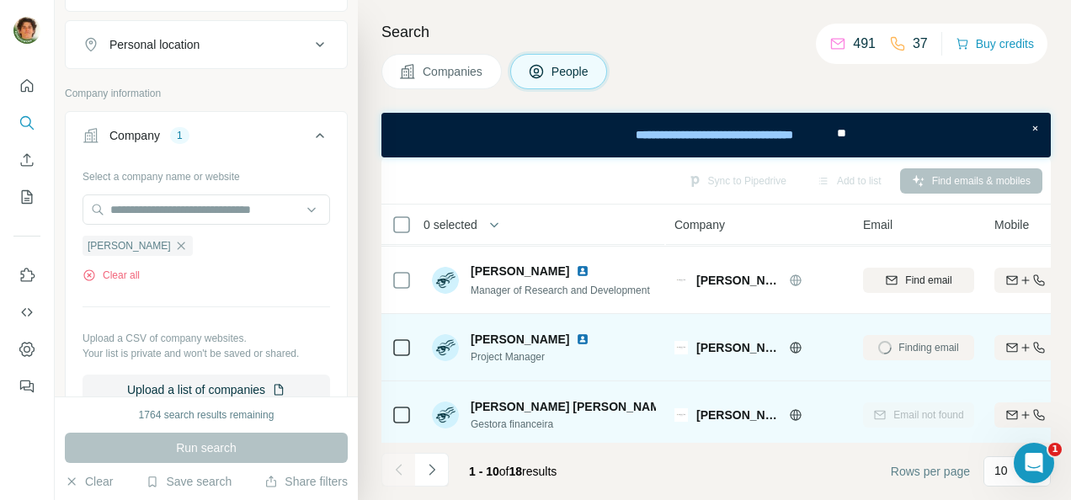
scroll to position [203, 0]
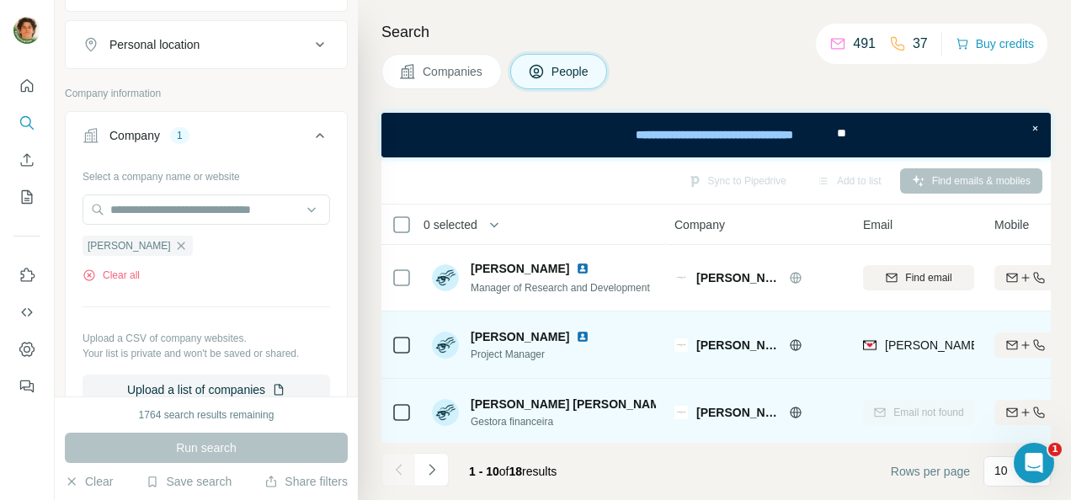
click at [576, 334] on img at bounding box center [582, 336] width 13 height 13
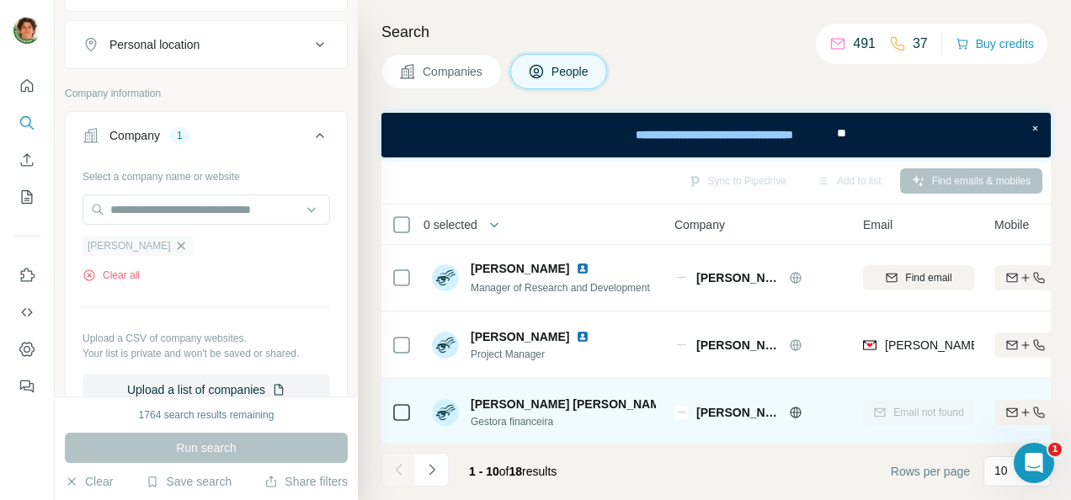
click at [174, 239] on icon "button" at bounding box center [180, 245] width 13 height 13
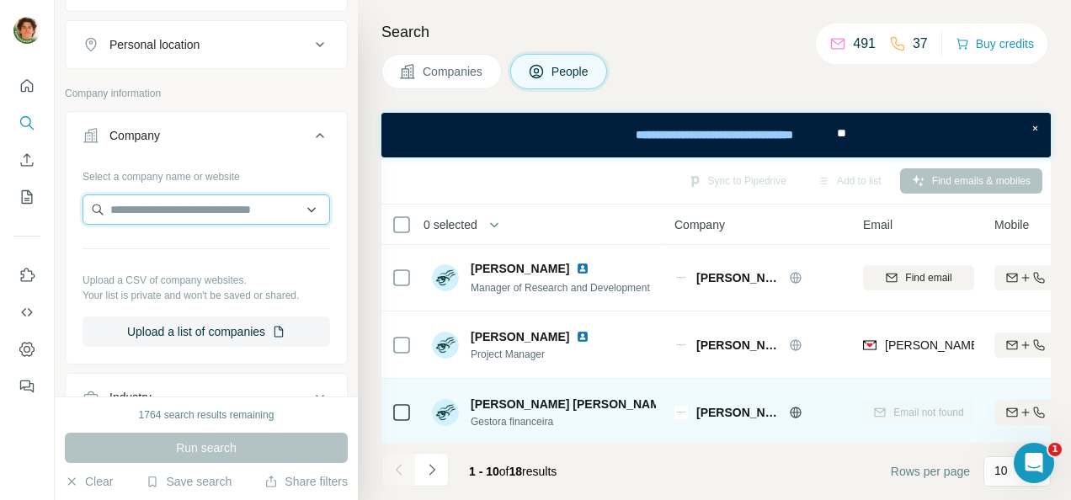
click at [140, 197] on input "text" at bounding box center [207, 210] width 248 height 30
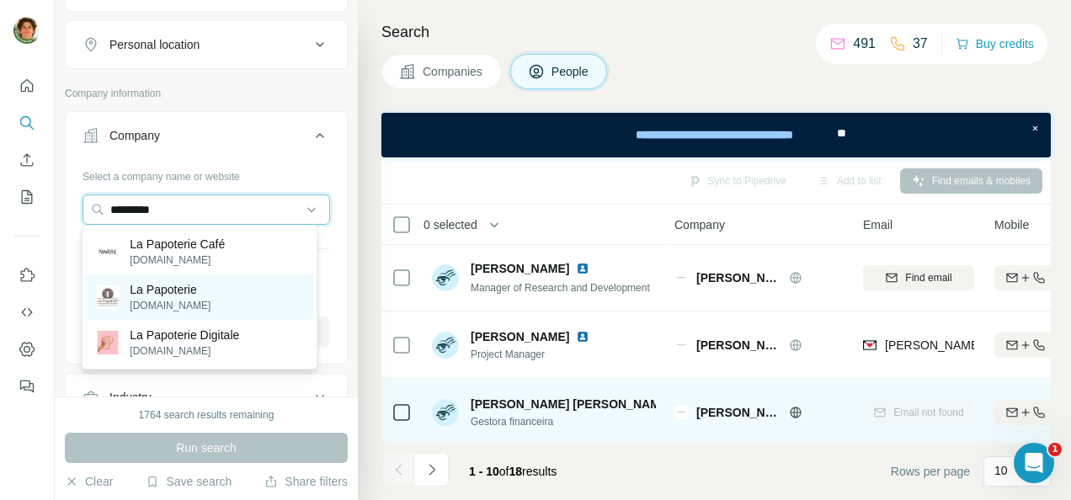
type input "*********"
click at [165, 282] on p "La Papoterie" at bounding box center [170, 289] width 81 height 17
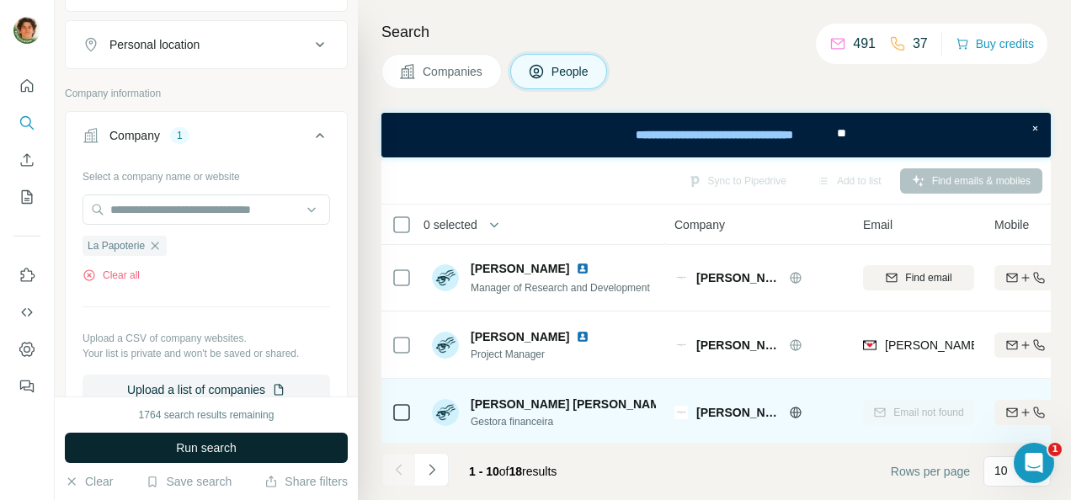
click at [200, 445] on span "Run search" at bounding box center [206, 448] width 61 height 17
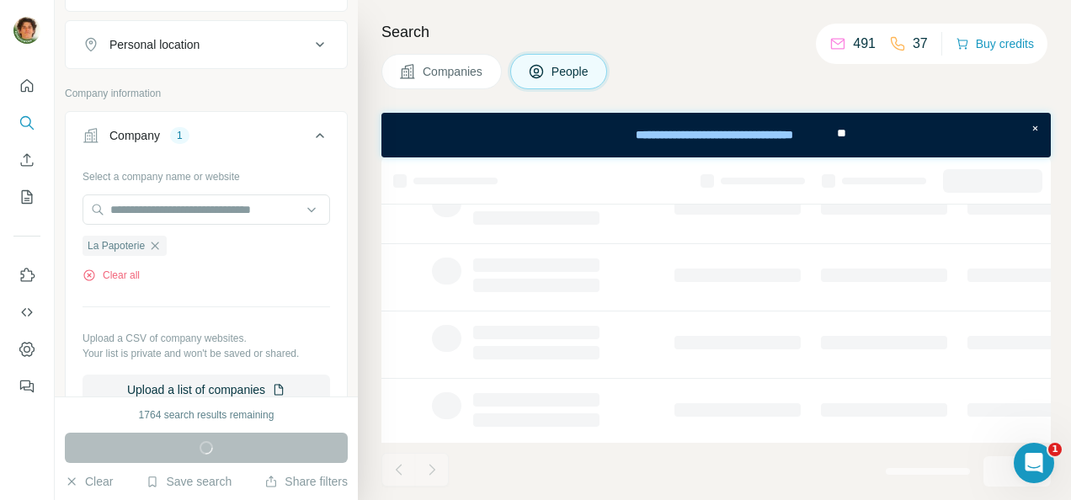
scroll to position [12, 0]
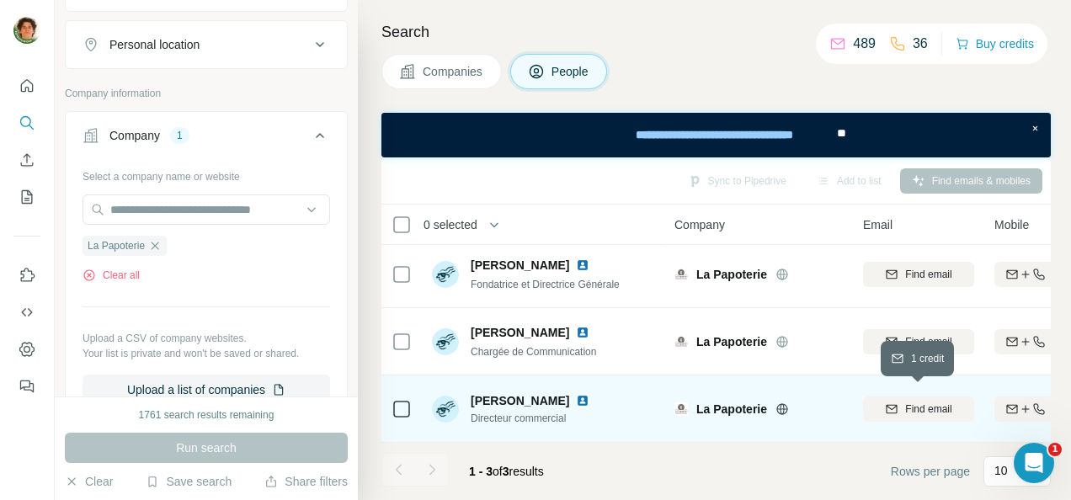
click at [926, 402] on span "Find email" at bounding box center [928, 409] width 46 height 15
click at [589, 394] on img at bounding box center [582, 400] width 13 height 13
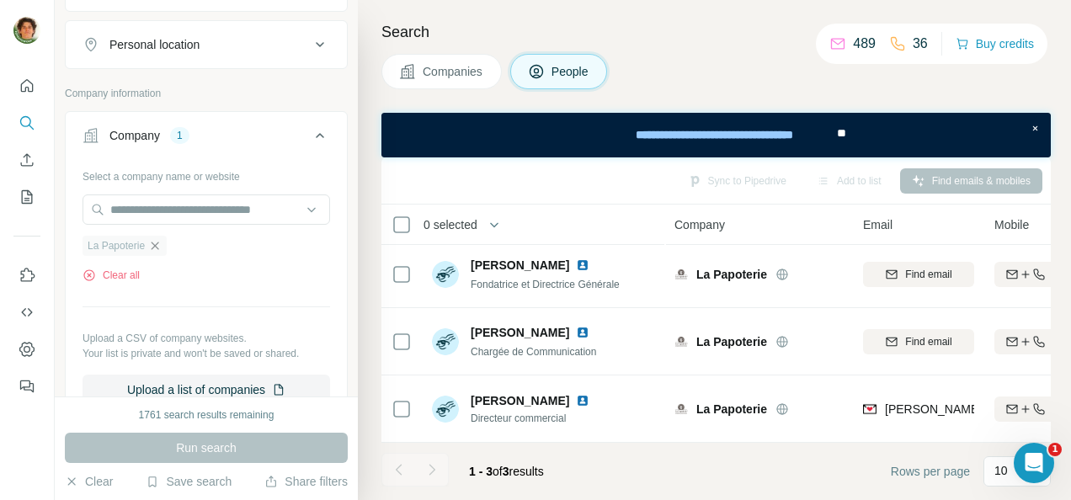
click at [160, 241] on icon "button" at bounding box center [154, 245] width 13 height 13
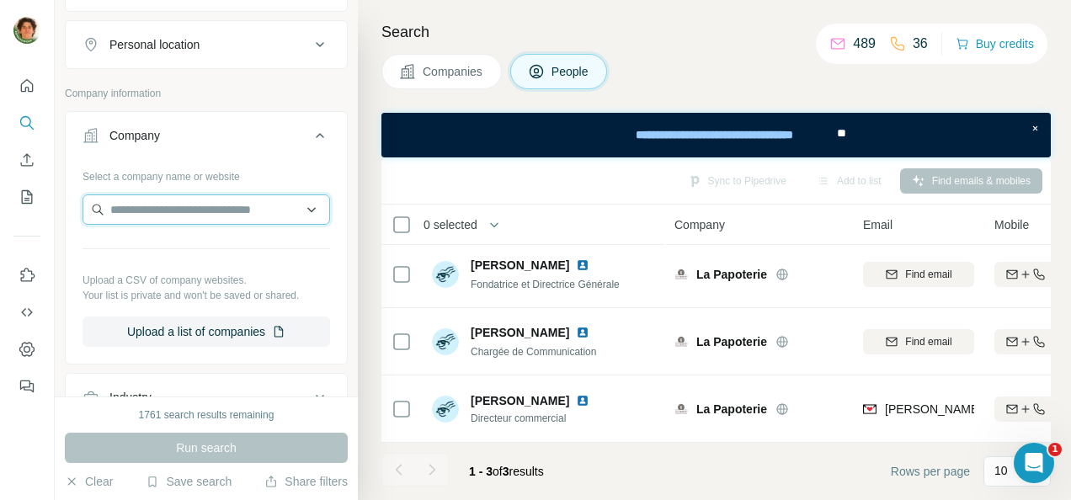
click at [164, 210] on input "text" at bounding box center [207, 210] width 248 height 30
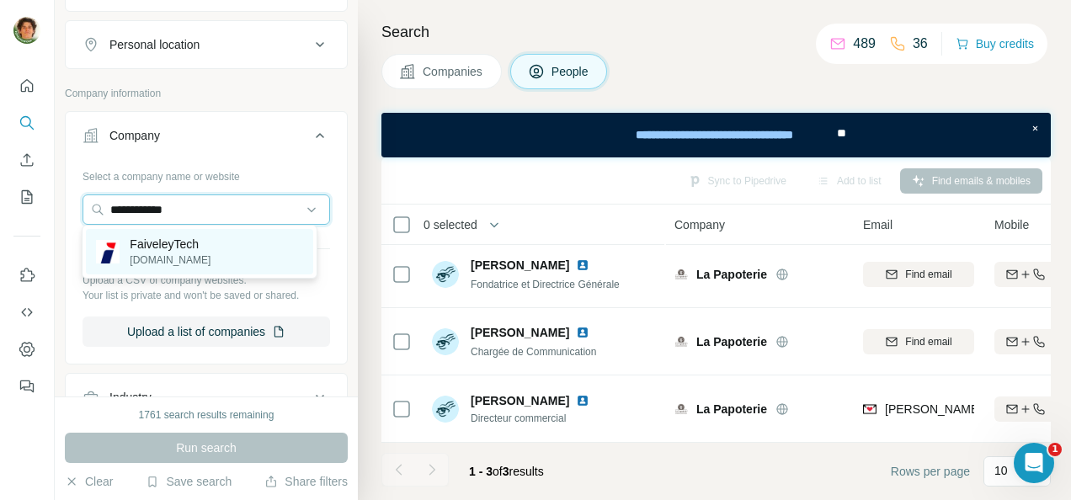
type input "**********"
click at [171, 243] on p "FaiveleyTech" at bounding box center [170, 244] width 81 height 17
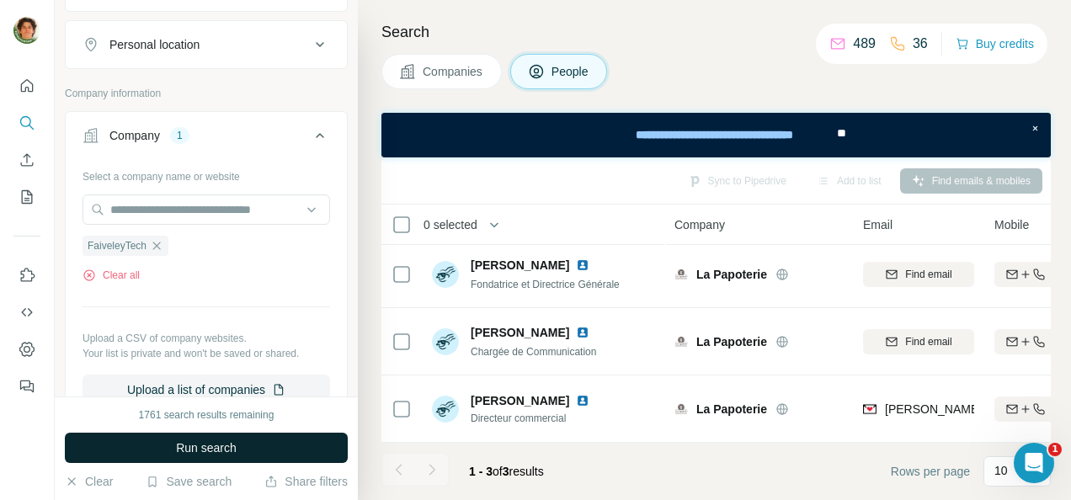
click at [212, 454] on span "Run search" at bounding box center [206, 448] width 61 height 17
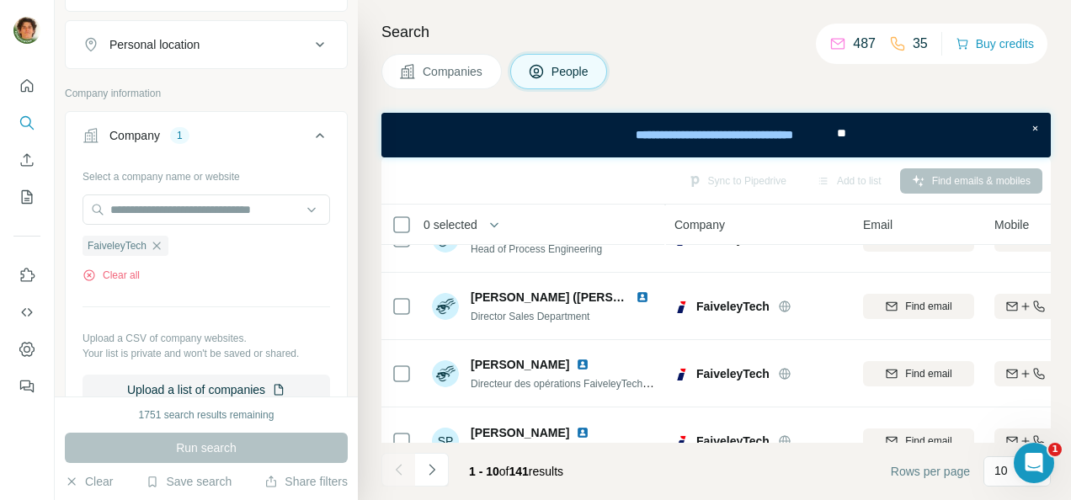
scroll to position [177, 0]
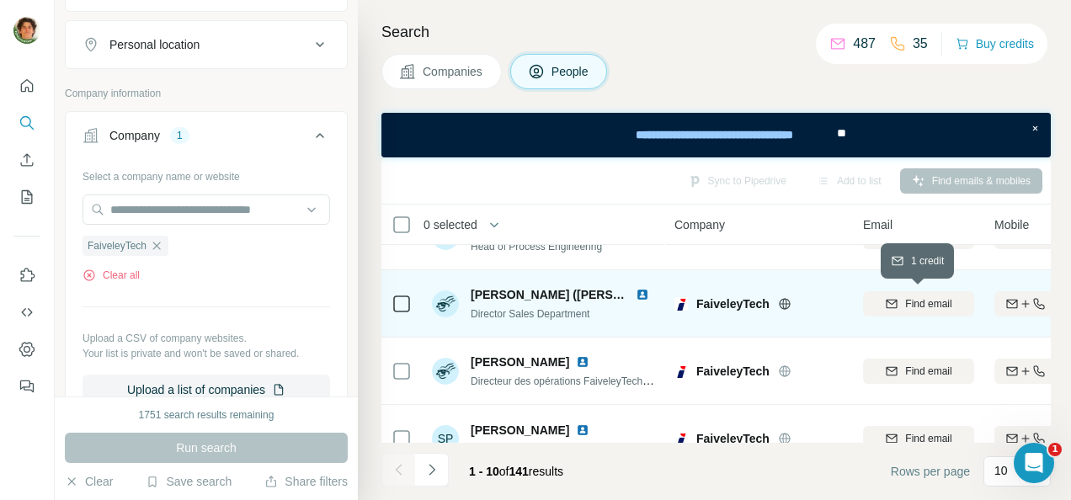
click at [925, 302] on span "Find email" at bounding box center [928, 303] width 46 height 15
click at [643, 295] on img at bounding box center [642, 294] width 13 height 13
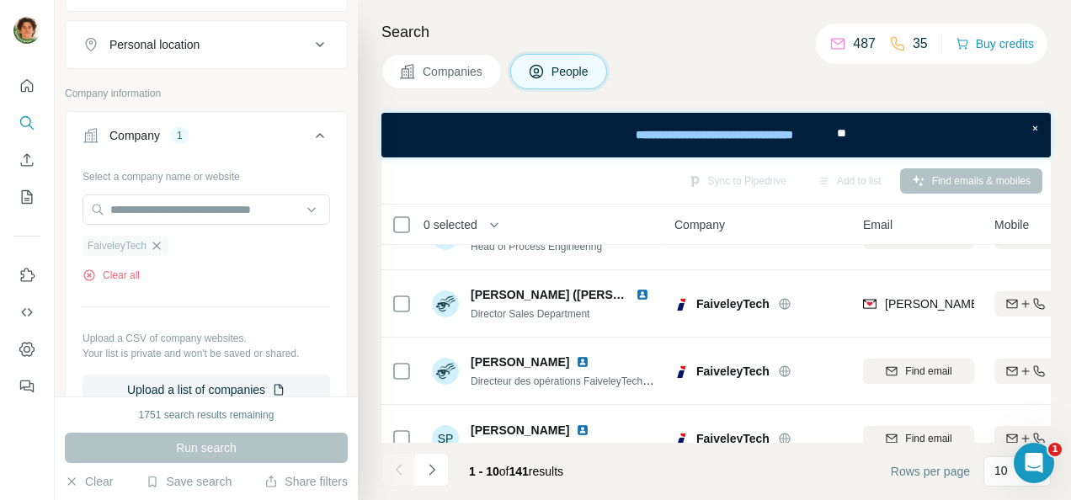
click at [163, 243] on icon "button" at bounding box center [156, 245] width 13 height 13
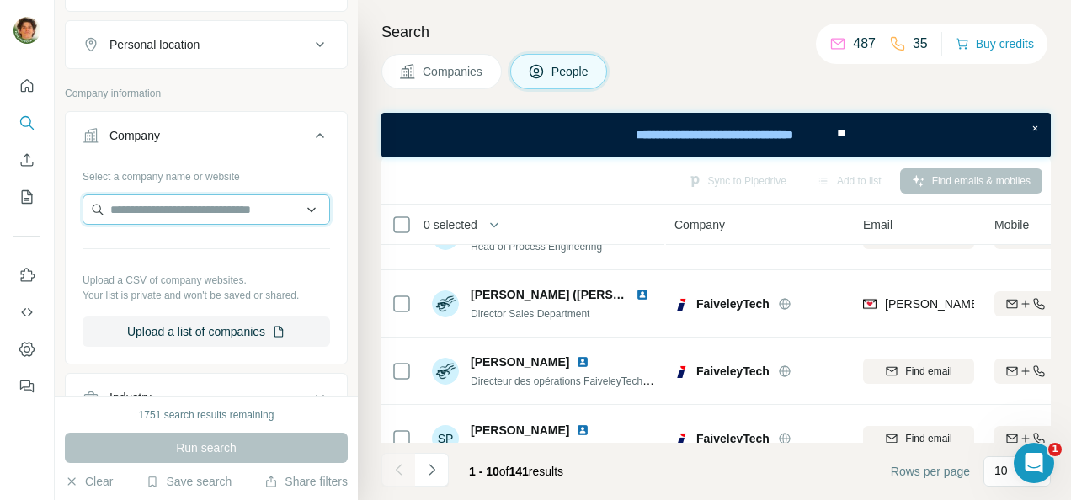
click at [154, 208] on input "text" at bounding box center [207, 210] width 248 height 30
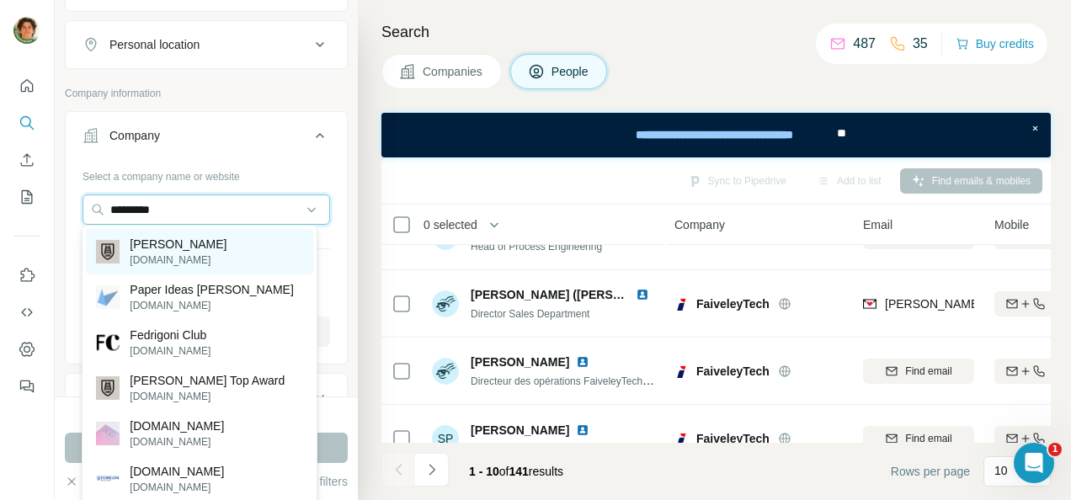
type input "*********"
click at [232, 241] on div "Fedrigoni fedrigoni.com" at bounding box center [199, 251] width 227 height 45
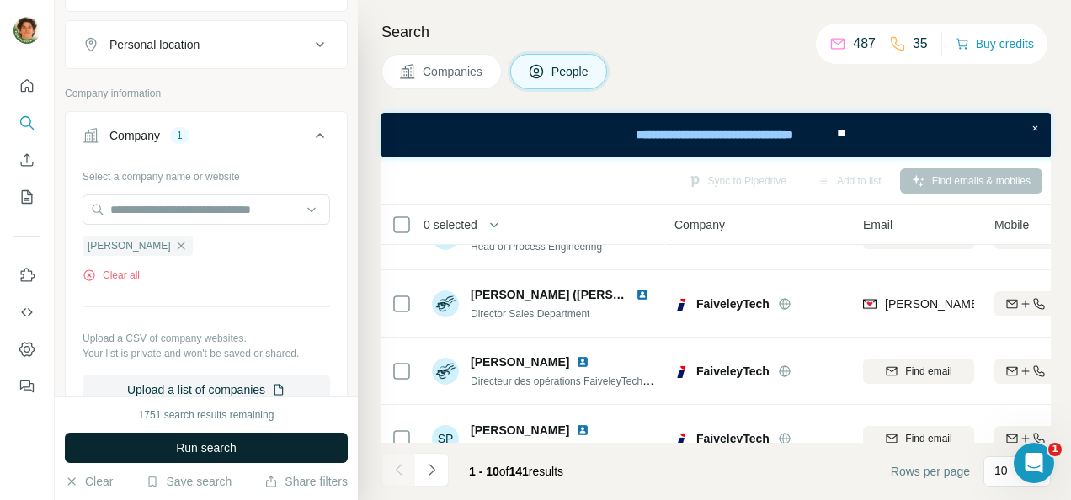
click at [236, 446] on span "Run search" at bounding box center [206, 448] width 61 height 17
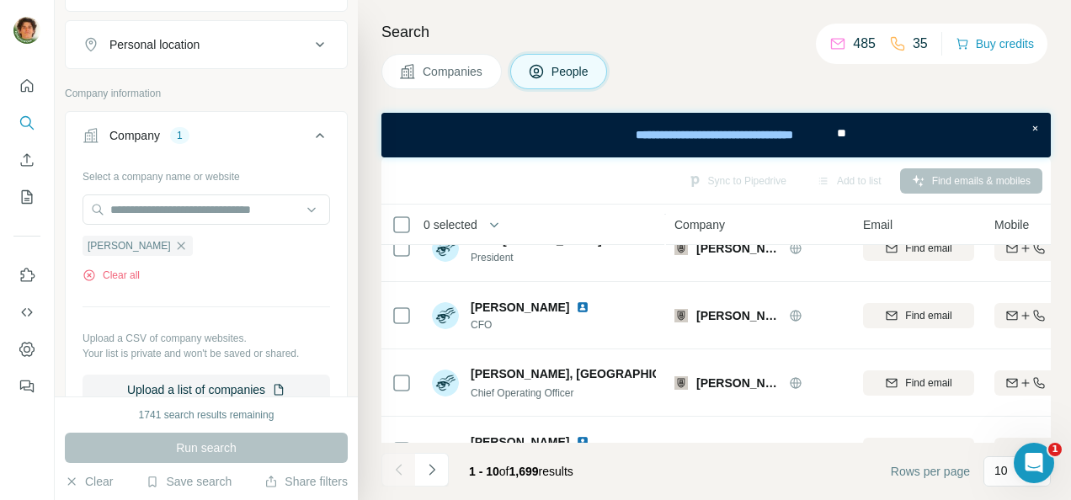
scroll to position [483, 0]
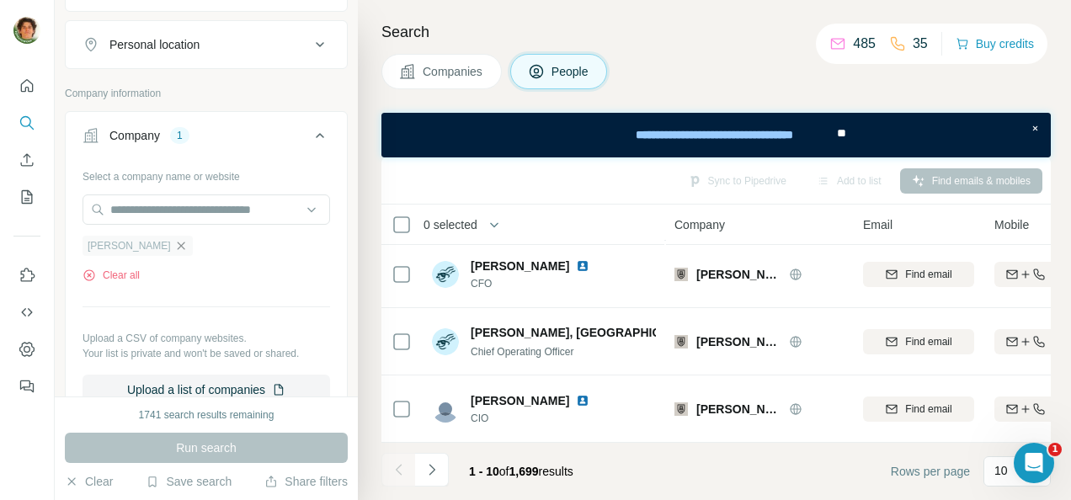
click at [174, 241] on icon "button" at bounding box center [180, 245] width 13 height 13
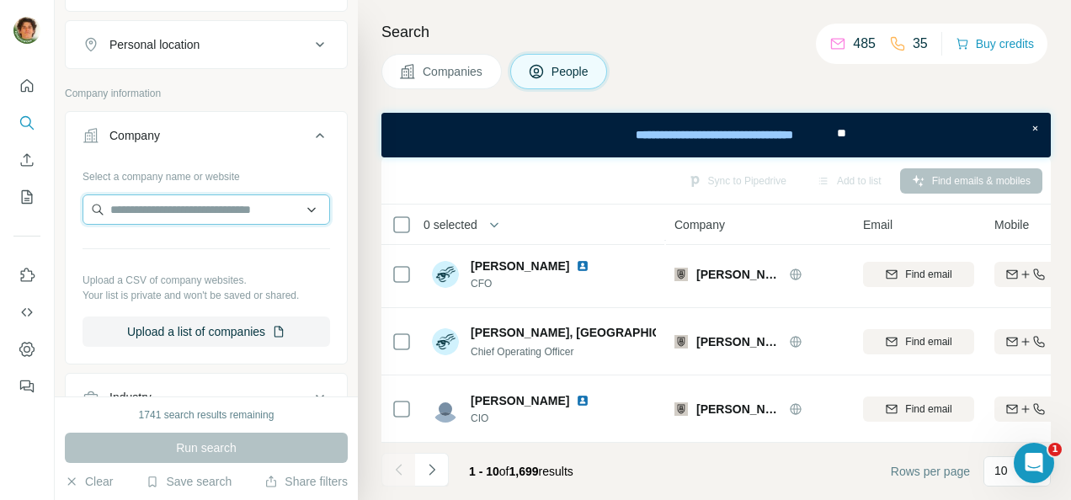
click at [165, 209] on input "text" at bounding box center [207, 210] width 248 height 30
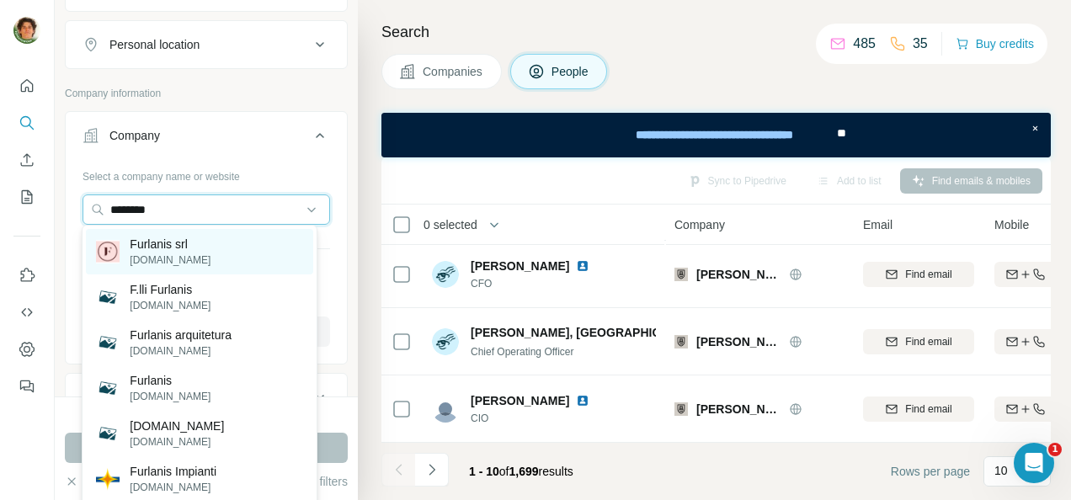
type input "********"
click at [187, 251] on p "Furlanis srl" at bounding box center [170, 244] width 81 height 17
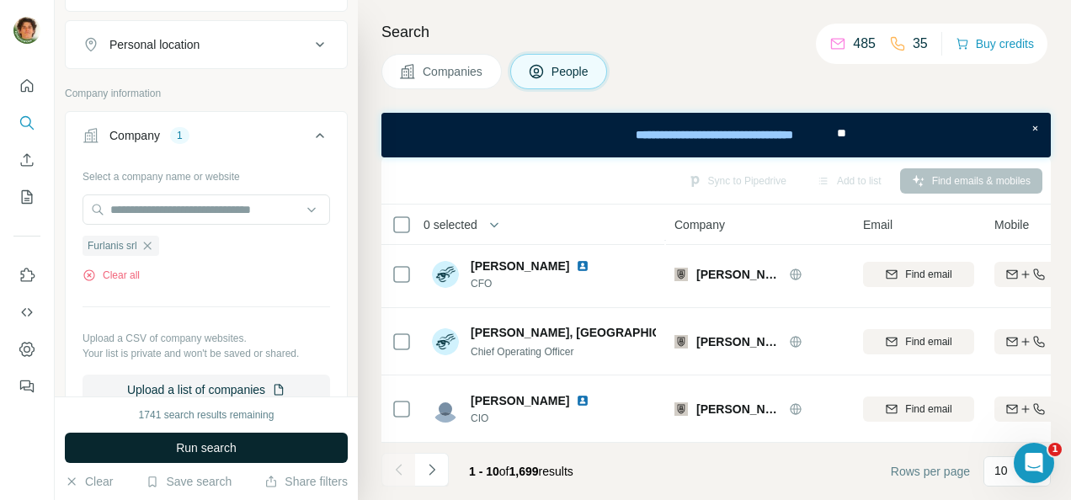
click at [199, 440] on span "Run search" at bounding box center [206, 448] width 61 height 17
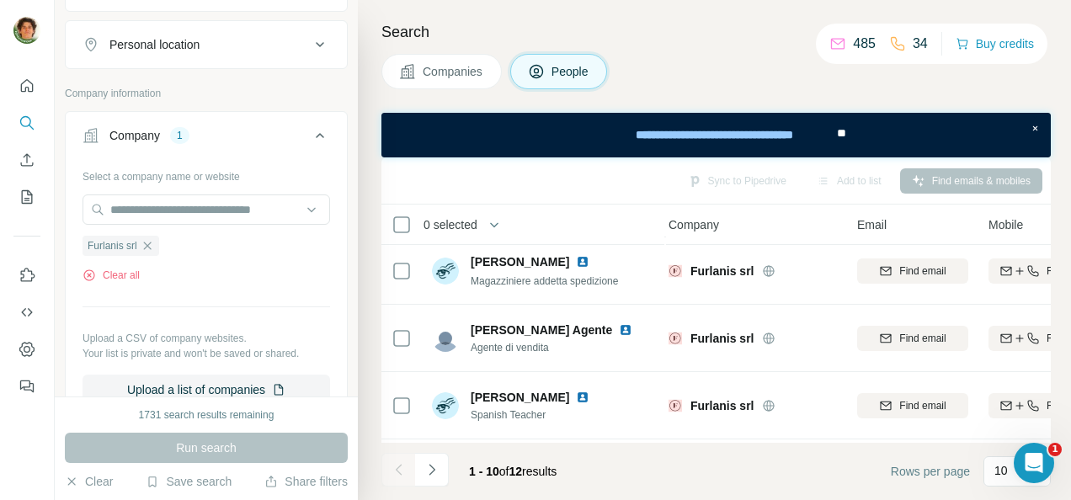
scroll to position [131, 6]
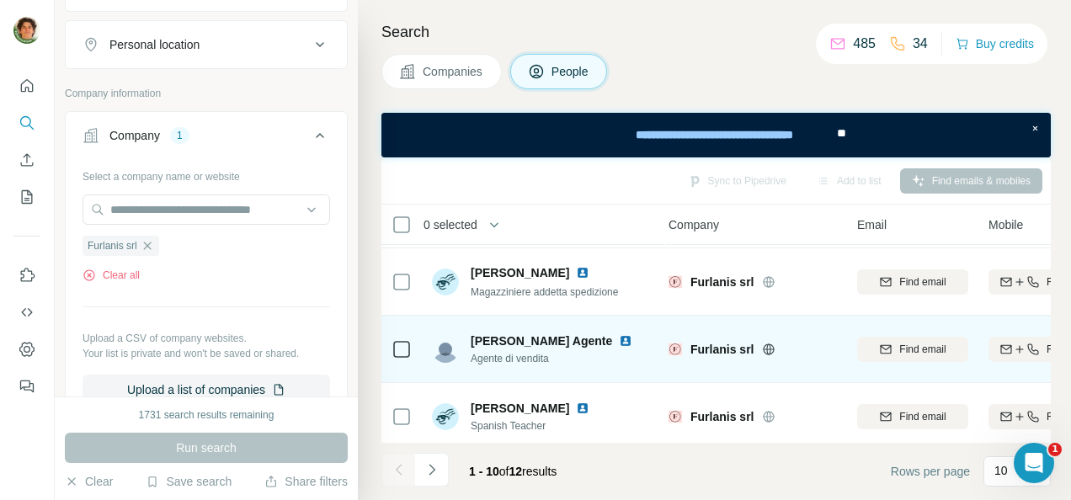
click at [619, 339] on img at bounding box center [625, 340] width 13 height 13
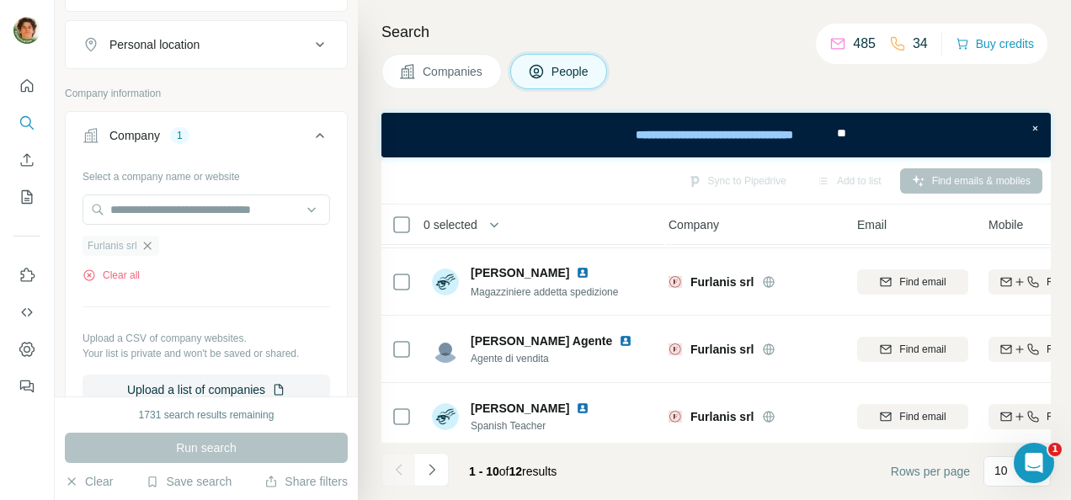
click at [148, 240] on icon "button" at bounding box center [147, 245] width 13 height 13
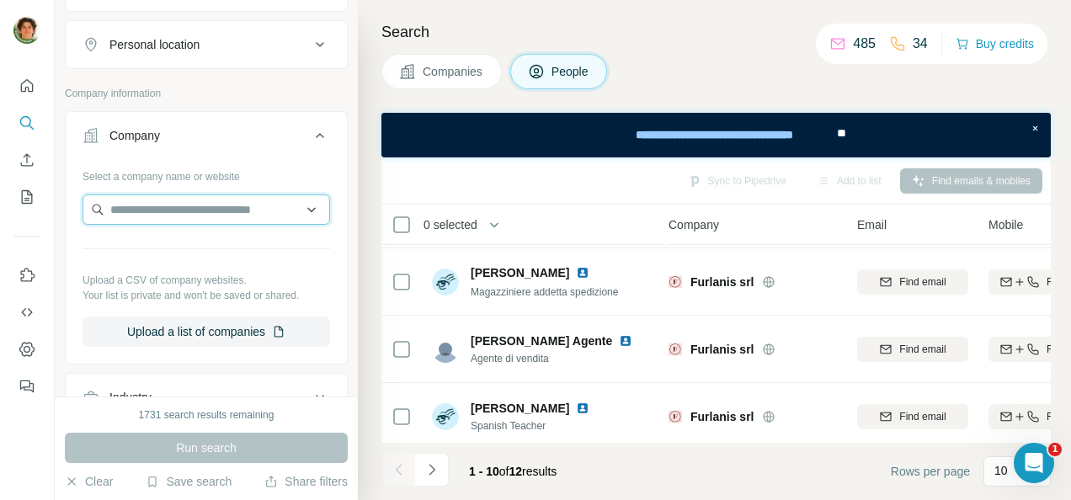
click at [120, 209] on input "text" at bounding box center [207, 210] width 248 height 30
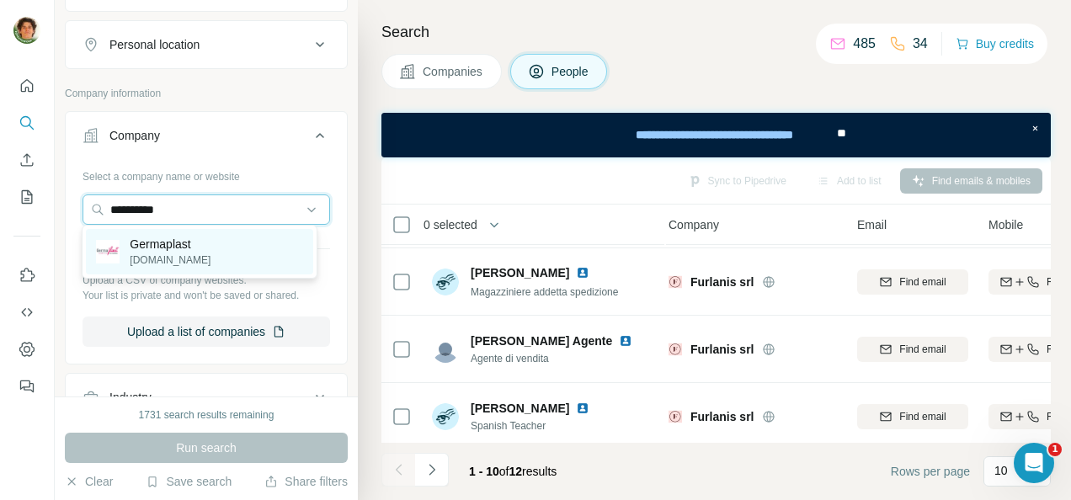
type input "**********"
click at [191, 242] on p "Germaplast" at bounding box center [170, 244] width 81 height 17
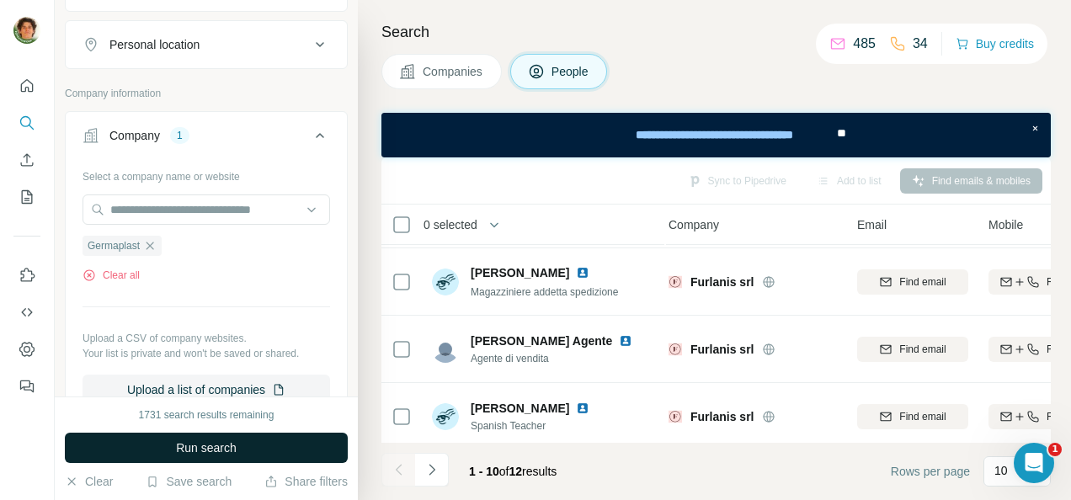
click at [229, 453] on span "Run search" at bounding box center [206, 448] width 61 height 17
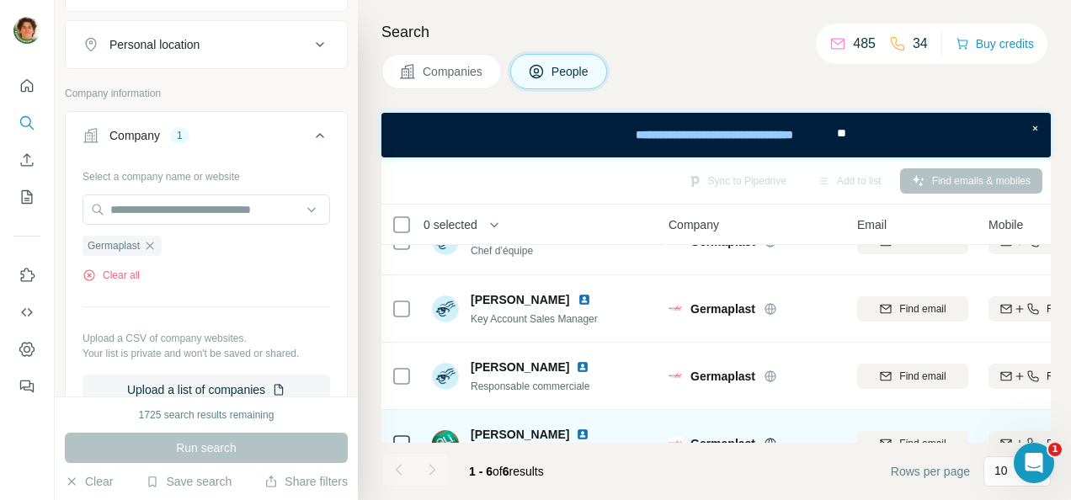
scroll to position [36, 6]
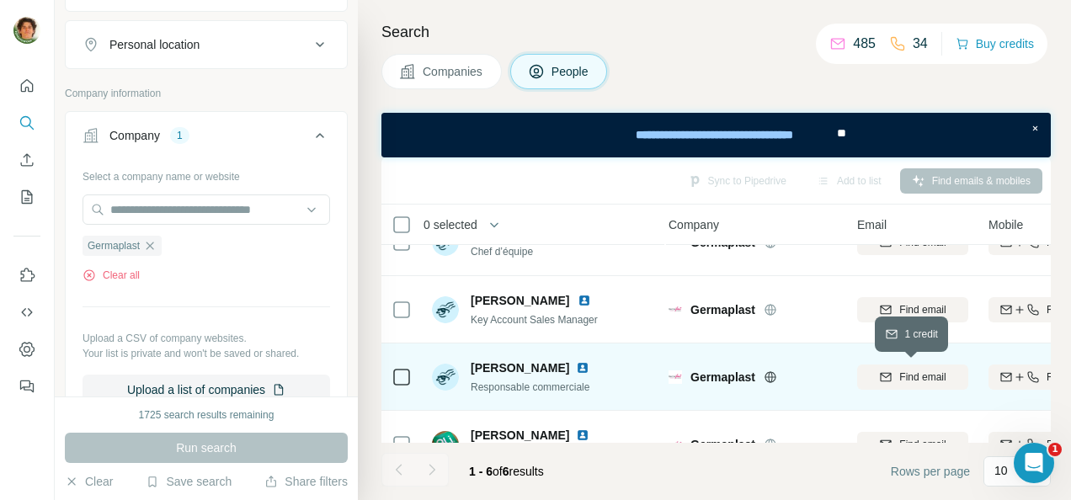
click at [893, 375] on div "Find email" at bounding box center [912, 377] width 111 height 15
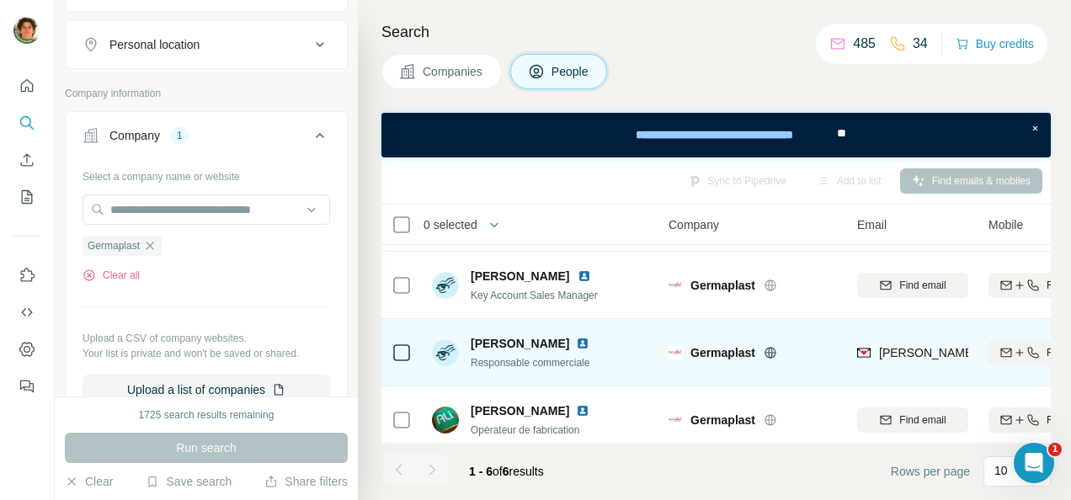
click at [576, 346] on img at bounding box center [582, 343] width 13 height 13
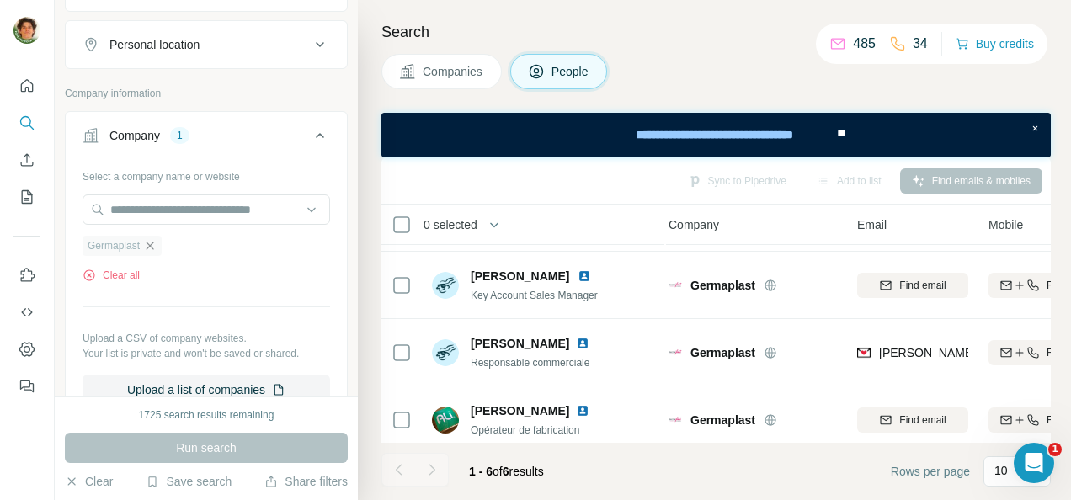
click at [155, 243] on icon "button" at bounding box center [149, 245] width 13 height 13
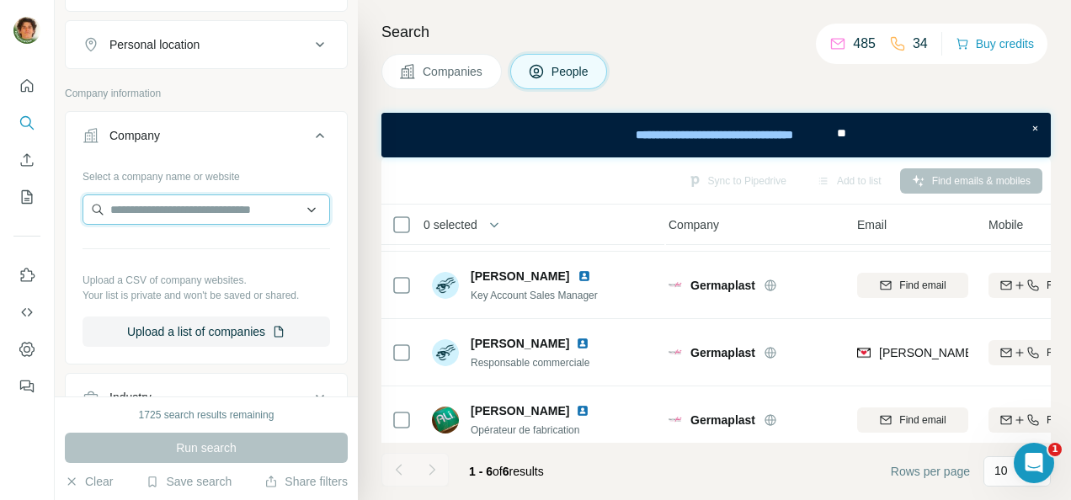
click at [144, 205] on input "text" at bounding box center [207, 210] width 248 height 30
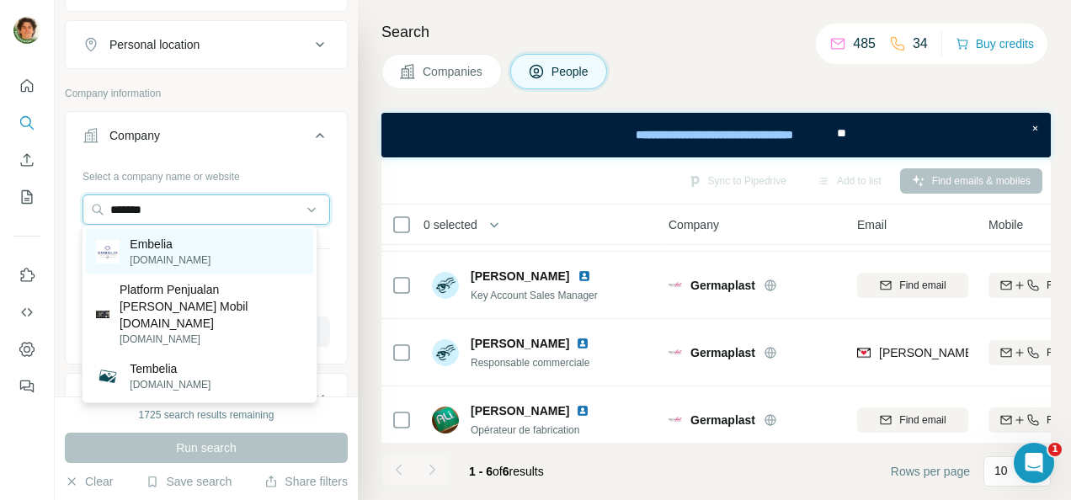
type input "*******"
click at [176, 257] on p "embelia.com" at bounding box center [170, 260] width 81 height 15
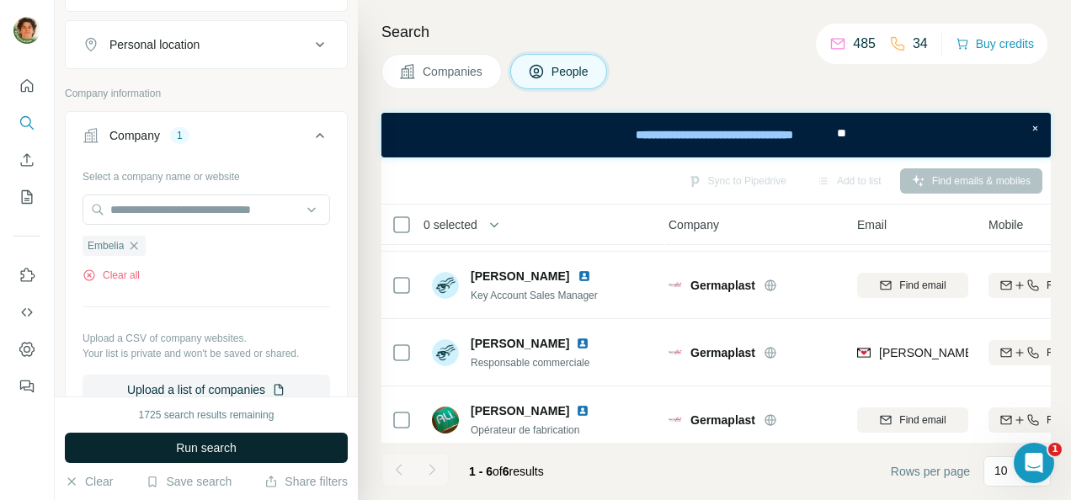
click at [202, 448] on span "Run search" at bounding box center [206, 448] width 61 height 17
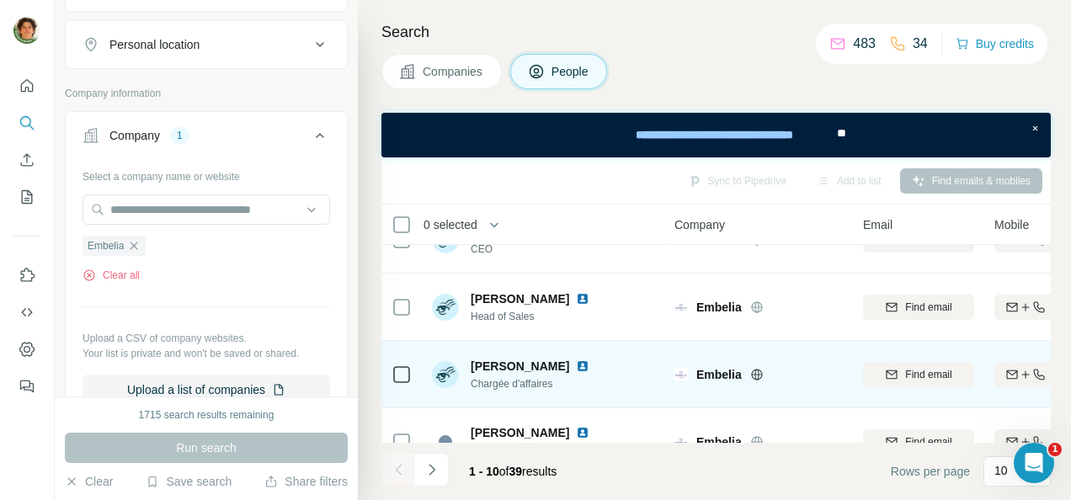
scroll to position [40, 0]
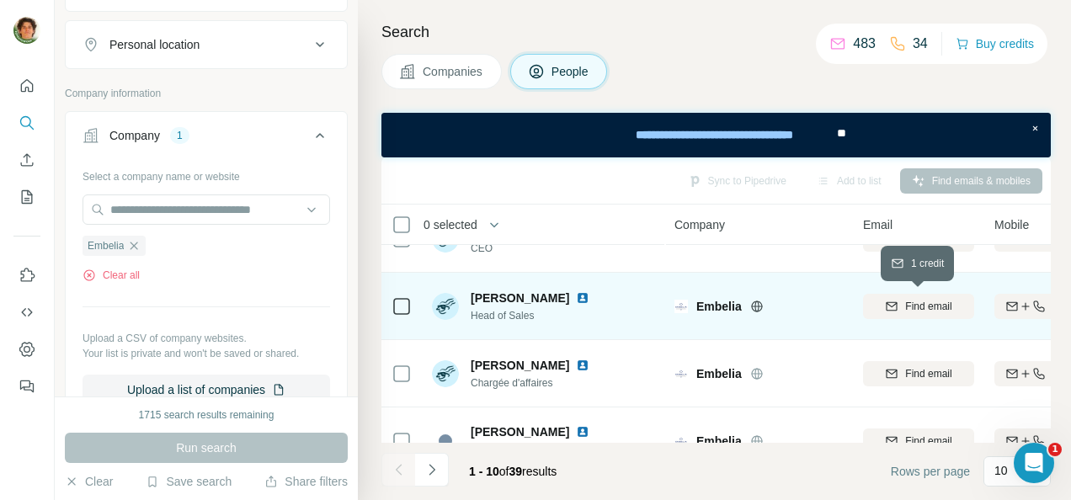
click at [916, 303] on span "Find email" at bounding box center [928, 306] width 46 height 15
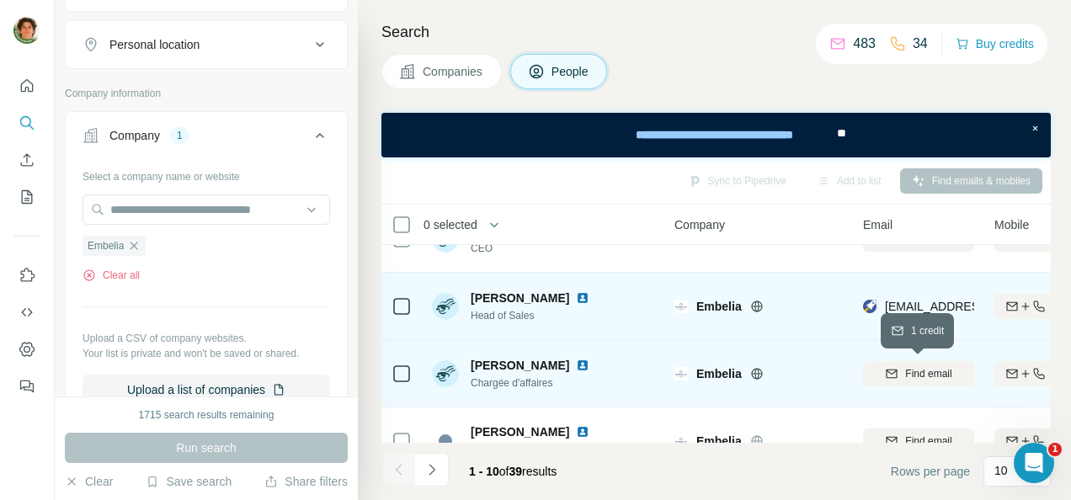
click at [895, 379] on div "Find email" at bounding box center [918, 373] width 111 height 15
click at [576, 296] on img at bounding box center [582, 297] width 13 height 13
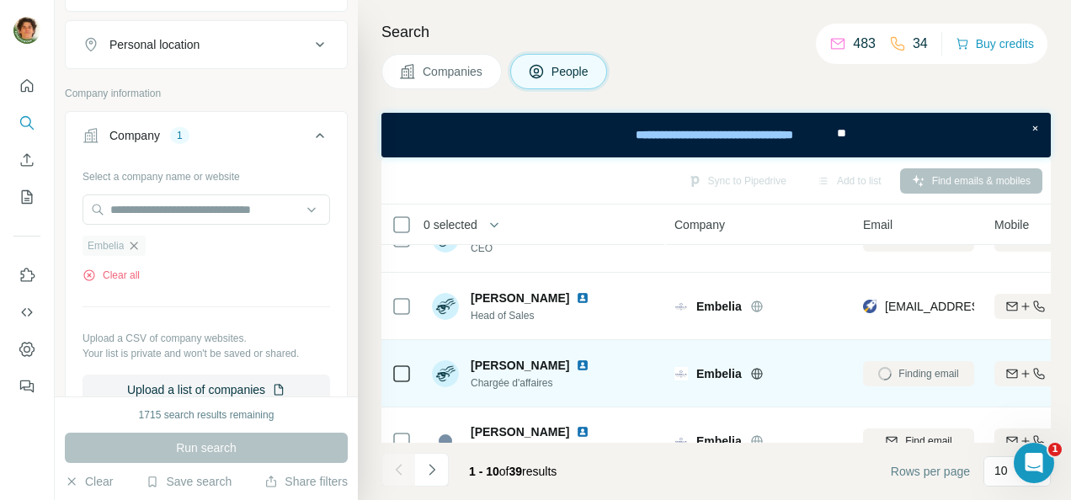
click at [135, 239] on icon "button" at bounding box center [133, 245] width 13 height 13
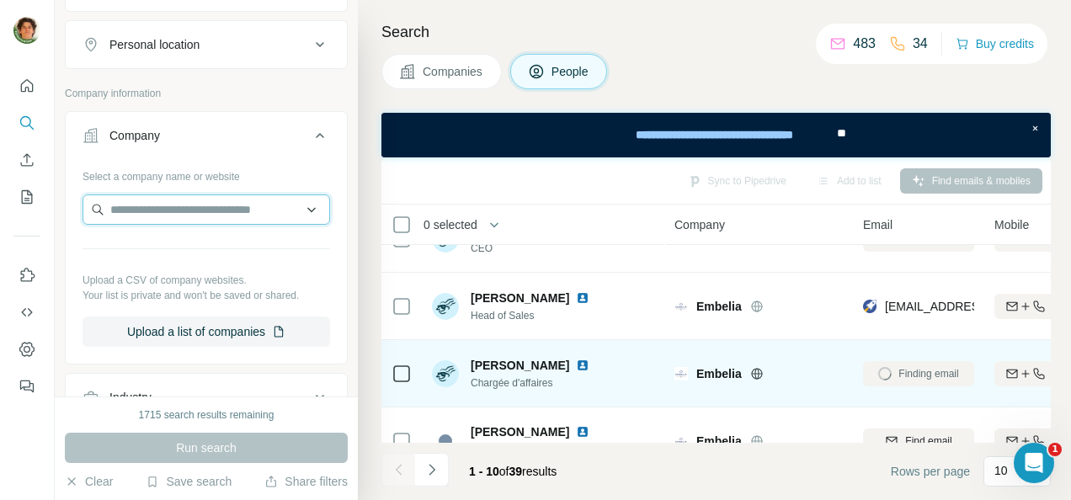
click at [135, 208] on input "text" at bounding box center [207, 210] width 248 height 30
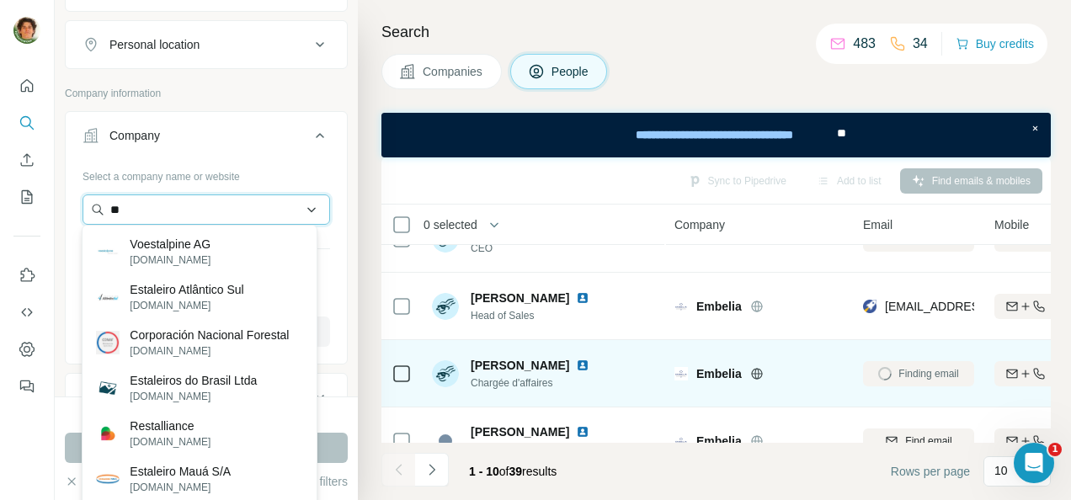
type input "*"
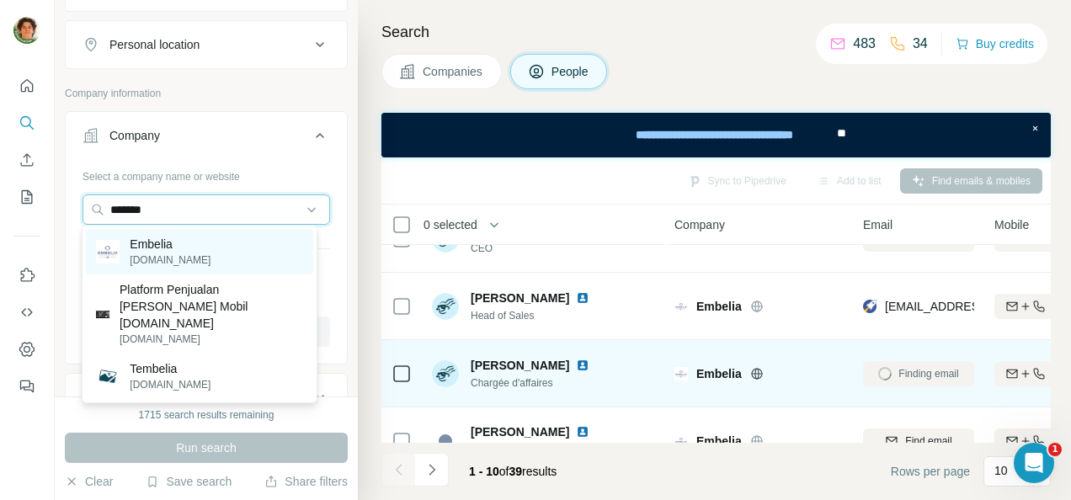
type input "*******"
click at [205, 249] on div "Embelia embelia.com" at bounding box center [199, 251] width 227 height 45
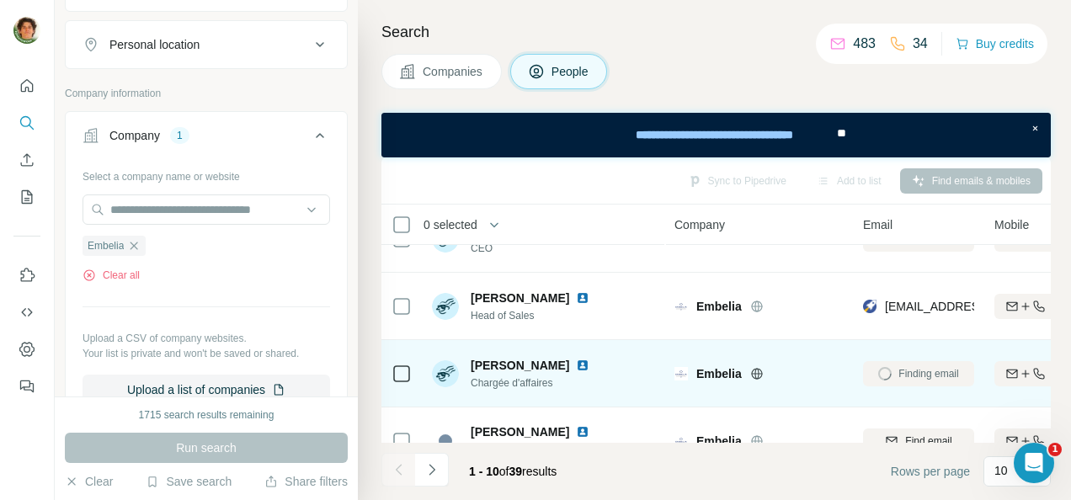
scroll to position [333, 0]
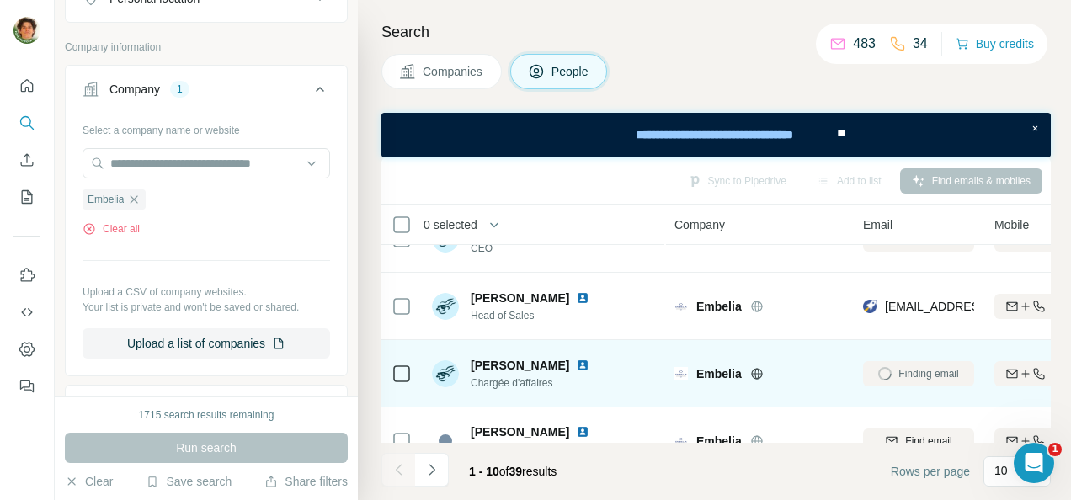
click at [200, 455] on div "Run search" at bounding box center [206, 448] width 283 height 30
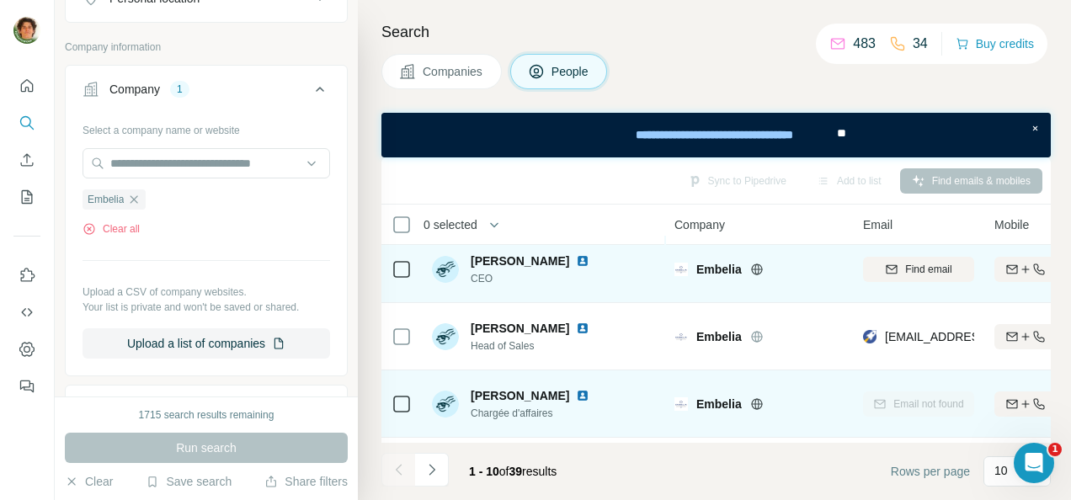
scroll to position [10, 0]
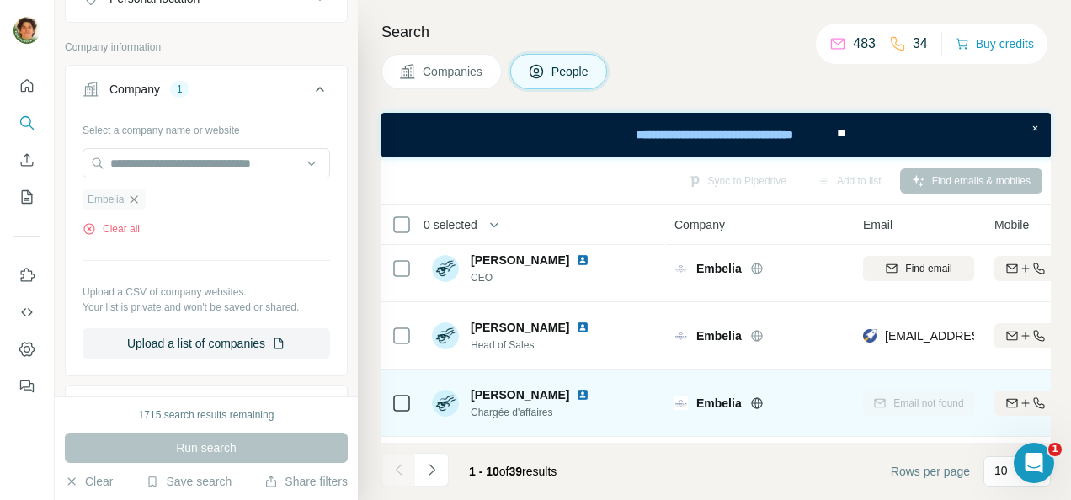
click at [136, 195] on icon "button" at bounding box center [133, 199] width 13 height 13
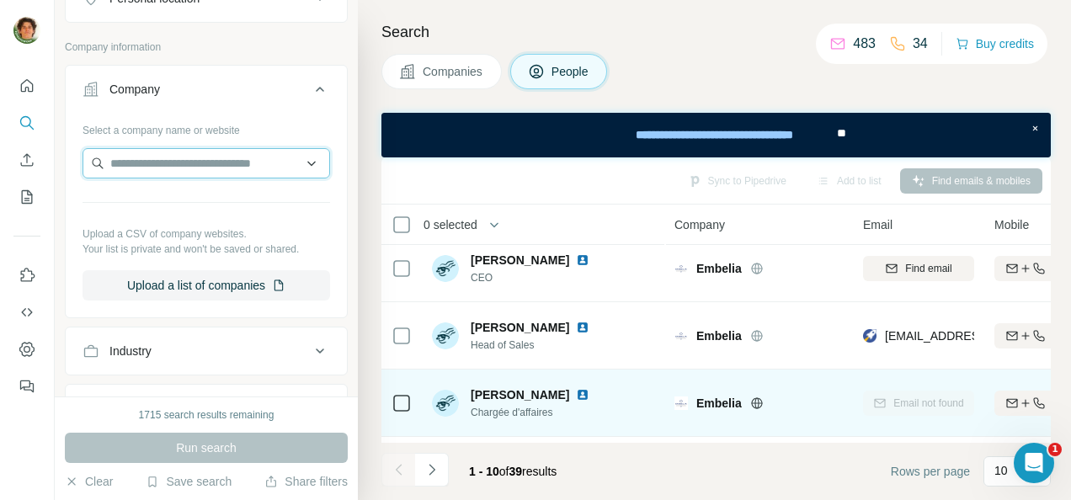
click at [152, 155] on input "text" at bounding box center [207, 163] width 248 height 30
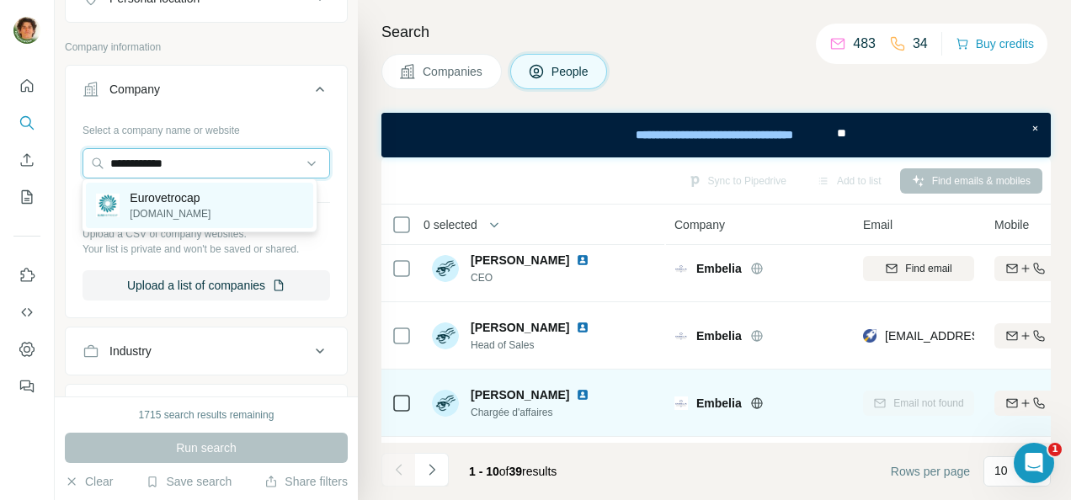
type input "**********"
click at [201, 200] on p "Eurovetrocap" at bounding box center [170, 197] width 81 height 17
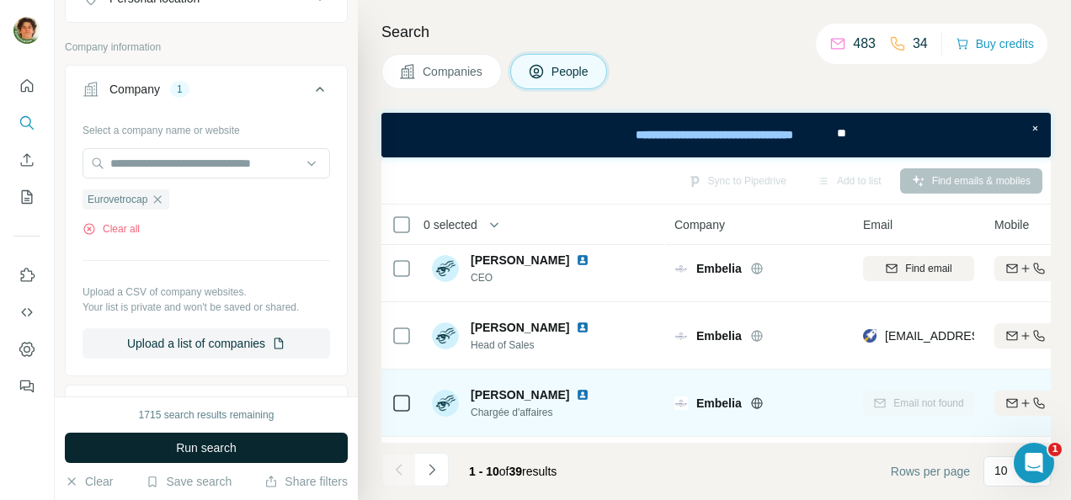
click at [209, 450] on span "Run search" at bounding box center [206, 448] width 61 height 17
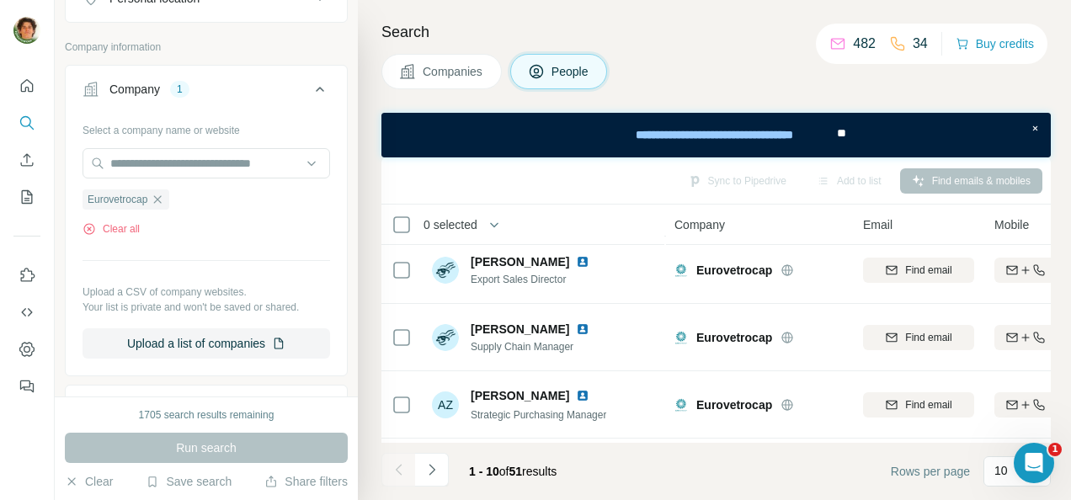
scroll to position [211, 0]
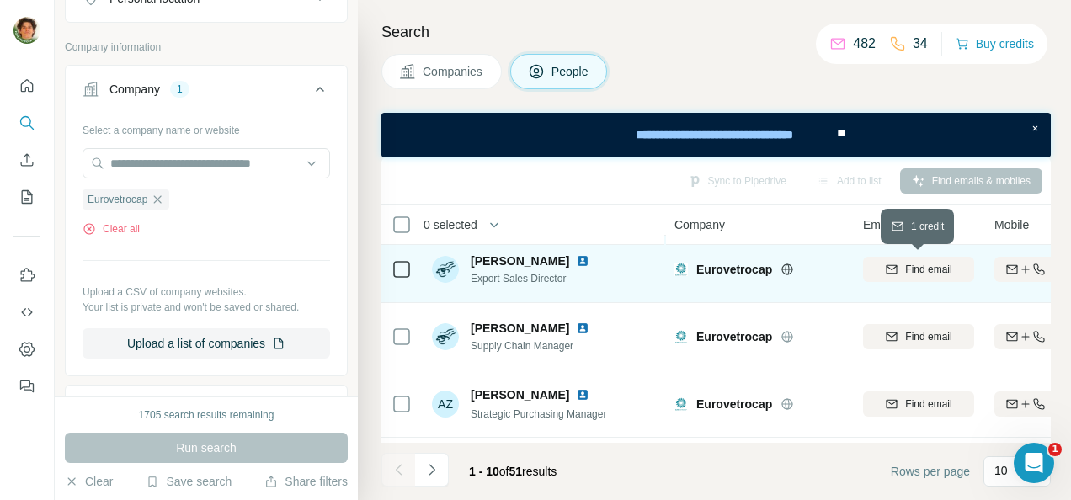
click at [895, 268] on icon "button" at bounding box center [892, 268] width 11 height 8
click at [579, 254] on img at bounding box center [582, 260] width 13 height 13
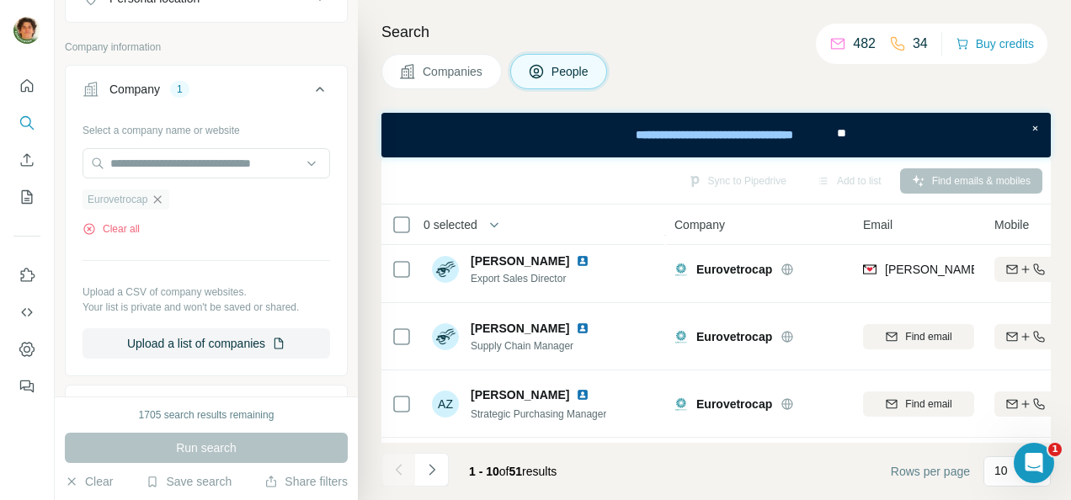
click at [162, 197] on icon "button" at bounding box center [158, 199] width 8 height 8
